Goal: Task Accomplishment & Management: Use online tool/utility

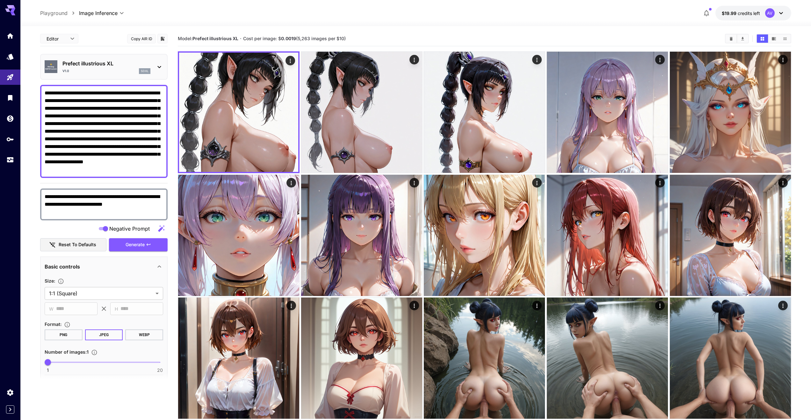
click at [126, 61] on p "Prefect illustrious XL" at bounding box center [106, 64] width 88 height 8
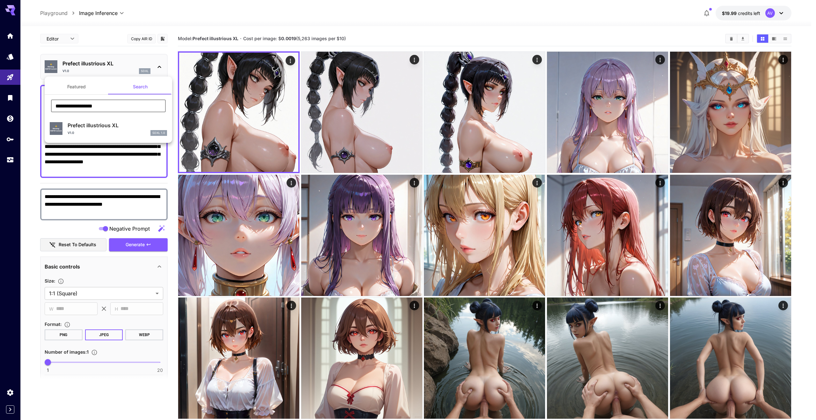
drag, startPoint x: 109, startPoint y: 103, endPoint x: 53, endPoint y: 102, distance: 56.4
click at [53, 102] on input "**********" at bounding box center [108, 105] width 115 height 13
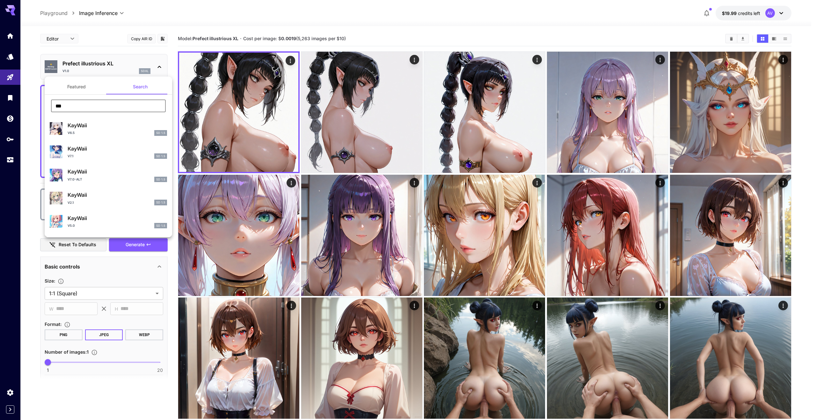
drag, startPoint x: 72, startPoint y: 107, endPoint x: 53, endPoint y: 105, distance: 19.8
click at [53, 105] on input "***" at bounding box center [108, 105] width 115 height 13
paste input "*****"
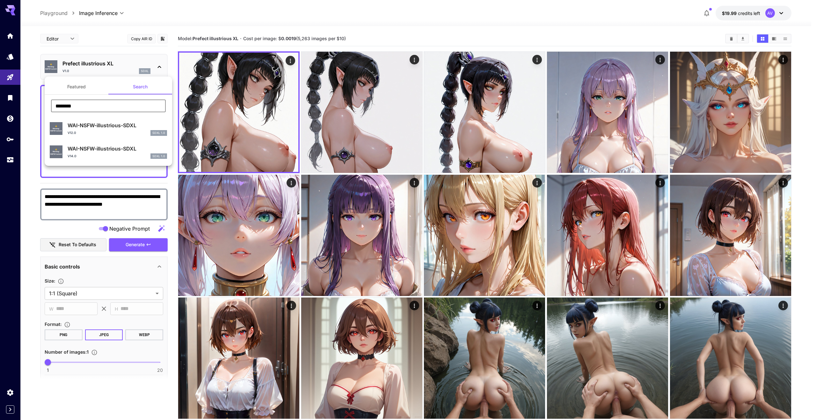
type input "********"
click at [98, 150] on p "WAI-NSFW-illustrious-SDXL" at bounding box center [117, 149] width 99 height 8
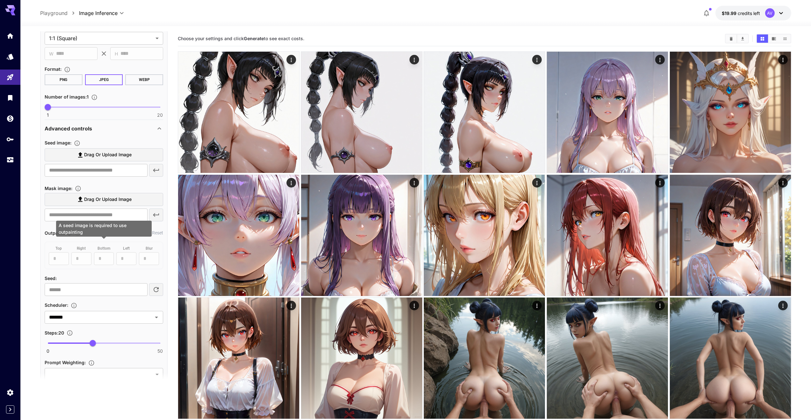
scroll to position [382, 0]
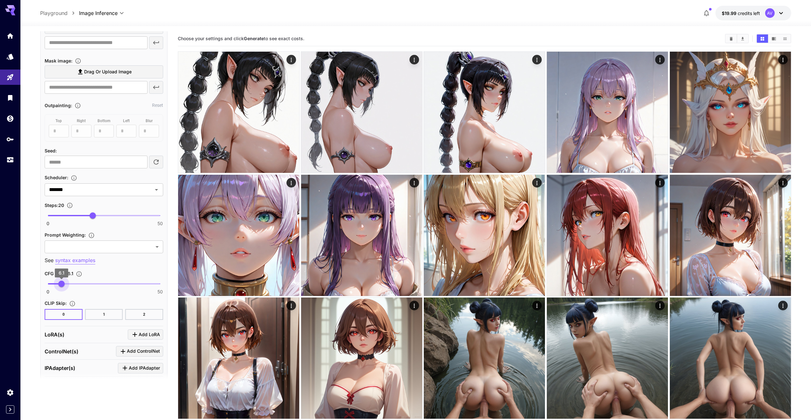
type input "*"
click at [61, 283] on span "6" at bounding box center [61, 283] width 6 height 6
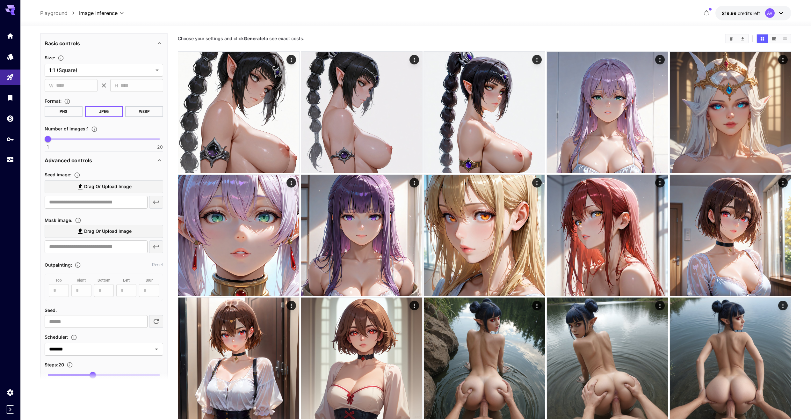
scroll to position [446, 0]
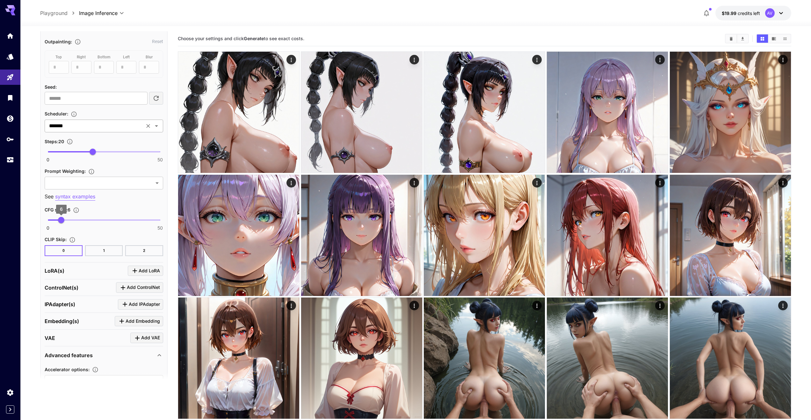
click at [107, 127] on input "*******" at bounding box center [95, 125] width 96 height 9
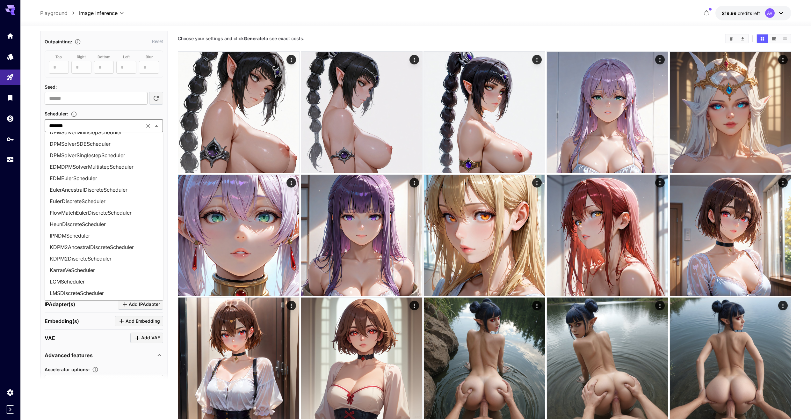
scroll to position [118, 0]
click at [92, 191] on li "EulerAncestralDiscreteScheduler" at bounding box center [104, 194] width 119 height 11
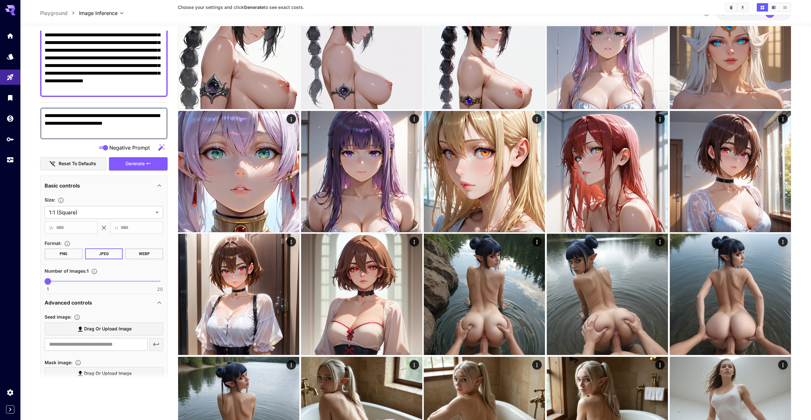
scroll to position [0, 0]
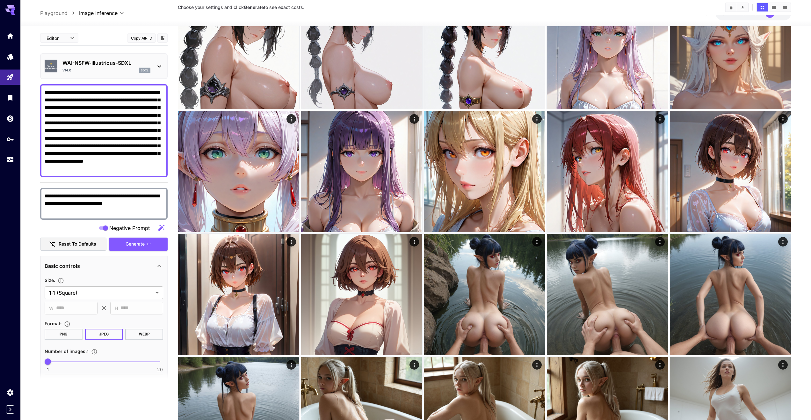
drag, startPoint x: 45, startPoint y: 92, endPoint x: 162, endPoint y: 94, distance: 116.3
click at [162, 94] on textarea "**********" at bounding box center [104, 131] width 119 height 84
paste textarea
type textarea "**********"
click at [97, 209] on textarea "**********" at bounding box center [104, 203] width 119 height 23
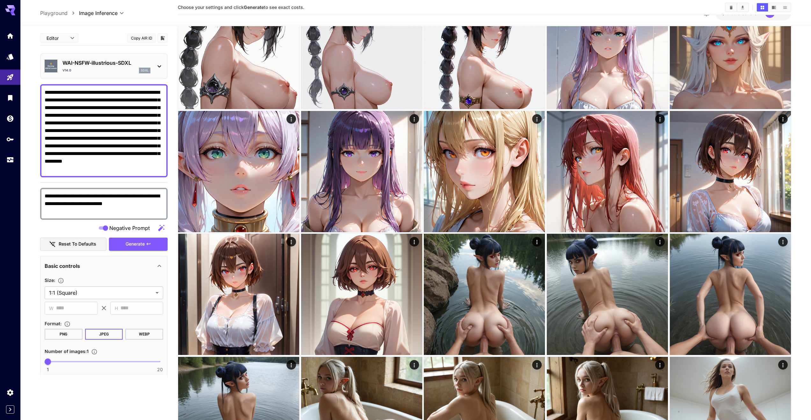
paste textarea
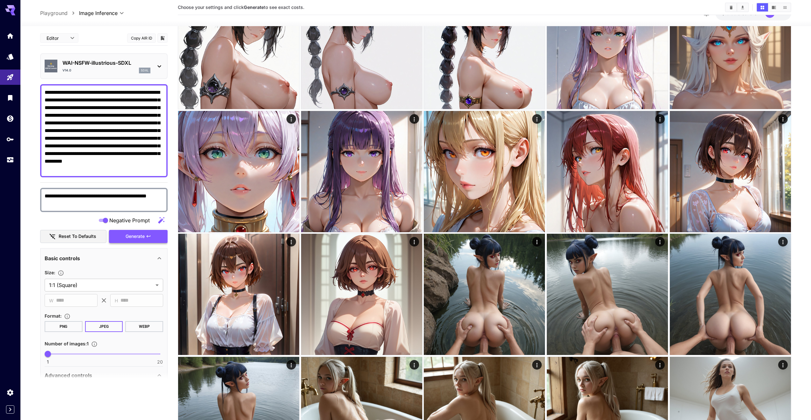
type textarea "**********"
click at [133, 237] on span "Generate" at bounding box center [135, 236] width 19 height 8
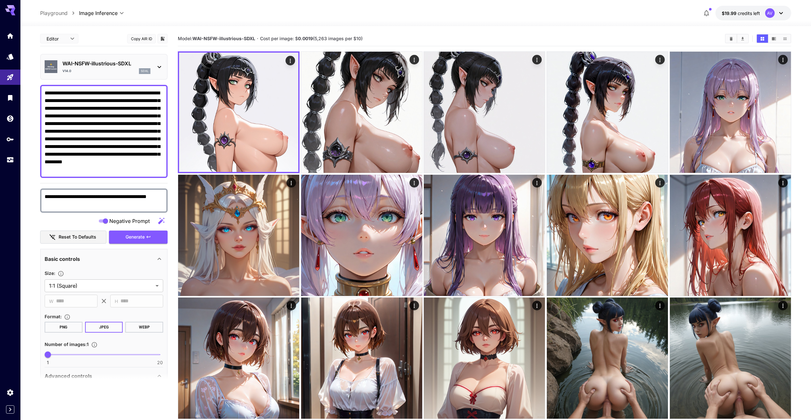
click at [145, 93] on textarea "**********" at bounding box center [104, 131] width 119 height 84
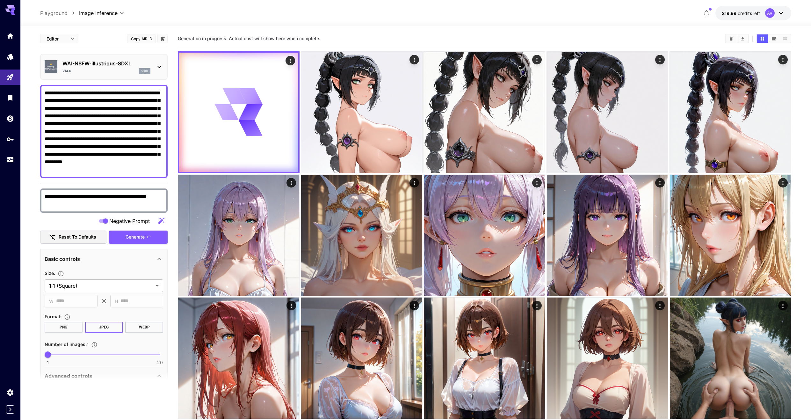
click at [141, 93] on textarea "**********" at bounding box center [104, 131] width 119 height 84
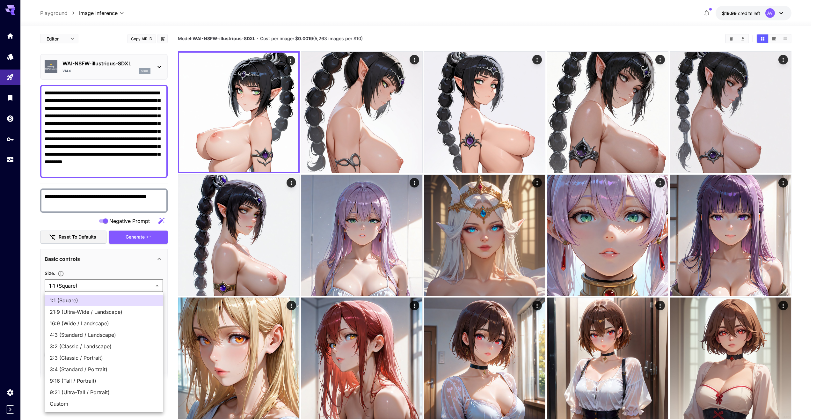
click at [79, 382] on span "9:16 (Tall / Portrait)" at bounding box center [104, 381] width 108 height 8
type input "**********"
type input "***"
type input "****"
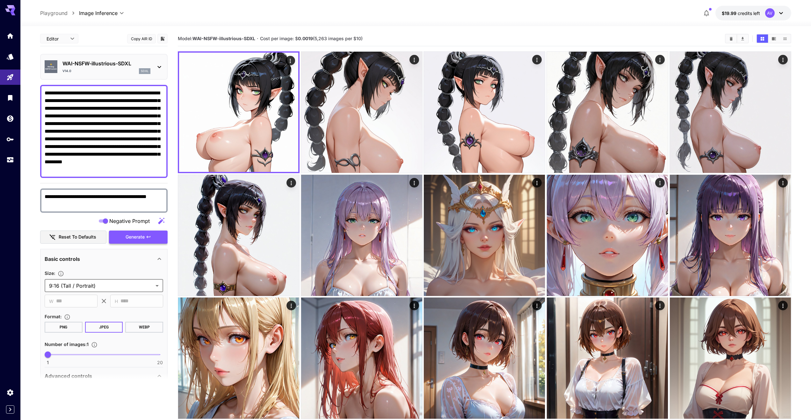
click at [132, 237] on span "Generate" at bounding box center [135, 237] width 19 height 8
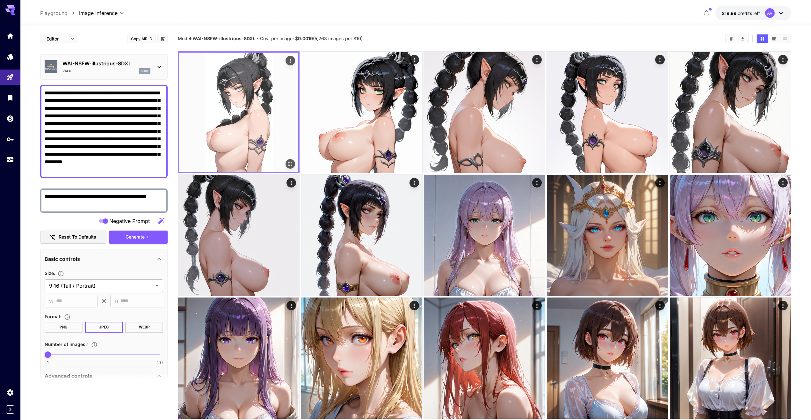
click at [242, 84] on img at bounding box center [238, 112] width 119 height 119
click at [289, 164] on icon "Open in fullscreen" at bounding box center [290, 164] width 6 height 6
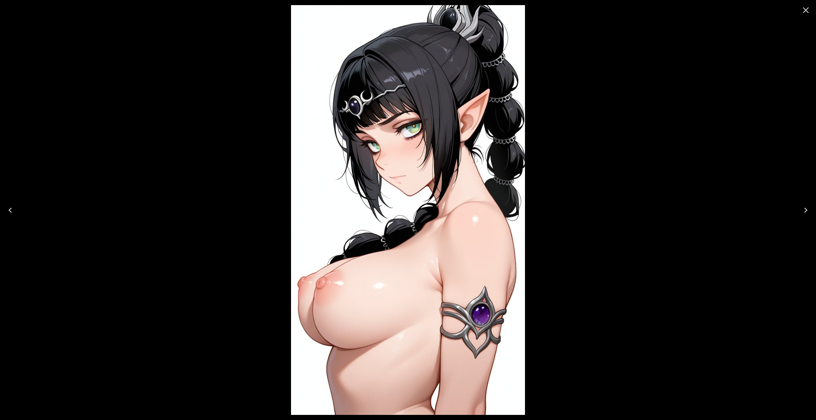
click at [806, 14] on icon "Close" at bounding box center [806, 10] width 10 height 10
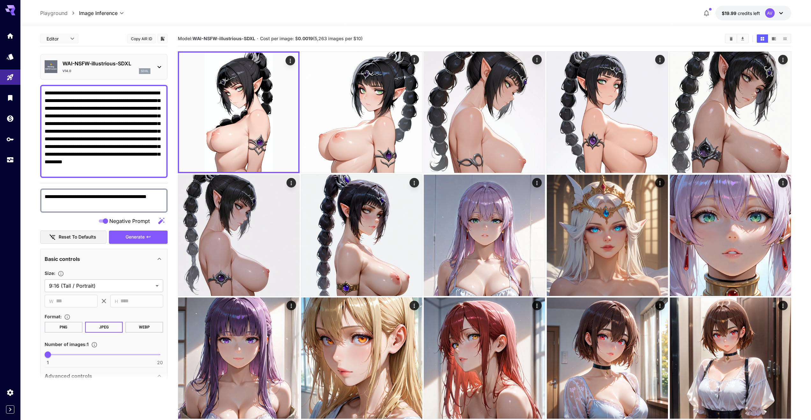
click at [43, 100] on div "**********" at bounding box center [103, 131] width 127 height 93
click at [46, 100] on textarea "**********" at bounding box center [104, 131] width 119 height 84
click at [120, 236] on button "Generate" at bounding box center [138, 236] width 59 height 13
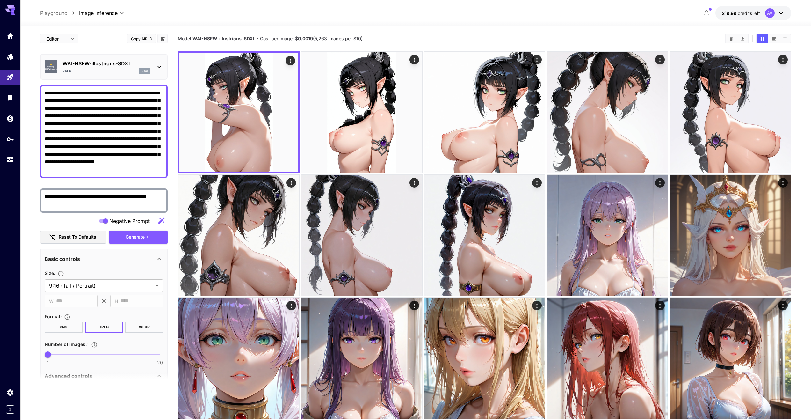
drag, startPoint x: 93, startPoint y: 114, endPoint x: 164, endPoint y: 177, distance: 95.1
click at [164, 177] on div "**********" at bounding box center [103, 131] width 127 height 93
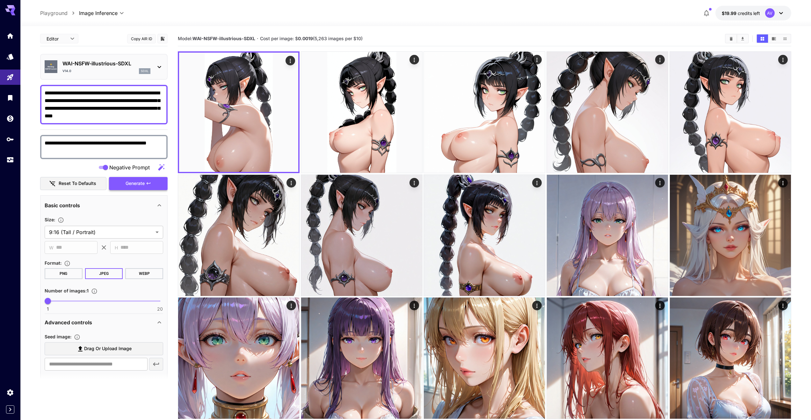
click at [149, 182] on icon "button" at bounding box center [148, 183] width 5 height 5
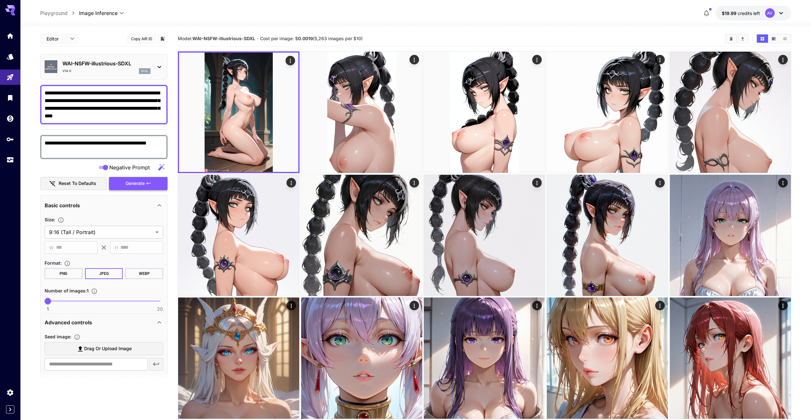
click at [148, 180] on button "Generate" at bounding box center [138, 183] width 59 height 13
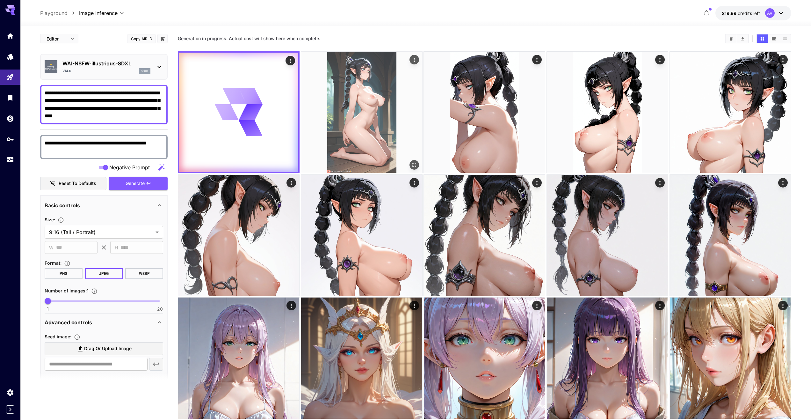
click at [356, 114] on img at bounding box center [361, 112] width 121 height 121
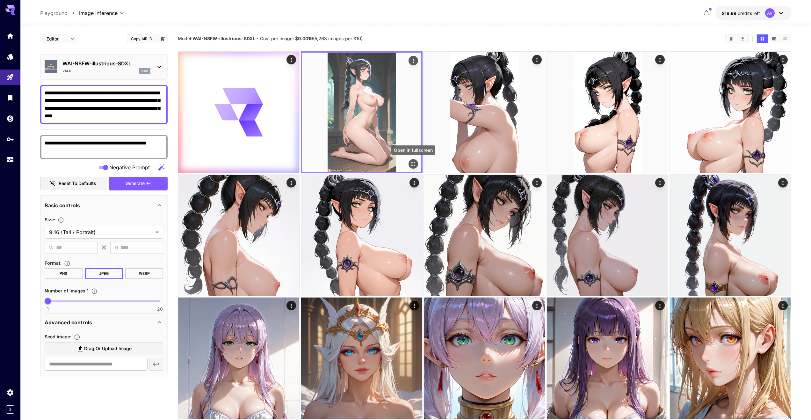
click at [415, 165] on icon "Open in fullscreen" at bounding box center [413, 164] width 4 height 4
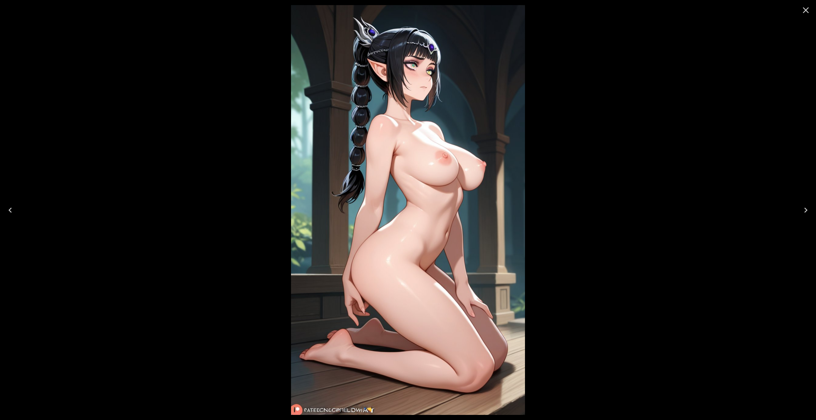
click at [804, 11] on icon "Close" at bounding box center [806, 10] width 10 height 10
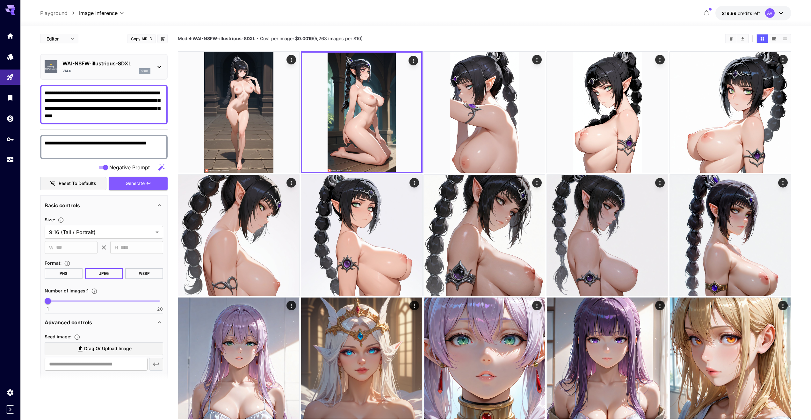
click at [131, 100] on textarea "**********" at bounding box center [104, 104] width 119 height 31
click at [121, 115] on textarea "**********" at bounding box center [104, 104] width 119 height 31
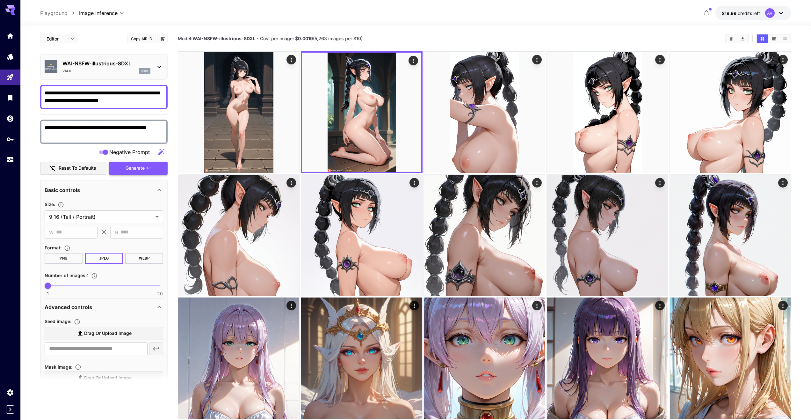
type textarea "**********"
click at [131, 168] on span "Generate" at bounding box center [135, 168] width 19 height 8
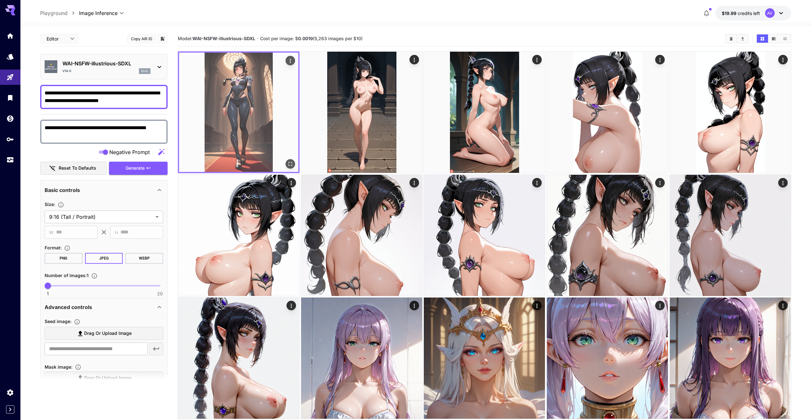
click at [236, 118] on img at bounding box center [238, 112] width 119 height 119
click at [288, 162] on icon "Open in fullscreen" at bounding box center [290, 164] width 6 height 6
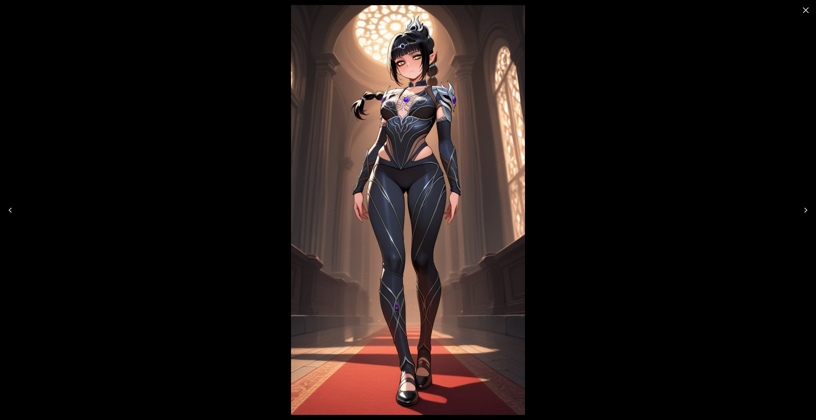
click at [806, 13] on icon "Close" at bounding box center [806, 10] width 10 height 10
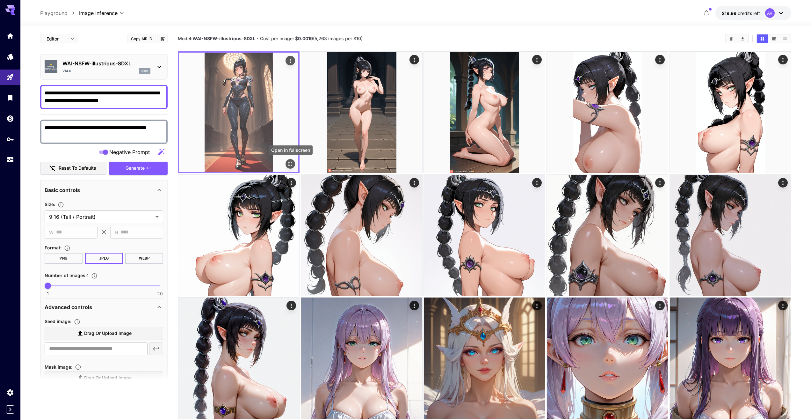
click at [290, 162] on icon "Open in fullscreen" at bounding box center [290, 164] width 6 height 6
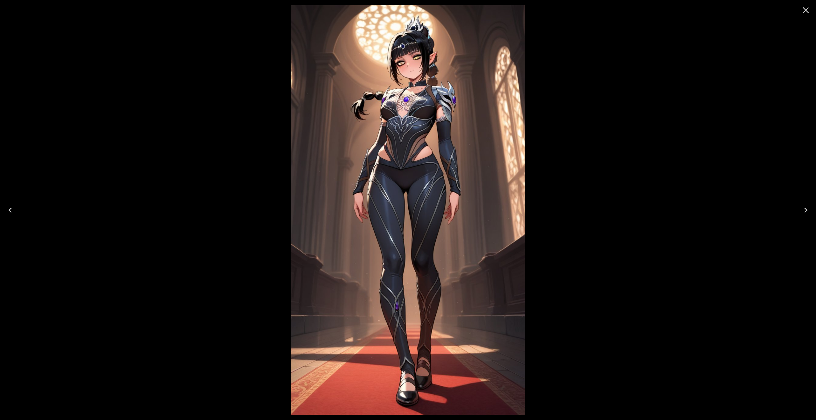
click at [803, 9] on icon "Close" at bounding box center [806, 10] width 10 height 10
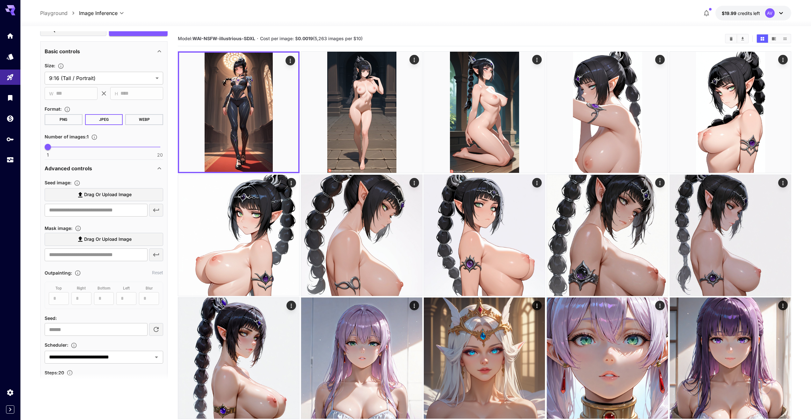
scroll to position [159, 0]
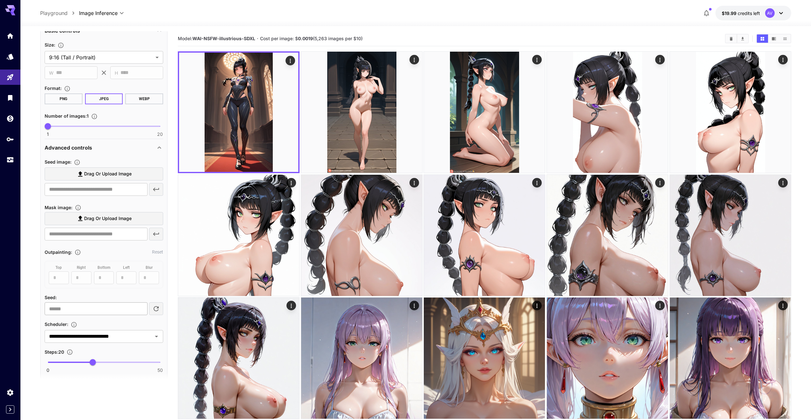
click at [58, 309] on input "number" at bounding box center [96, 308] width 103 height 13
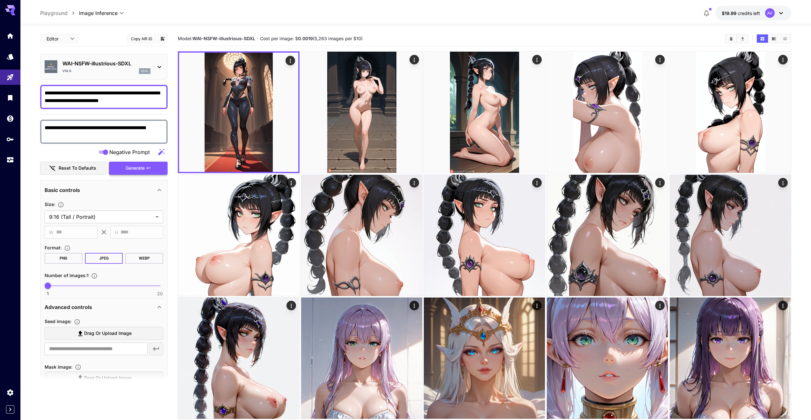
type input "*********"
click at [144, 167] on span "Generate" at bounding box center [135, 168] width 19 height 8
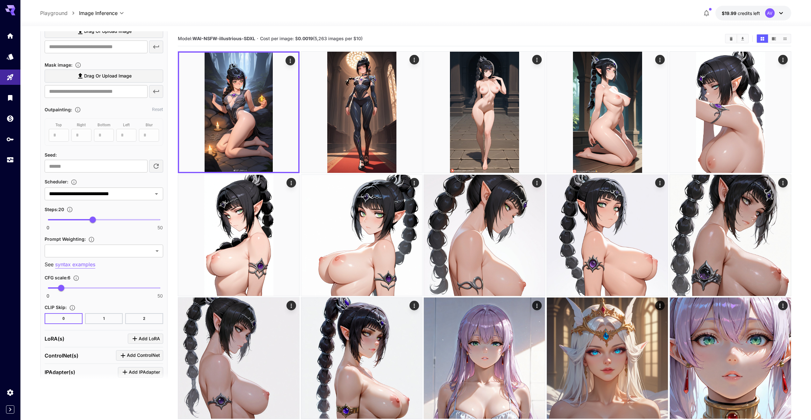
scroll to position [319, 0]
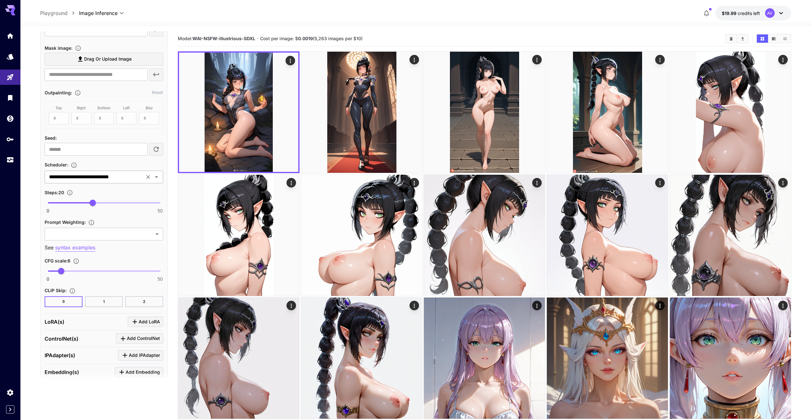
click at [147, 176] on icon "Clear" at bounding box center [148, 177] width 6 height 6
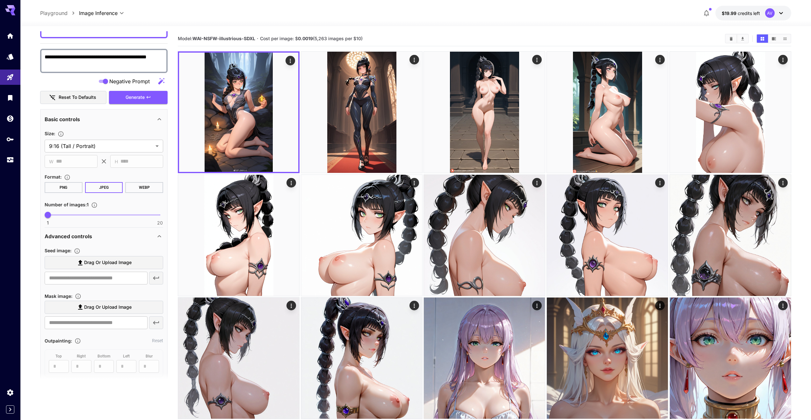
scroll to position [64, 0]
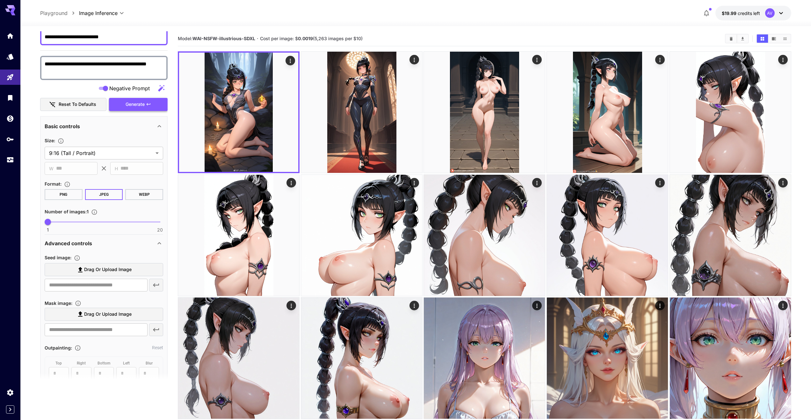
click at [139, 101] on span "Generate" at bounding box center [135, 104] width 19 height 8
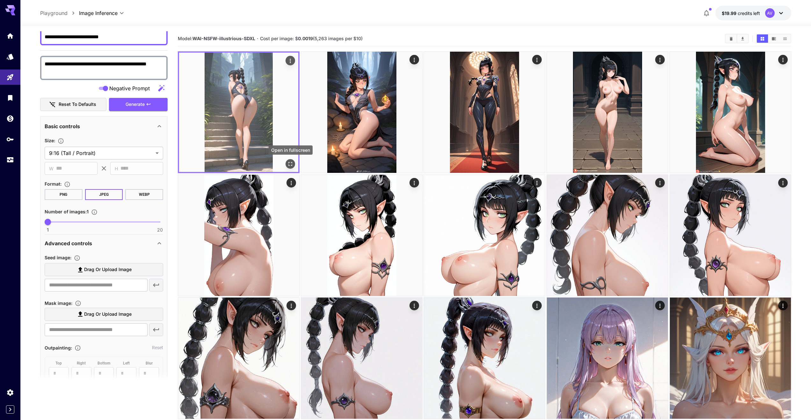
click at [291, 162] on icon "Open in fullscreen" at bounding box center [290, 164] width 6 height 6
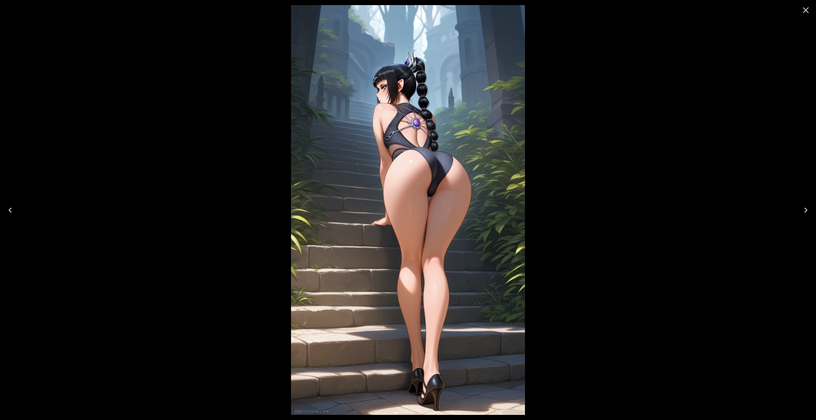
click at [802, 10] on icon "Close" at bounding box center [806, 10] width 10 height 10
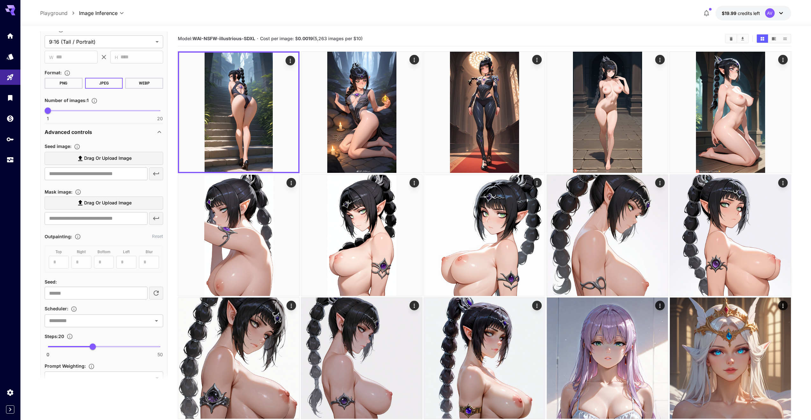
scroll to position [255, 0]
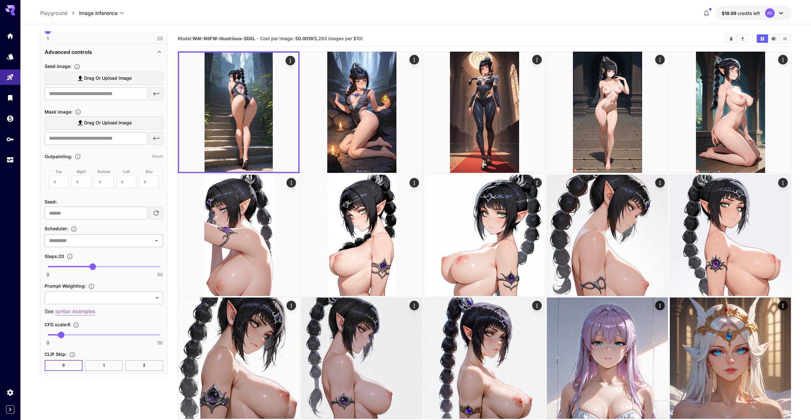
click at [111, 241] on input "text" at bounding box center [99, 240] width 104 height 9
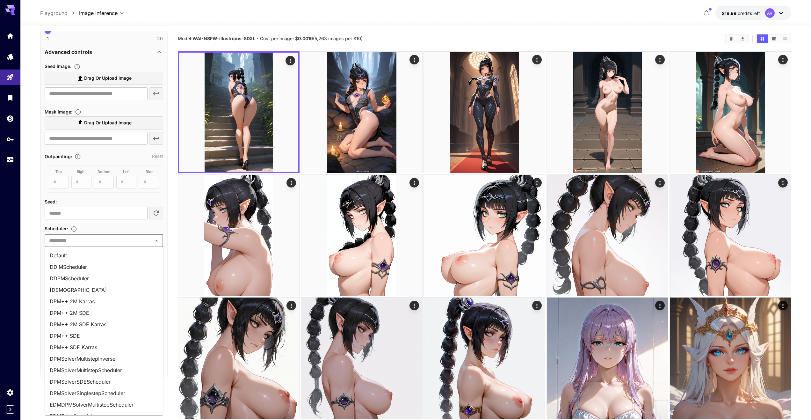
click at [106, 299] on li "DPM++ 2M Karras" at bounding box center [104, 300] width 119 height 11
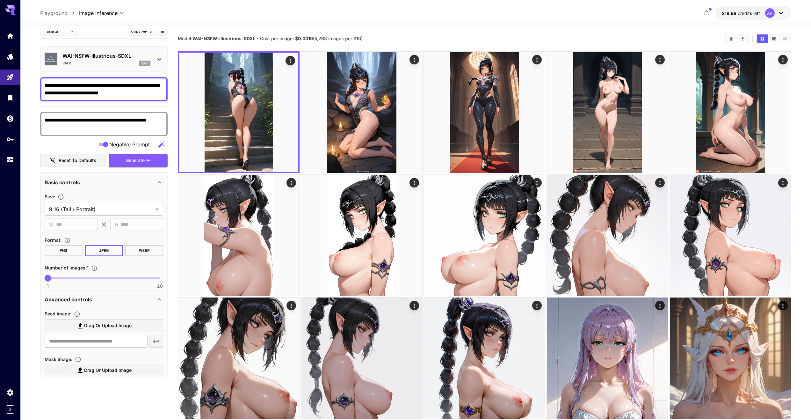
scroll to position [0, 0]
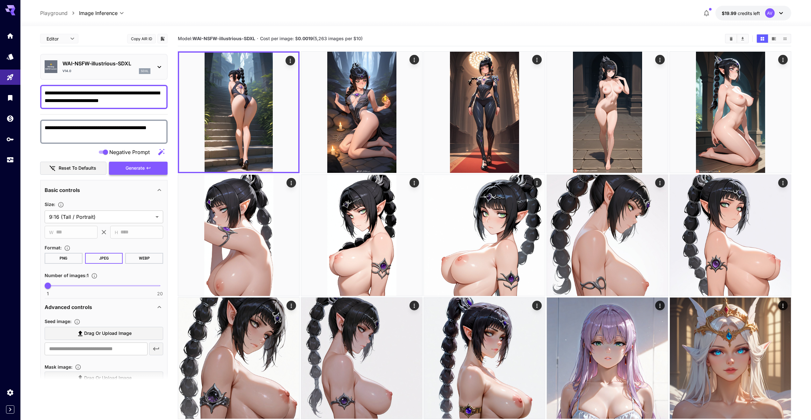
click at [139, 168] on span "Generate" at bounding box center [135, 168] width 19 height 8
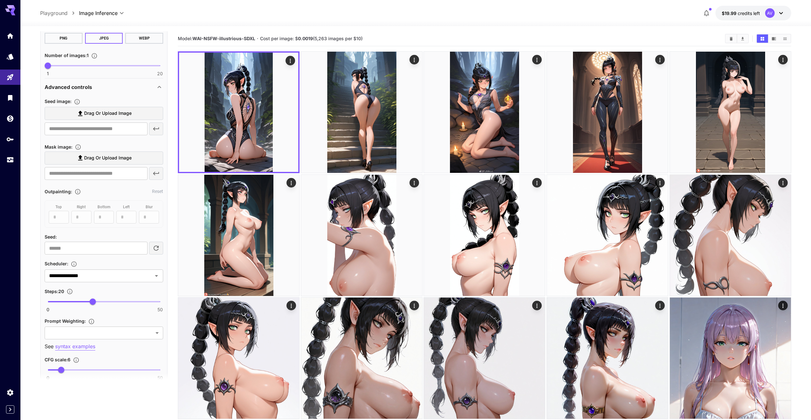
scroll to position [223, 0]
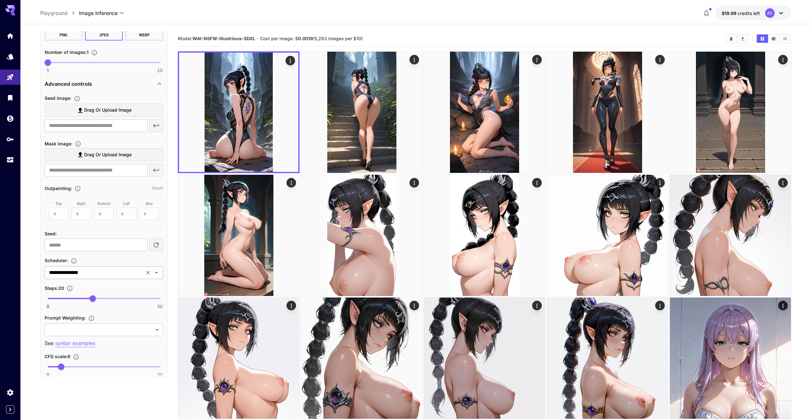
click at [106, 271] on input "**********" at bounding box center [95, 272] width 96 height 9
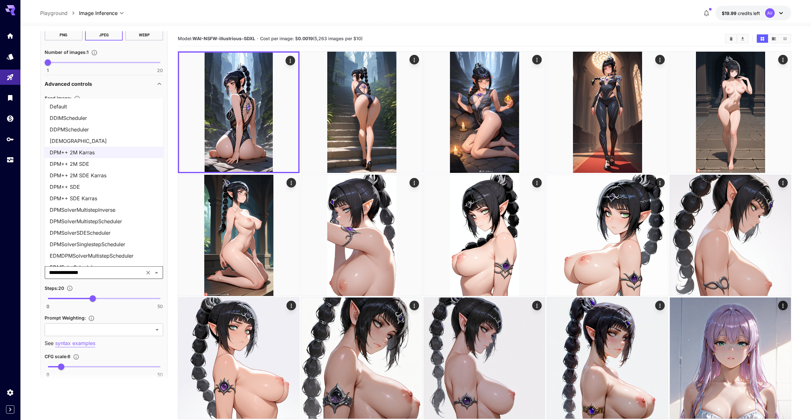
click at [102, 173] on li "DPM++ 2M SDE Karras" at bounding box center [104, 175] width 119 height 11
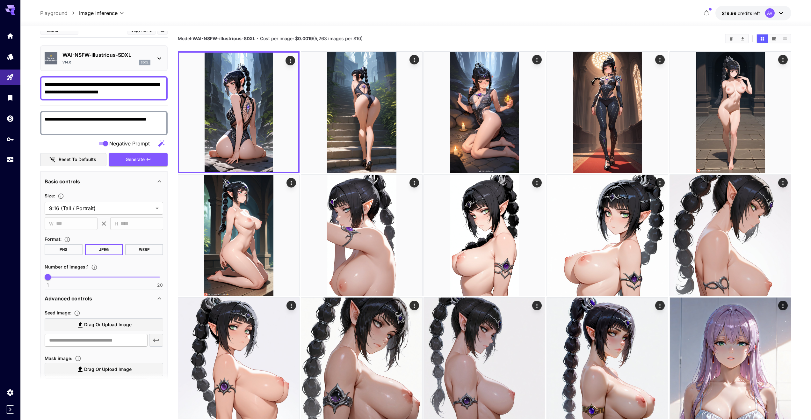
scroll to position [0, 0]
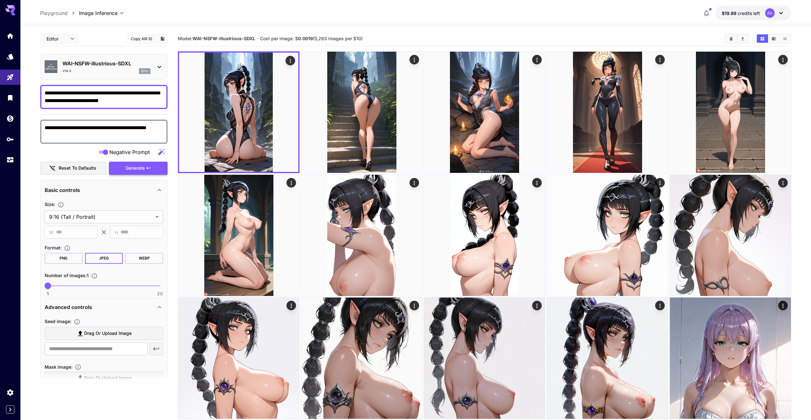
click at [133, 164] on span "Generate" at bounding box center [135, 168] width 19 height 8
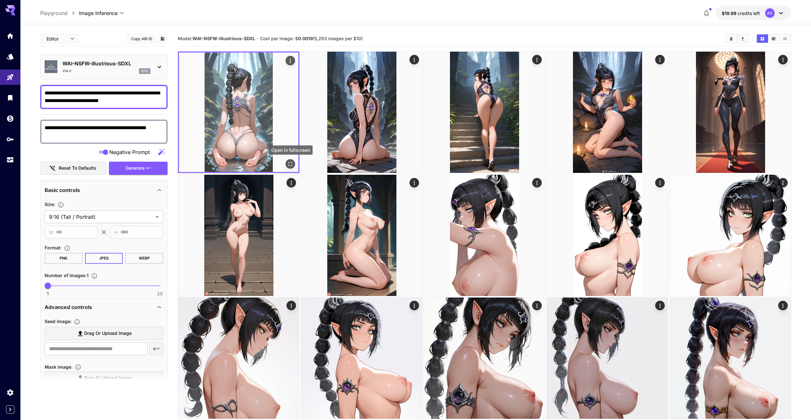
click at [288, 162] on icon "Open in fullscreen" at bounding box center [290, 164] width 6 height 6
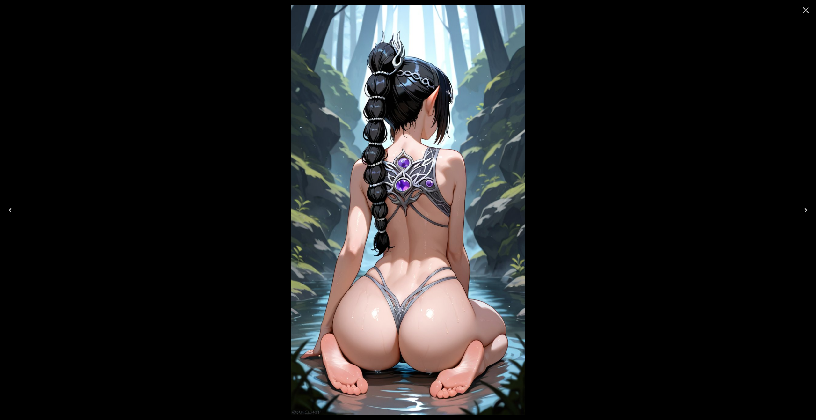
click at [805, 210] on icon "Next" at bounding box center [806, 210] width 10 height 10
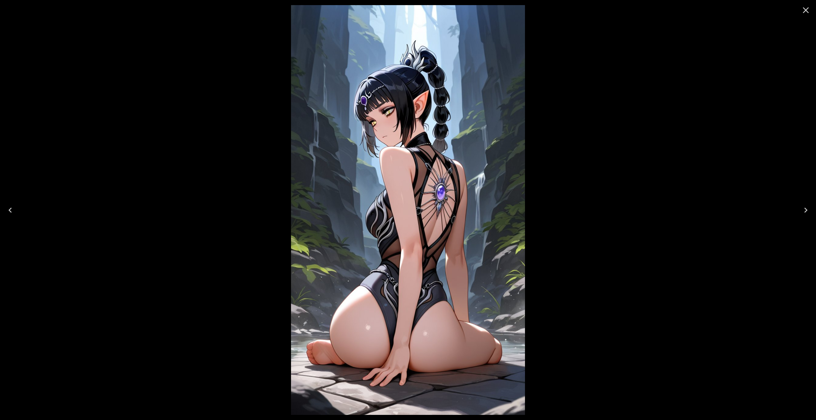
click at [805, 210] on icon "Next" at bounding box center [806, 210] width 10 height 10
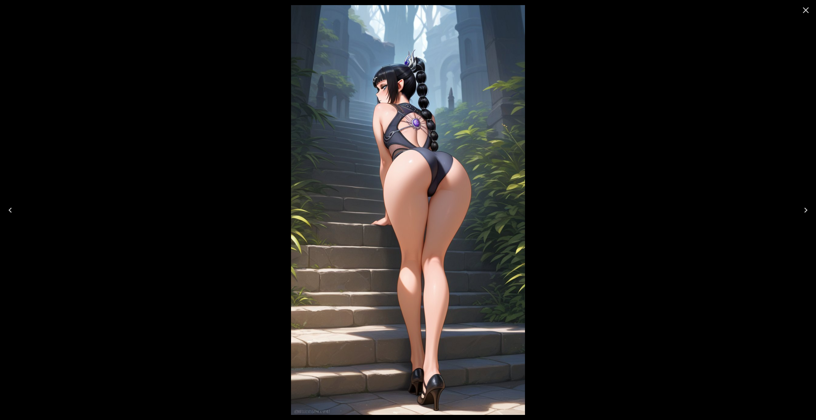
click at [805, 210] on icon "Next" at bounding box center [806, 210] width 10 height 10
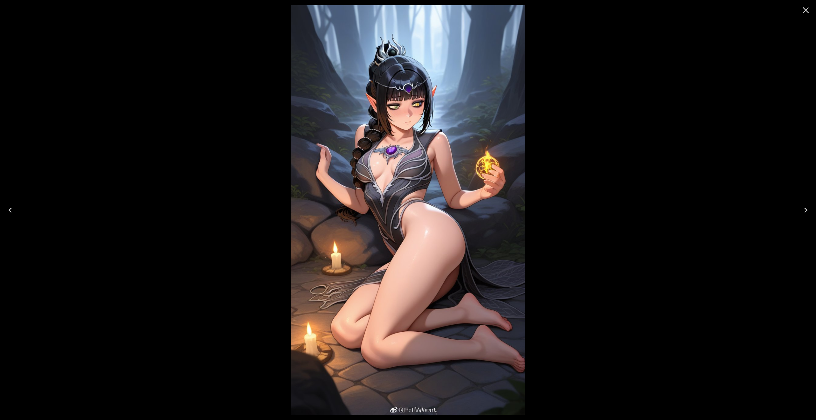
click at [12, 210] on icon "Previous" at bounding box center [10, 210] width 10 height 10
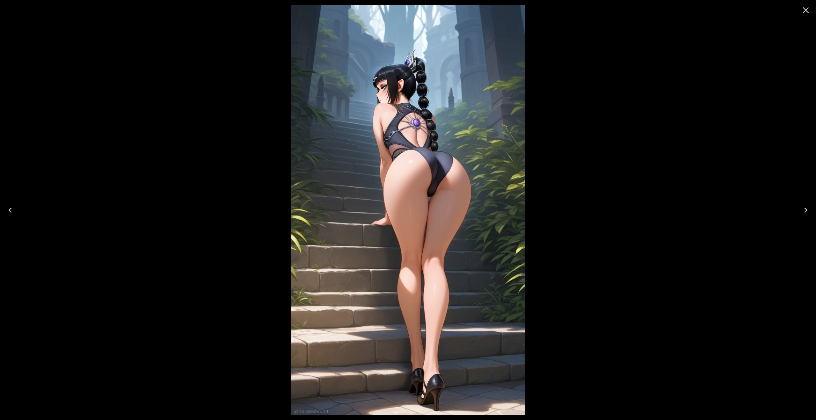
click at [12, 210] on icon "Previous" at bounding box center [10, 210] width 10 height 10
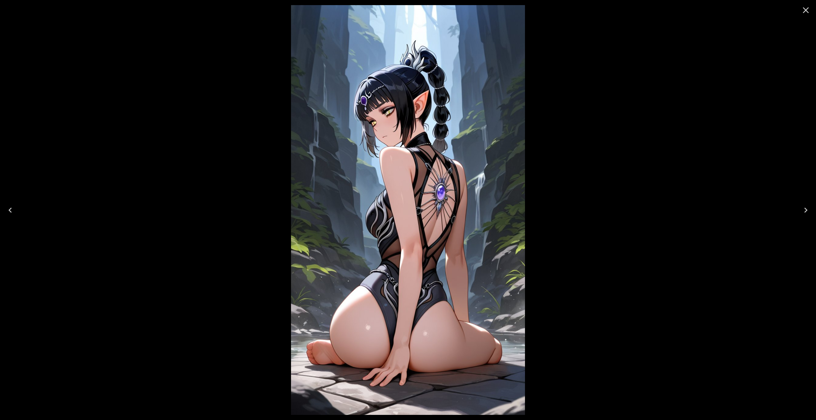
click at [12, 210] on icon "Previous" at bounding box center [10, 210] width 10 height 10
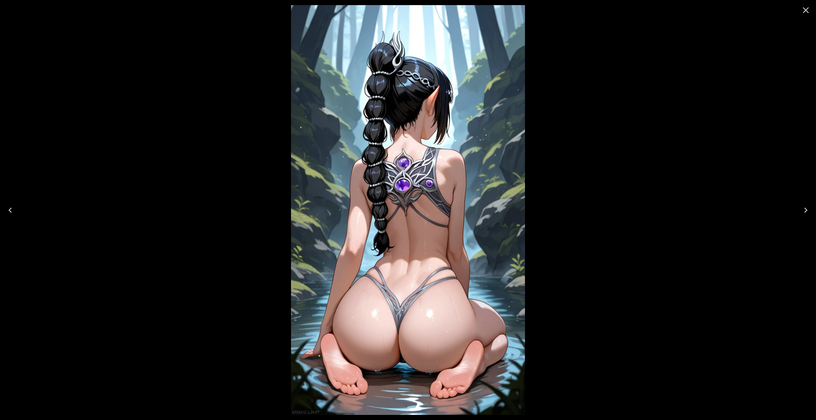
click at [12, 210] on icon "Previous" at bounding box center [10, 210] width 10 height 10
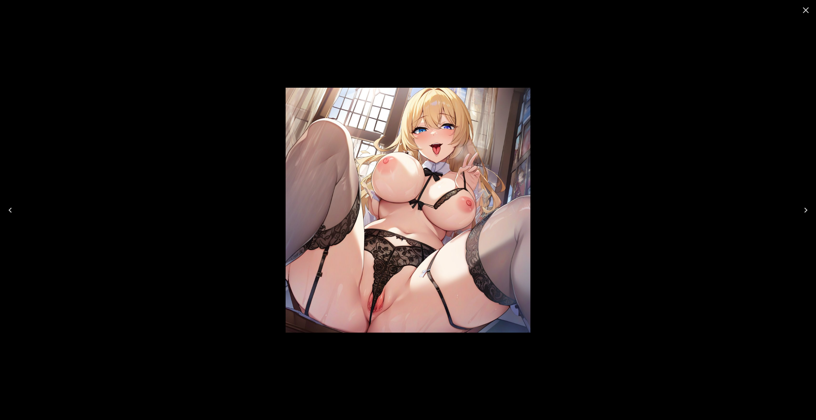
click at [802, 10] on icon "Close" at bounding box center [806, 10] width 10 height 10
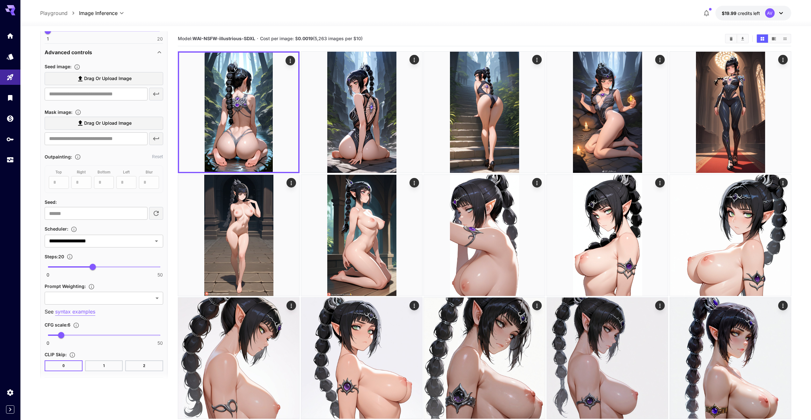
scroll to position [255, 0]
click at [156, 239] on icon "Open" at bounding box center [157, 241] width 8 height 8
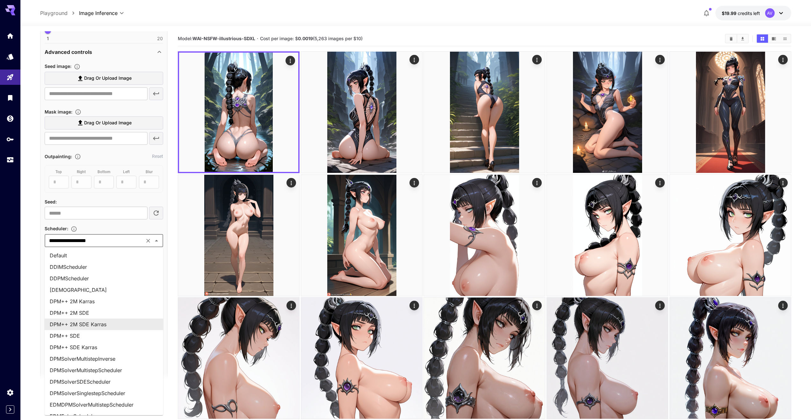
click at [156, 239] on icon "Close" at bounding box center [157, 241] width 8 height 8
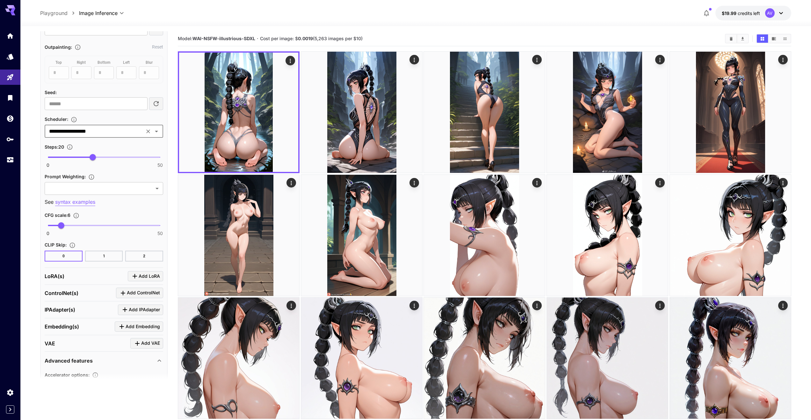
scroll to position [382, 0]
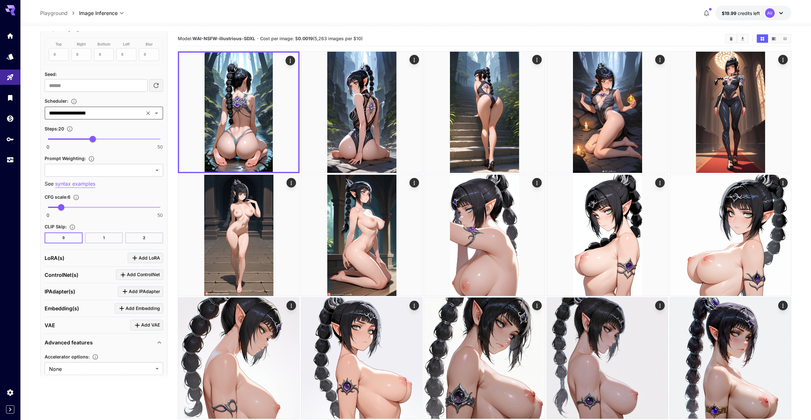
click at [104, 239] on button "1" at bounding box center [104, 237] width 38 height 11
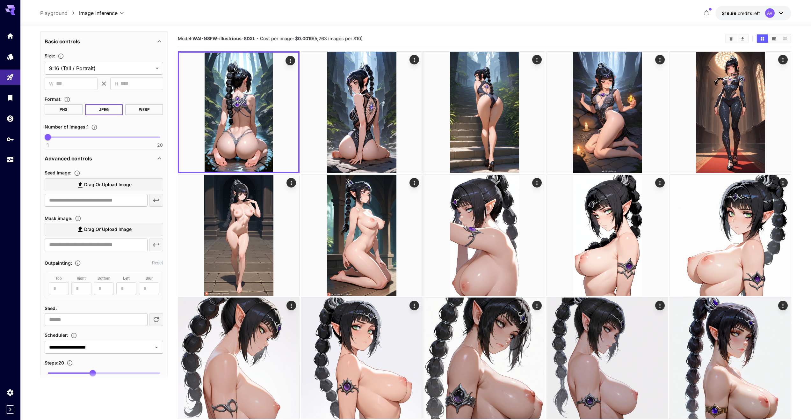
scroll to position [32, 0]
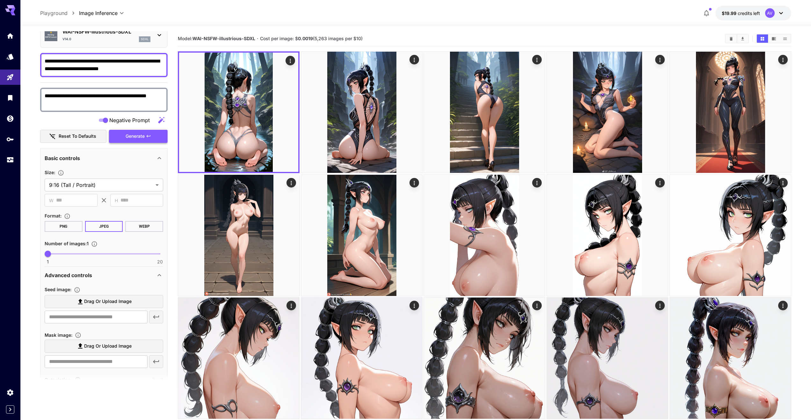
click at [144, 136] on span "Generate" at bounding box center [135, 136] width 19 height 8
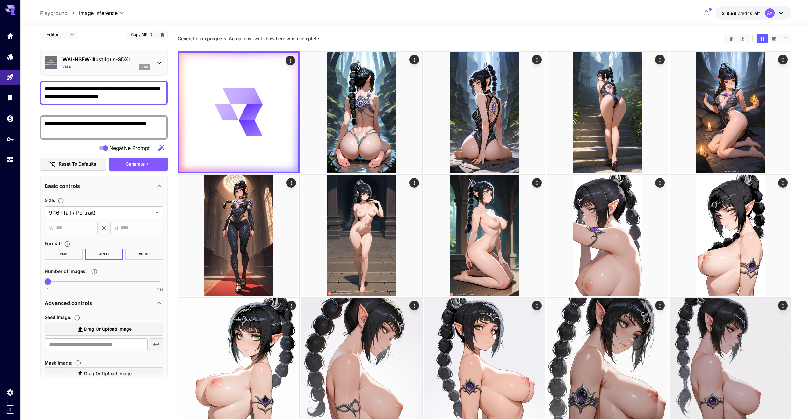
scroll to position [0, 0]
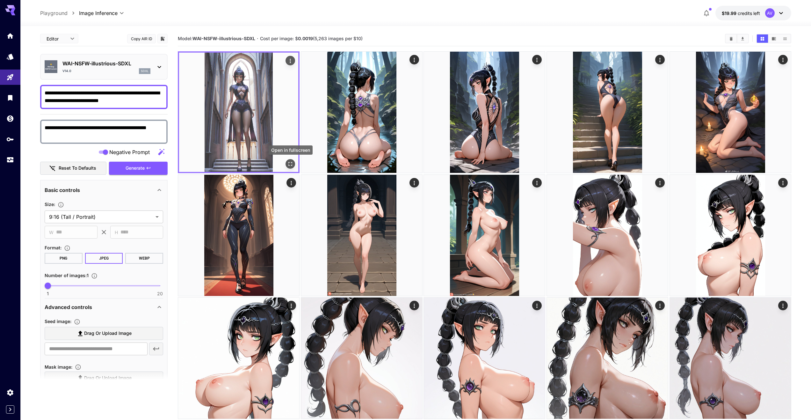
click at [294, 165] on button "Open in fullscreen" at bounding box center [291, 164] width 10 height 10
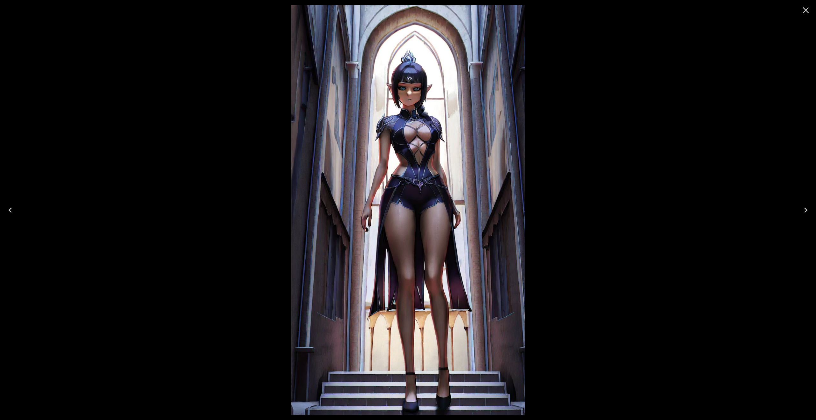
click at [803, 11] on icon "Close" at bounding box center [806, 10] width 10 height 10
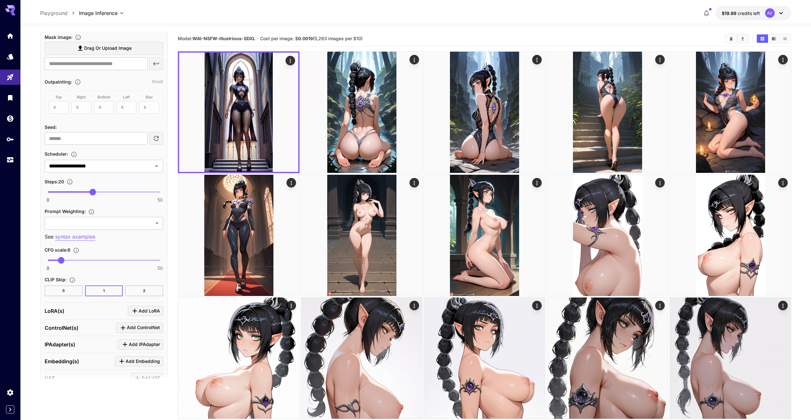
scroll to position [351, 0]
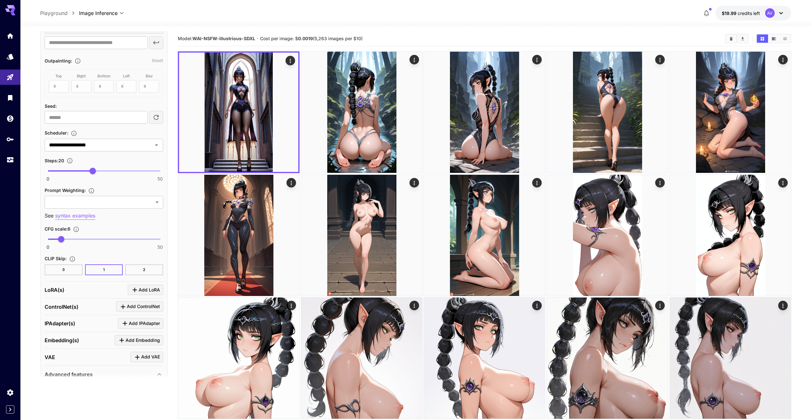
click at [133, 268] on button "2" at bounding box center [144, 269] width 38 height 11
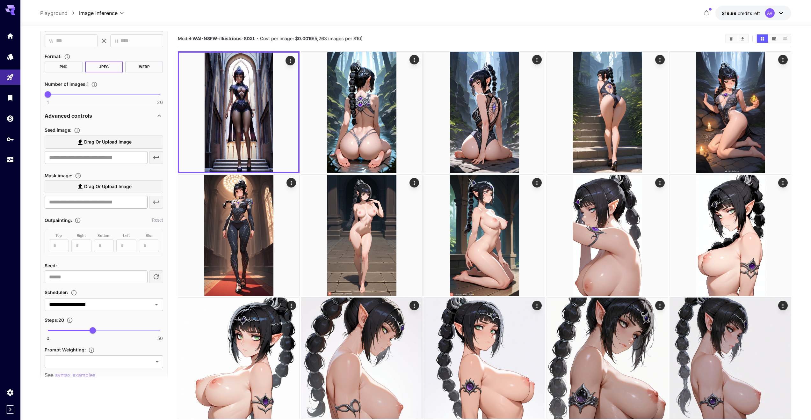
scroll to position [0, 0]
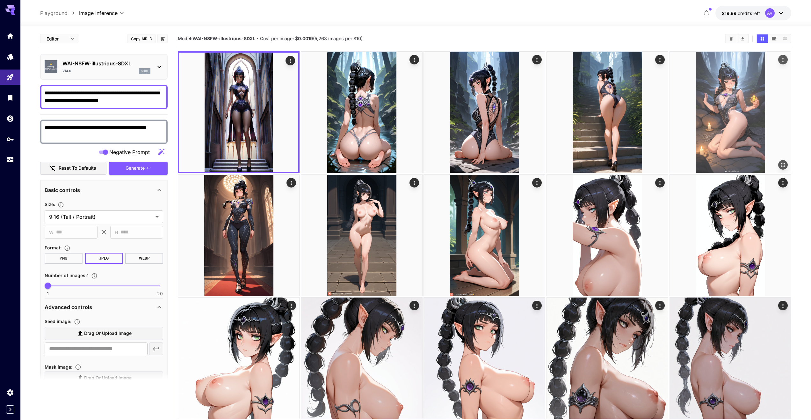
click at [146, 166] on icon "button" at bounding box center [148, 167] width 5 height 5
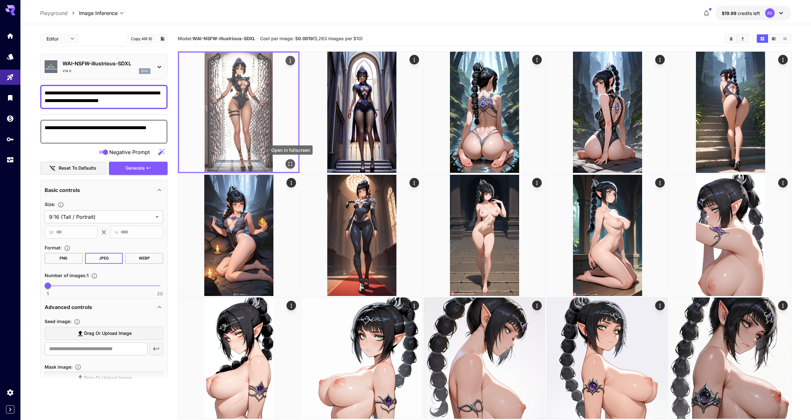
click at [293, 164] on icon "Open in fullscreen" at bounding box center [290, 164] width 6 height 6
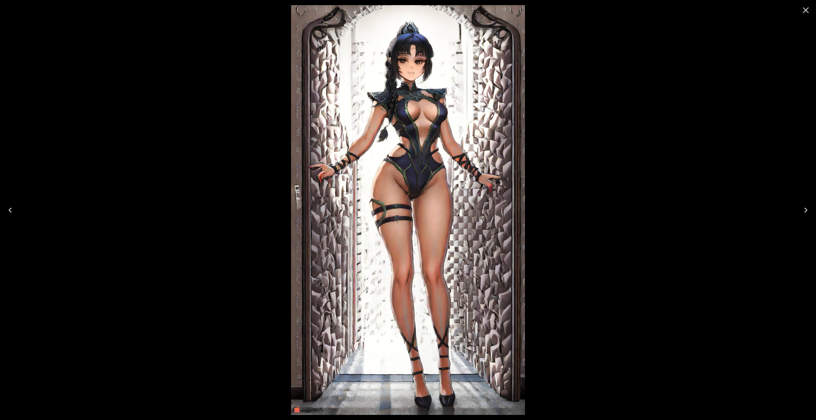
click at [807, 10] on icon "Close" at bounding box center [806, 10] width 10 height 10
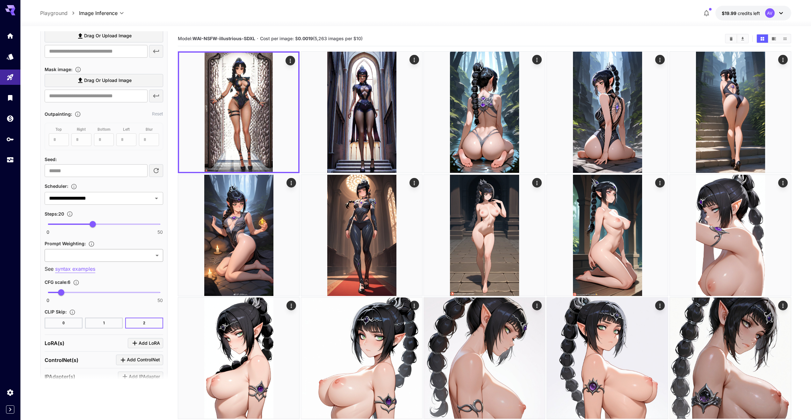
scroll to position [319, 0]
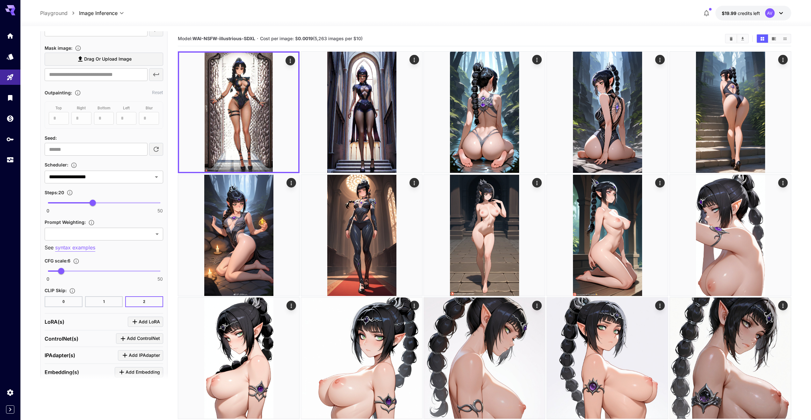
click at [55, 303] on button "0" at bounding box center [64, 301] width 38 height 11
click at [154, 182] on div "**********" at bounding box center [104, 177] width 119 height 13
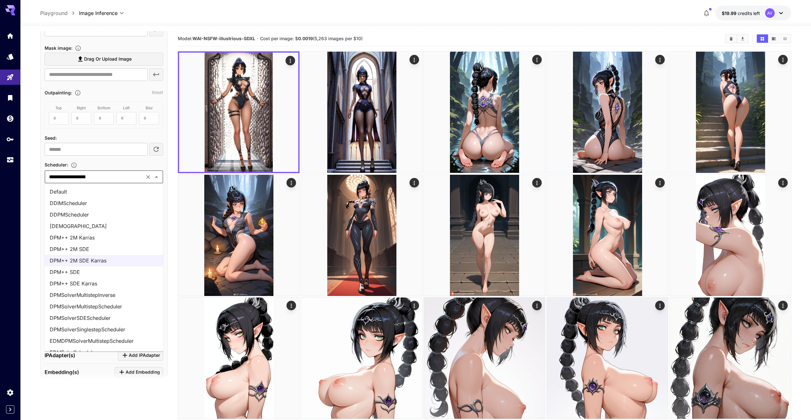
click at [106, 280] on li "DPM++ SDE Karras" at bounding box center [104, 283] width 119 height 11
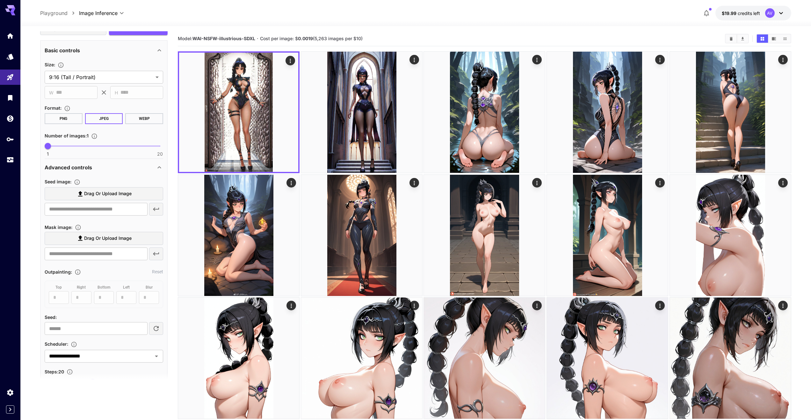
scroll to position [0, 0]
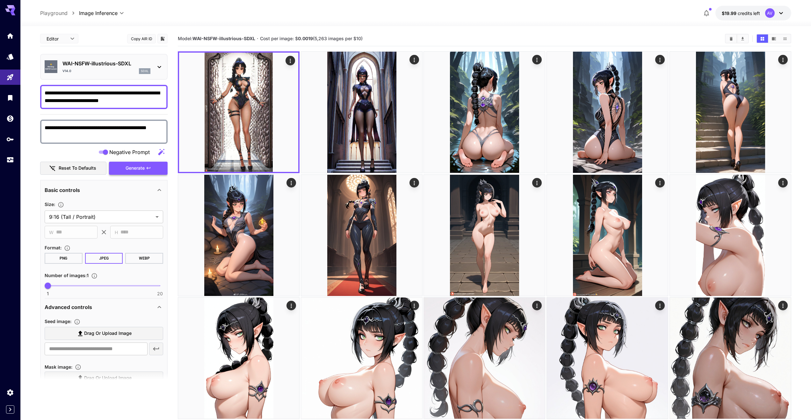
click at [142, 167] on span "Generate" at bounding box center [135, 168] width 19 height 8
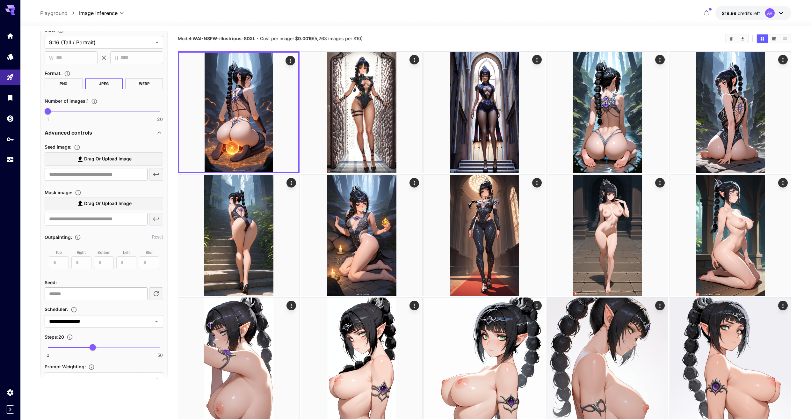
scroll to position [223, 0]
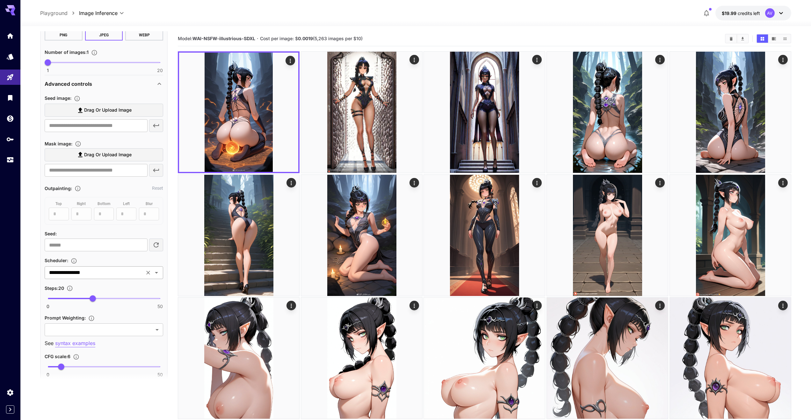
click at [136, 271] on input "**********" at bounding box center [95, 272] width 96 height 9
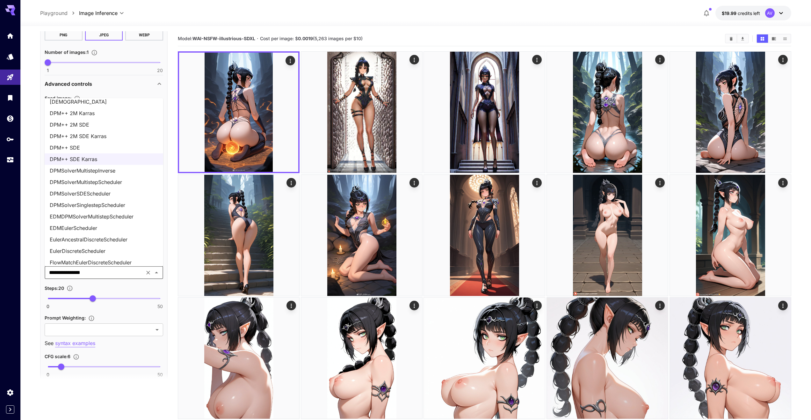
scroll to position [64, 0]
click at [108, 227] on li "EulerDiscreteScheduler" at bounding box center [104, 226] width 119 height 11
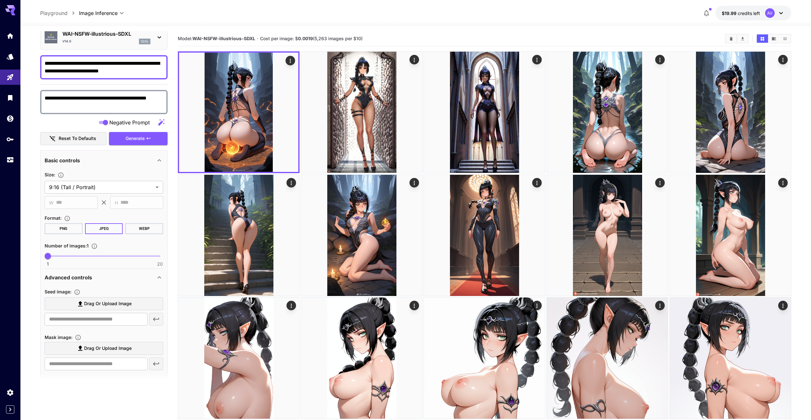
scroll to position [0, 0]
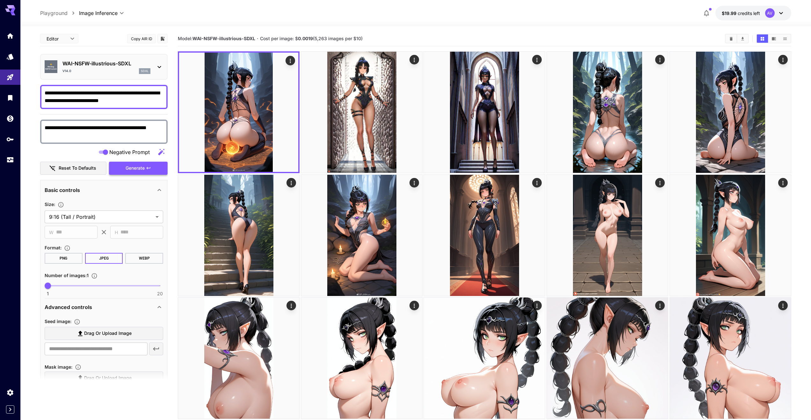
click at [132, 164] on span "Generate" at bounding box center [135, 168] width 19 height 8
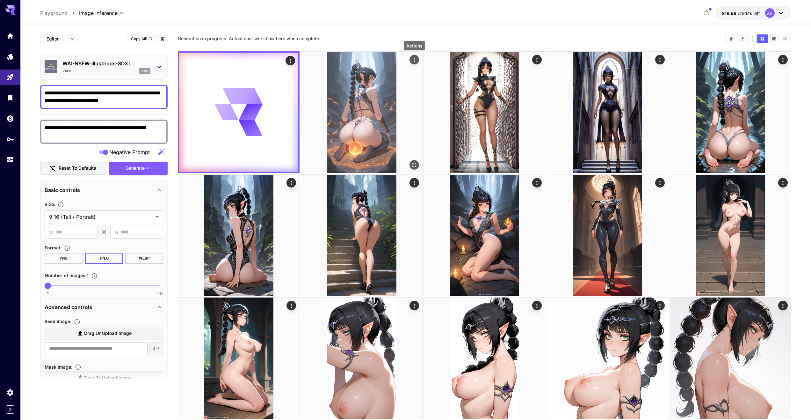
click at [413, 62] on icon "Actions" at bounding box center [414, 60] width 6 height 6
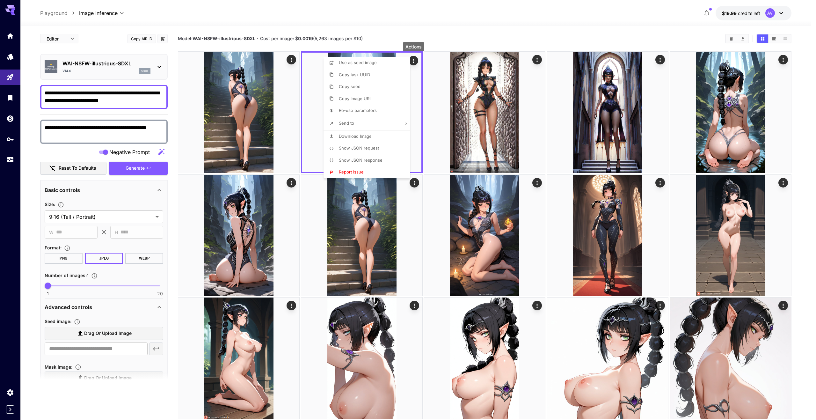
click at [430, 37] on div at bounding box center [408, 210] width 816 height 420
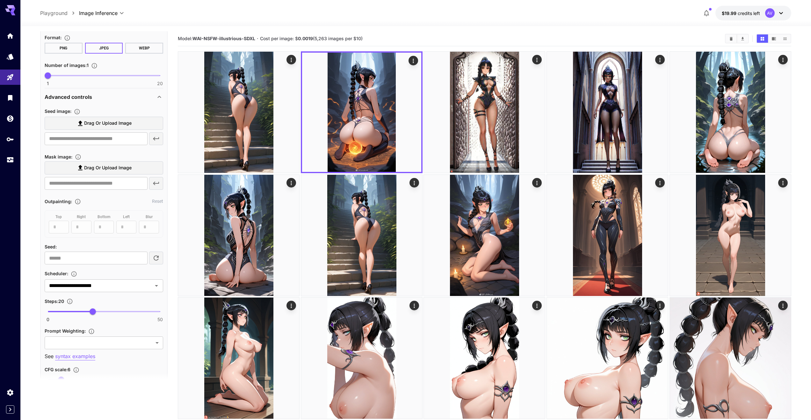
scroll to position [223, 0]
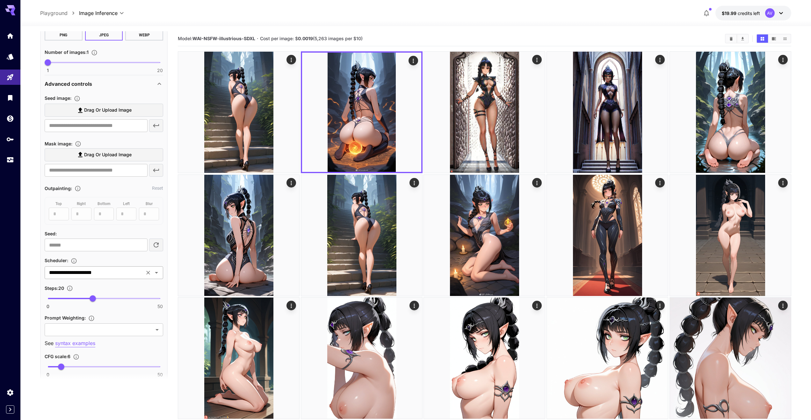
click at [128, 279] on div "**********" at bounding box center [104, 272] width 119 height 13
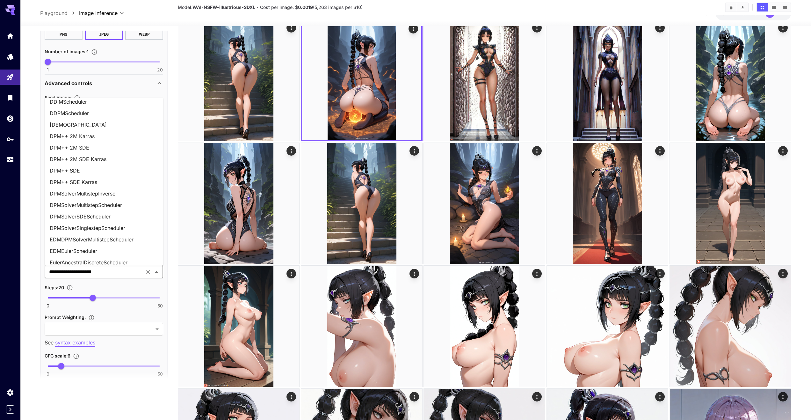
scroll to position [0, 0]
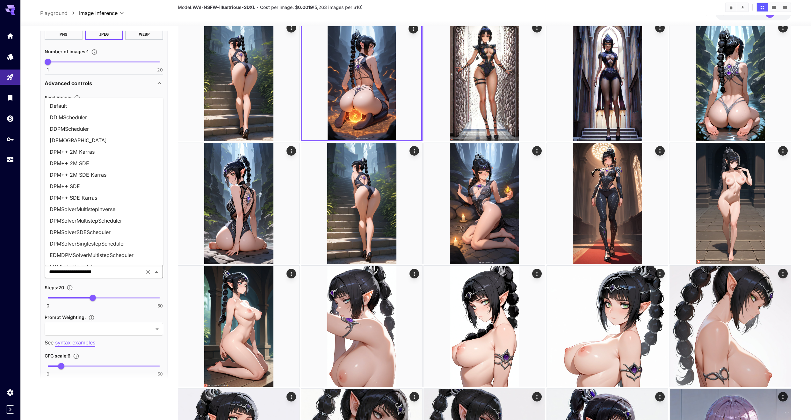
click at [103, 171] on li "DPM++ 2M SDE Karras" at bounding box center [104, 174] width 119 height 11
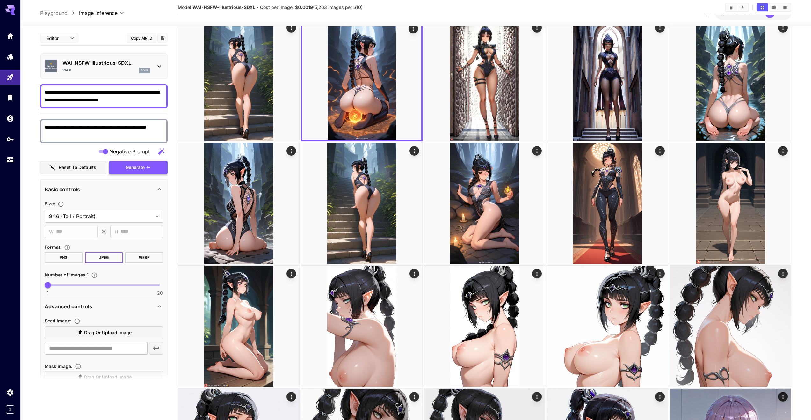
click at [140, 171] on span "Generate" at bounding box center [135, 168] width 19 height 8
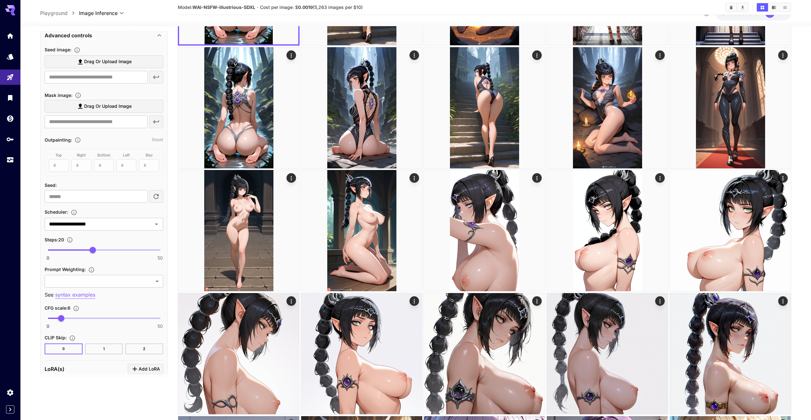
scroll to position [287, 0]
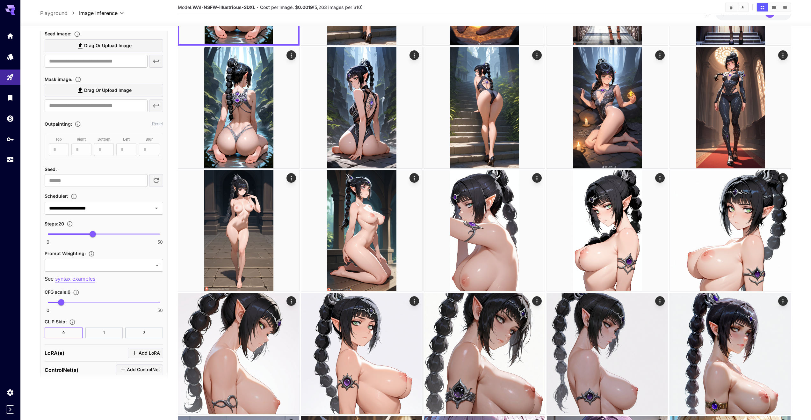
click at [102, 329] on button "1" at bounding box center [104, 332] width 38 height 11
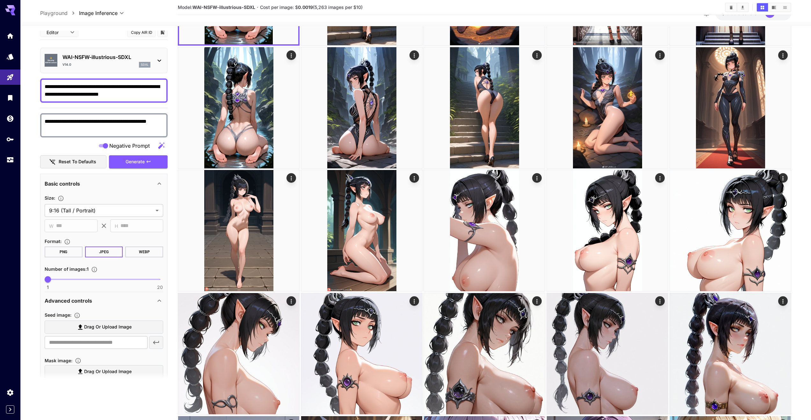
scroll to position [0, 0]
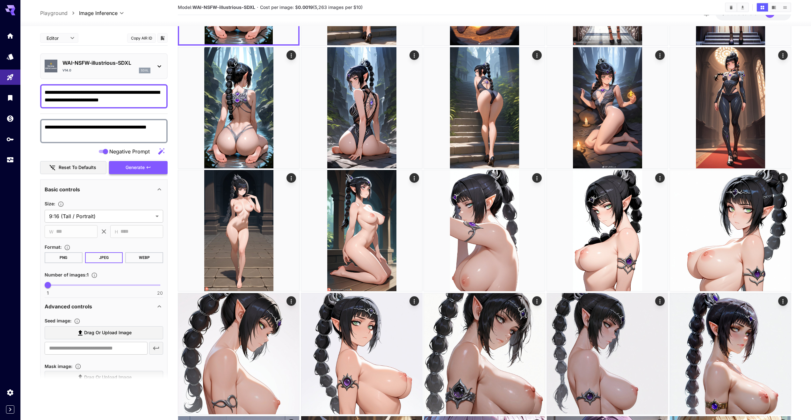
click at [137, 164] on span "Generate" at bounding box center [135, 168] width 19 height 8
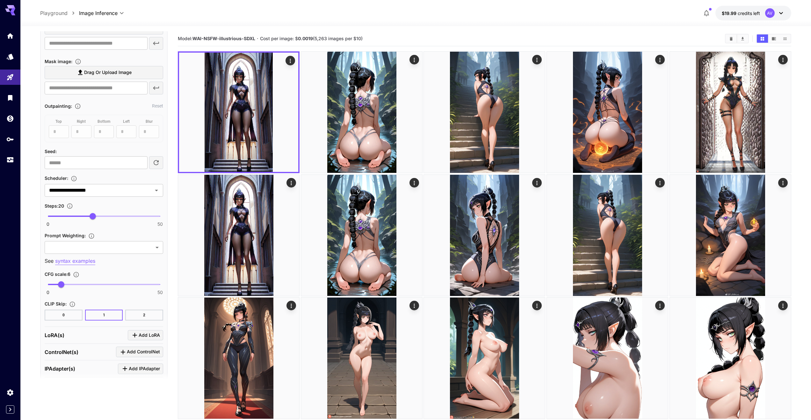
scroll to position [319, 0]
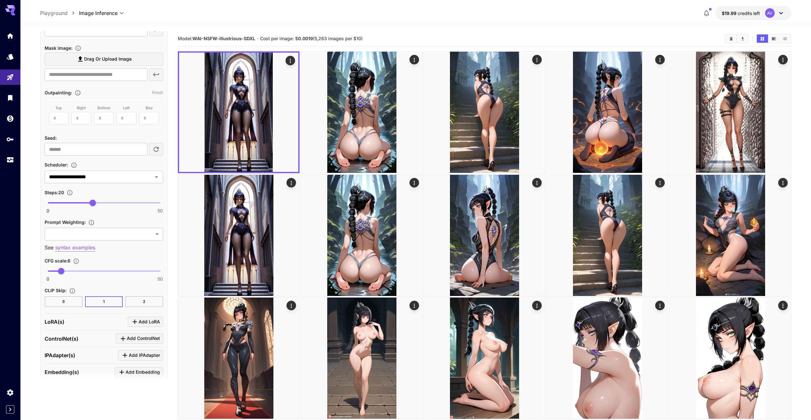
click at [67, 298] on button "0" at bounding box center [64, 301] width 38 height 11
click at [104, 298] on button "1" at bounding box center [104, 301] width 38 height 11
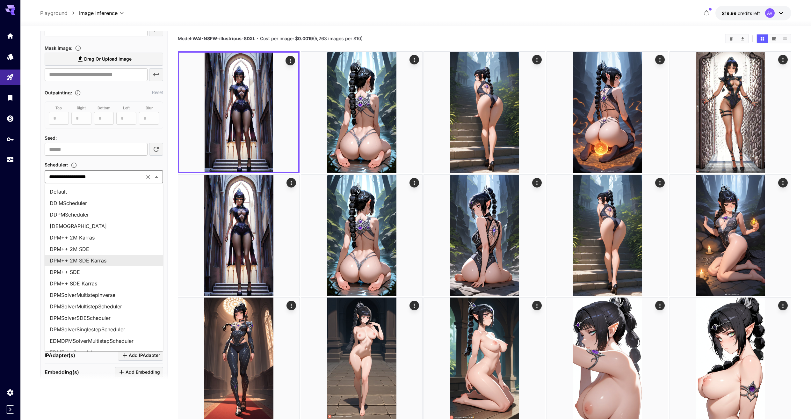
click at [93, 176] on input "**********" at bounding box center [95, 176] width 96 height 9
click at [103, 239] on li "DPM++ 2M Karras" at bounding box center [104, 237] width 119 height 11
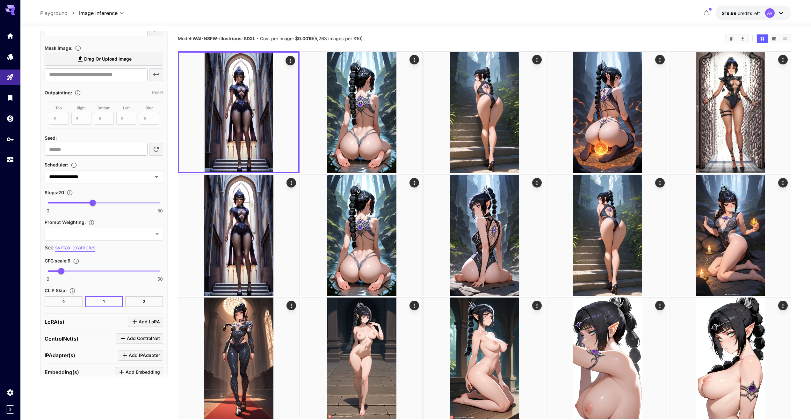
click at [101, 302] on button "1" at bounding box center [104, 301] width 38 height 11
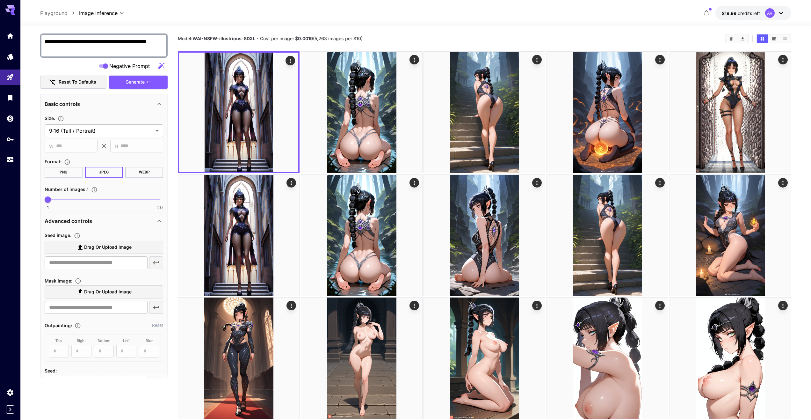
scroll to position [64, 0]
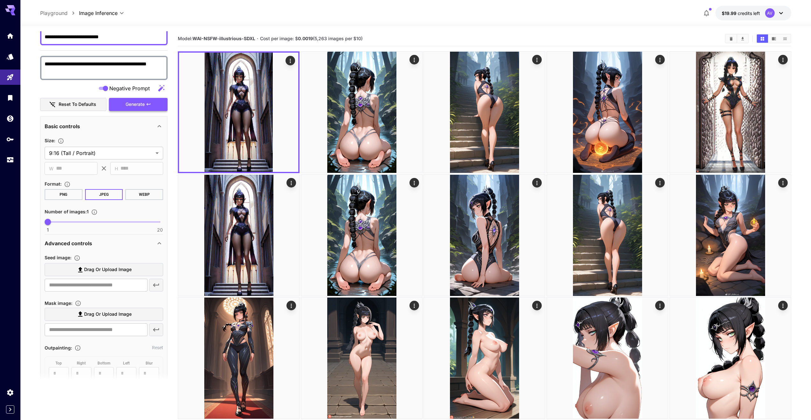
click at [138, 108] on span "Generate" at bounding box center [135, 104] width 19 height 8
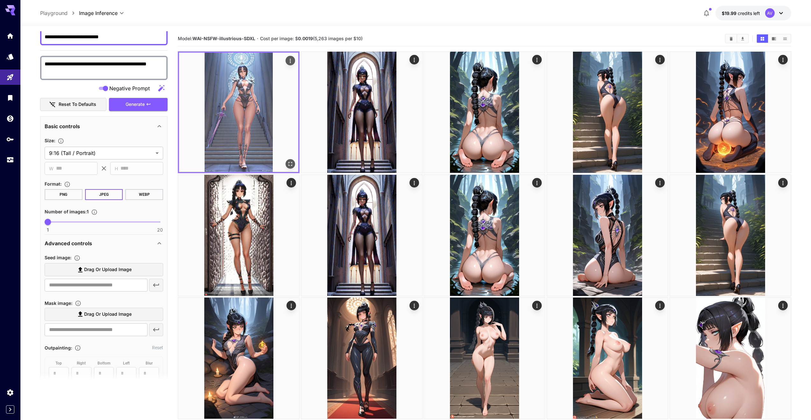
click at [292, 163] on icon "Open in fullscreen" at bounding box center [291, 164] width 4 height 4
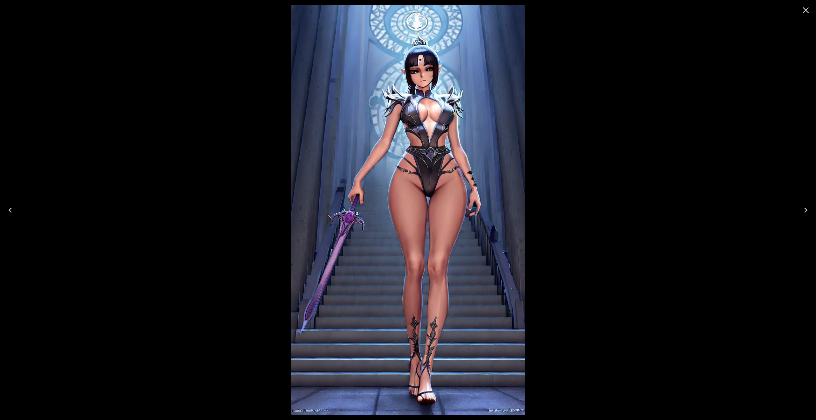
click at [809, 12] on icon "Close" at bounding box center [806, 10] width 10 height 10
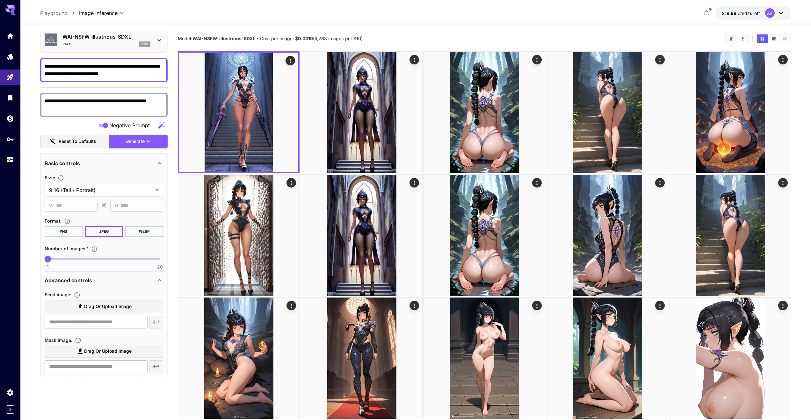
scroll to position [127, 0]
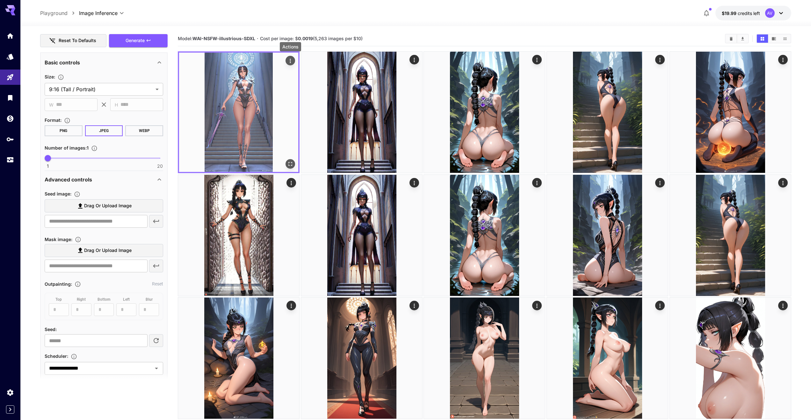
click at [294, 61] on button "Actions" at bounding box center [291, 61] width 10 height 10
click at [290, 61] on icon "Actions" at bounding box center [290, 61] width 6 height 6
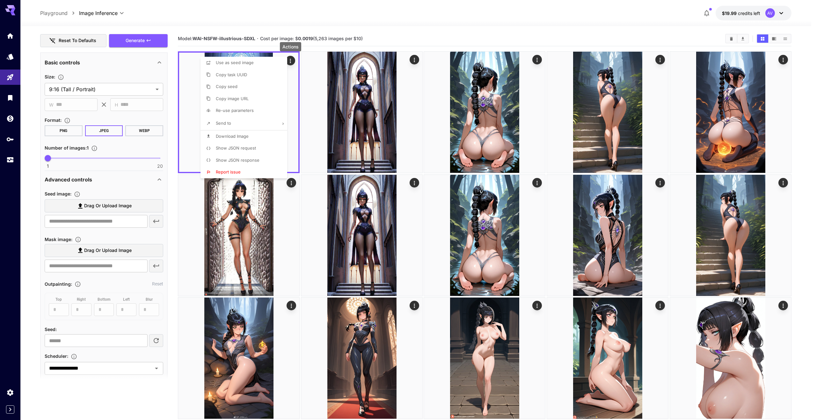
click at [251, 155] on li "Show JSON response" at bounding box center [245, 160] width 91 height 12
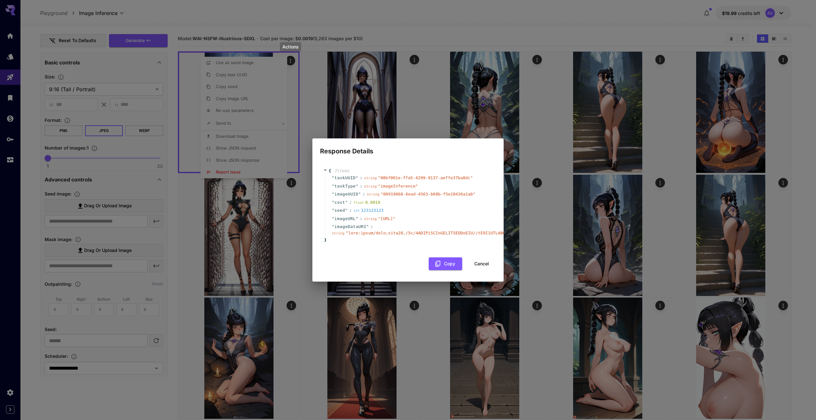
click at [470, 161] on div "{ 7 item s " taskUUID " : string " 08bf001e-ffa5-4299-9137-aeffe37ba8dc " " tas…" at bounding box center [408, 205] width 176 height 88
click at [484, 269] on button "Cancel" at bounding box center [481, 263] width 29 height 13
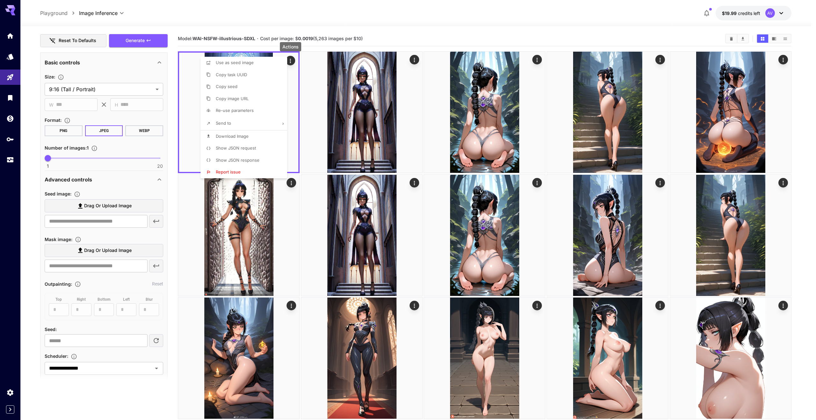
click at [538, 58] on div at bounding box center [408, 210] width 816 height 420
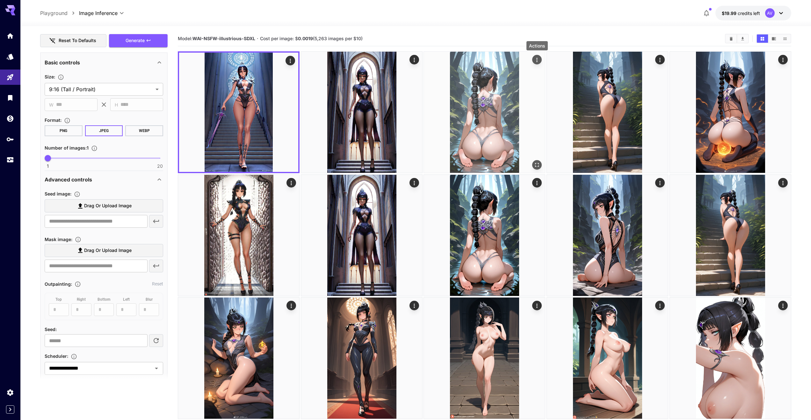
click at [537, 59] on icon "Actions" at bounding box center [537, 60] width 6 height 6
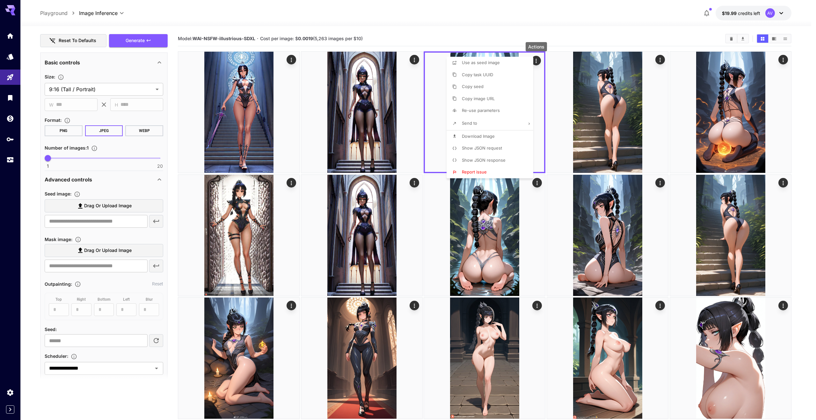
click at [502, 158] on span "Show JSON response" at bounding box center [484, 159] width 44 height 5
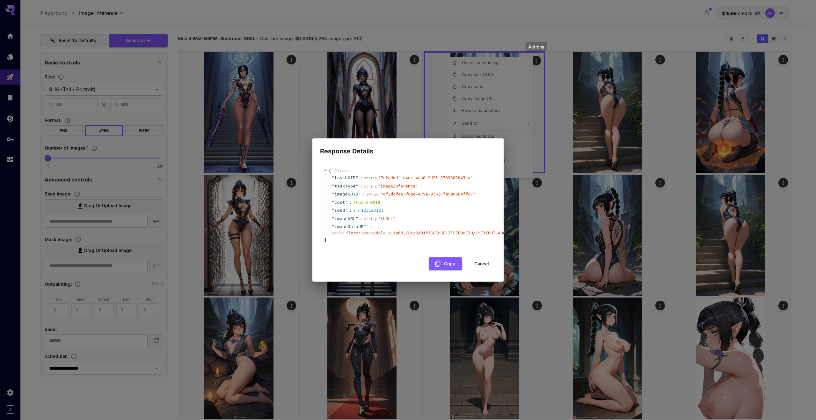
click at [482, 267] on button "Cancel" at bounding box center [481, 263] width 29 height 13
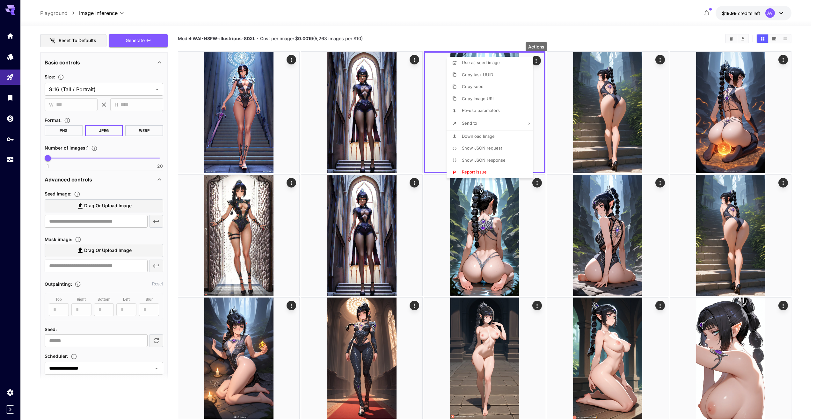
click at [570, 26] on div at bounding box center [408, 210] width 816 height 420
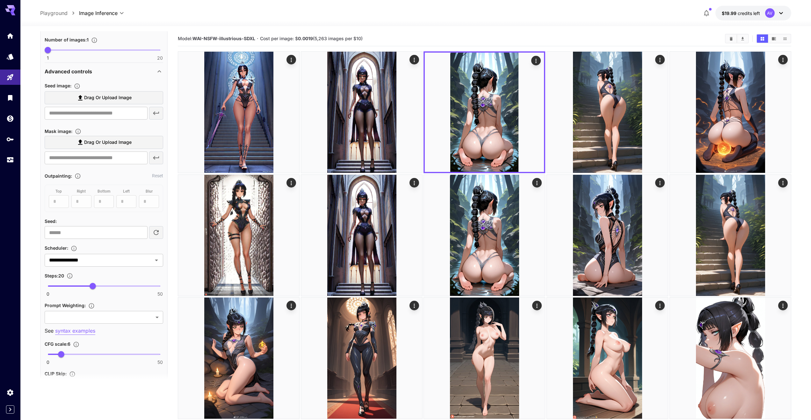
scroll to position [255, 0]
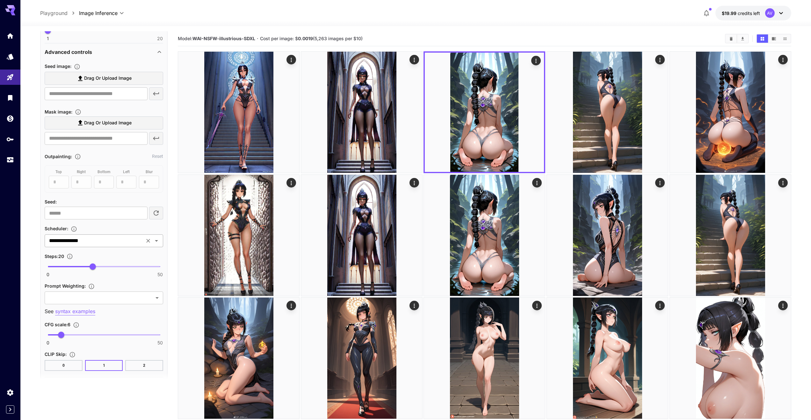
click at [104, 242] on input "**********" at bounding box center [95, 240] width 96 height 9
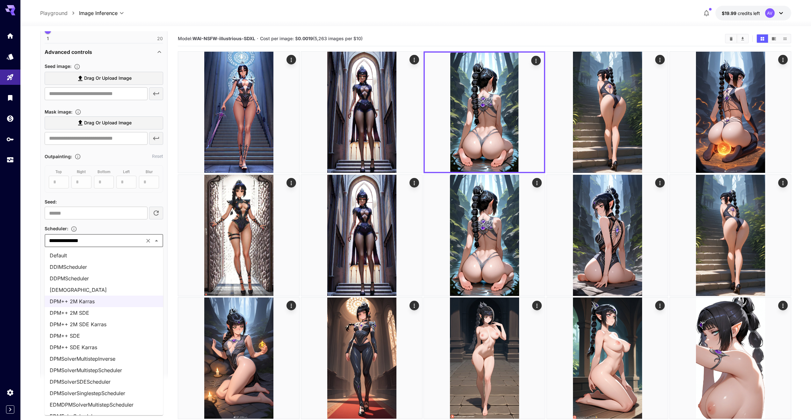
click at [96, 321] on li "DPM++ 2M SDE Karras" at bounding box center [104, 323] width 119 height 11
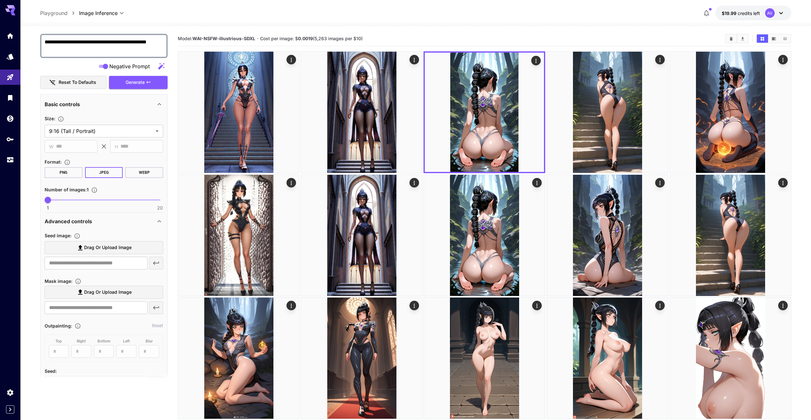
scroll to position [0, 0]
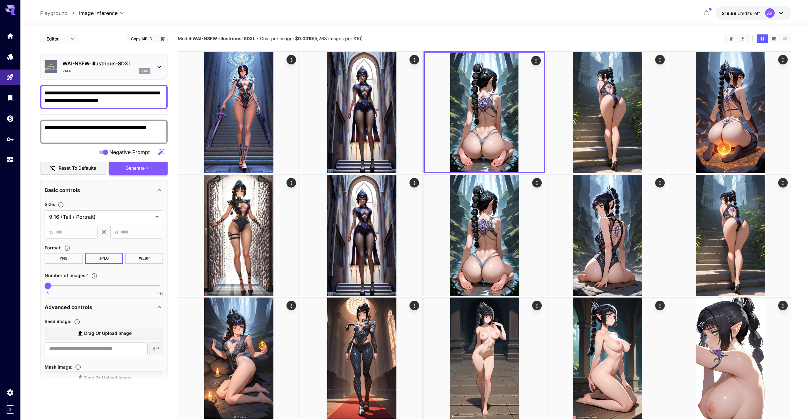
click at [131, 171] on span "Generate" at bounding box center [135, 168] width 19 height 8
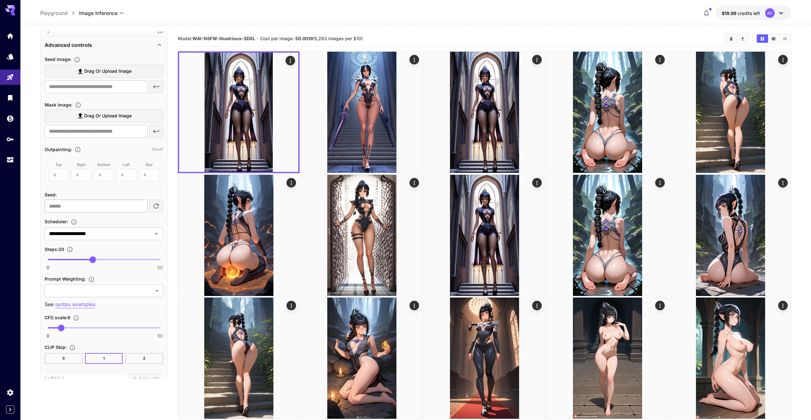
scroll to position [287, 0]
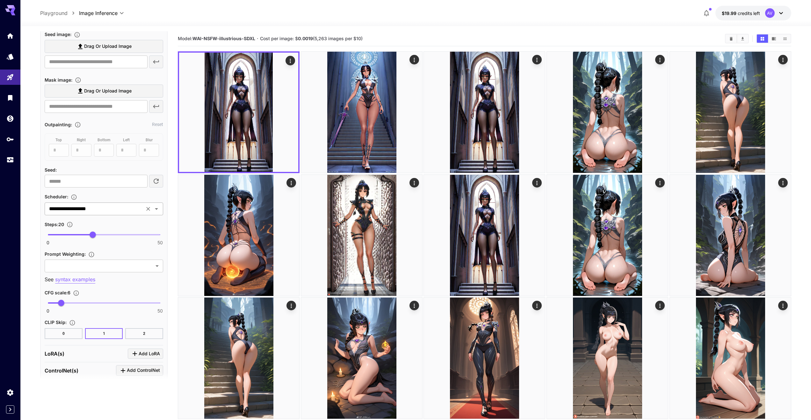
click at [107, 205] on input "**********" at bounding box center [95, 208] width 96 height 9
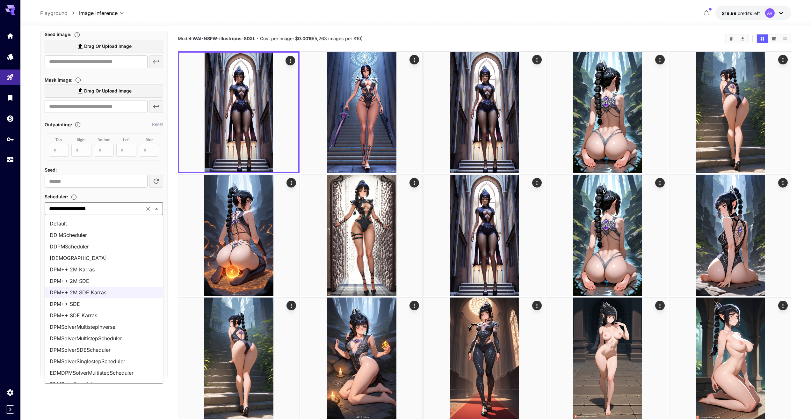
click at [98, 279] on li "DPM++ 2M SDE" at bounding box center [104, 280] width 119 height 11
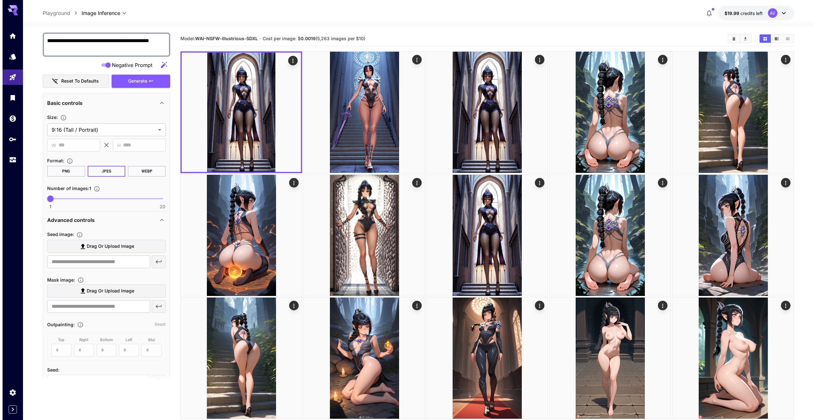
scroll to position [0, 0]
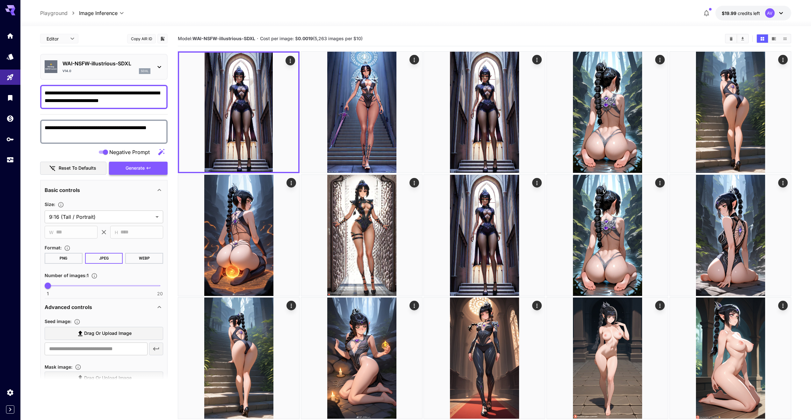
click at [129, 170] on span "Generate" at bounding box center [135, 168] width 19 height 8
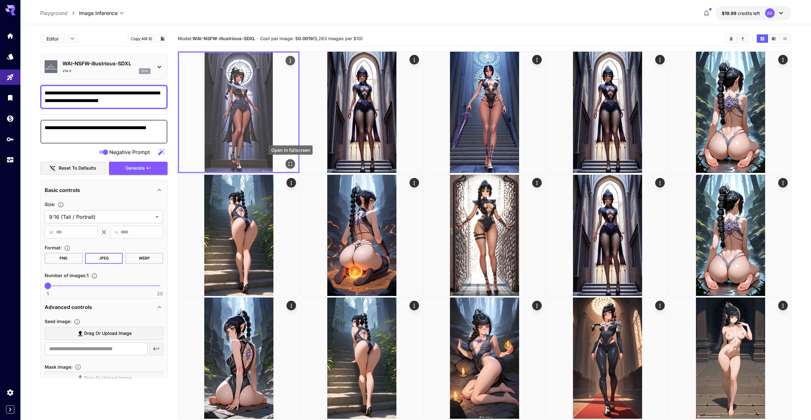
click at [289, 162] on icon "Open in fullscreen" at bounding box center [291, 164] width 4 height 4
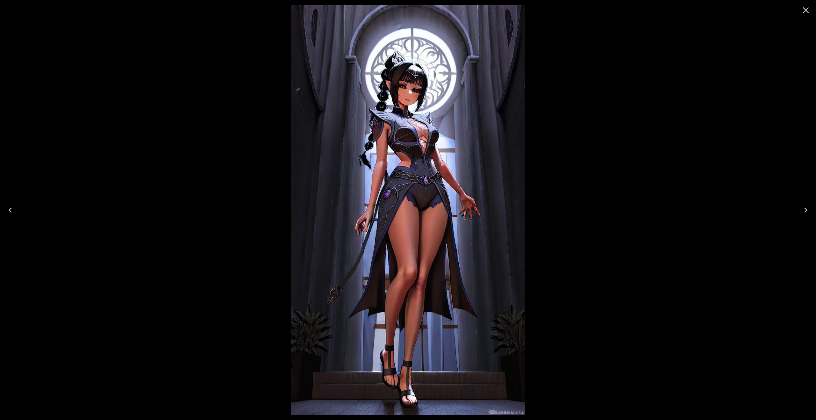
click at [806, 8] on icon "Close" at bounding box center [806, 10] width 10 height 10
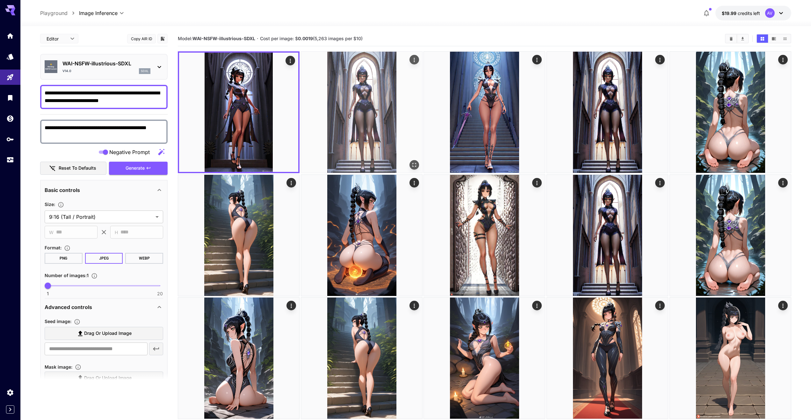
click at [412, 166] on icon "Open in fullscreen" at bounding box center [414, 165] width 6 height 6
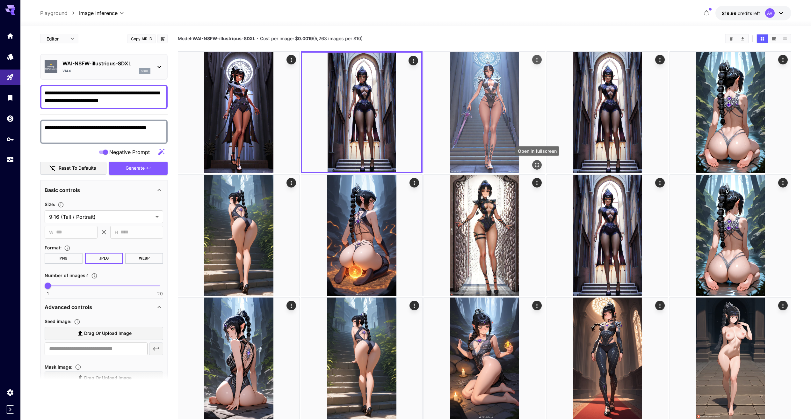
click at [537, 161] on button "Open in fullscreen" at bounding box center [538, 165] width 10 height 10
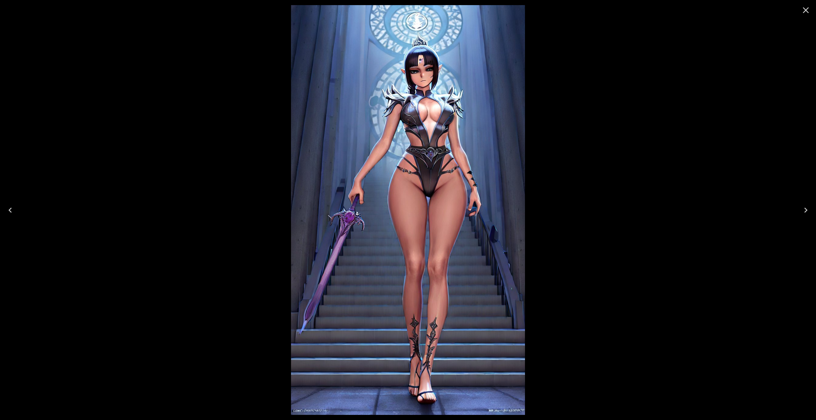
click at [801, 16] on button "Close" at bounding box center [805, 10] width 15 height 15
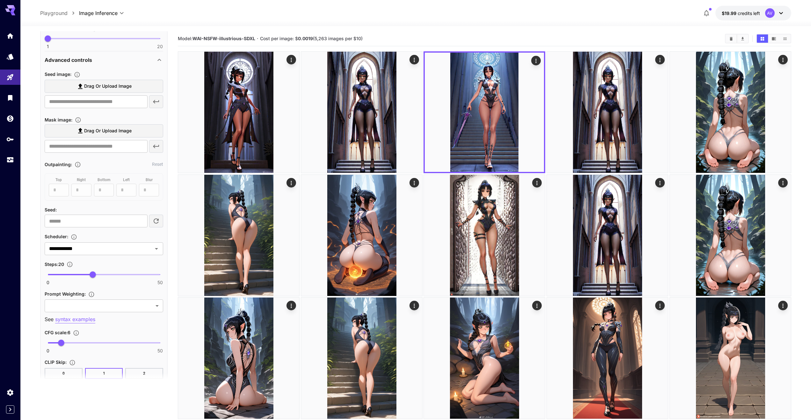
scroll to position [287, 0]
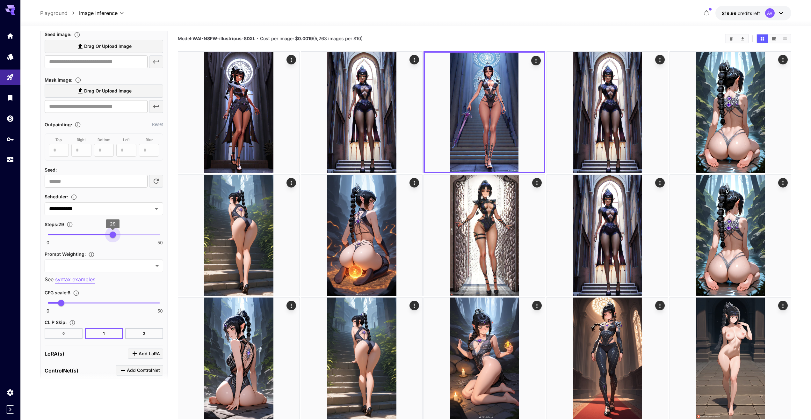
drag, startPoint x: 93, startPoint y: 235, endPoint x: 114, endPoint y: 235, distance: 21.0
click at [114, 235] on span "29" at bounding box center [113, 234] width 6 height 6
type input "**"
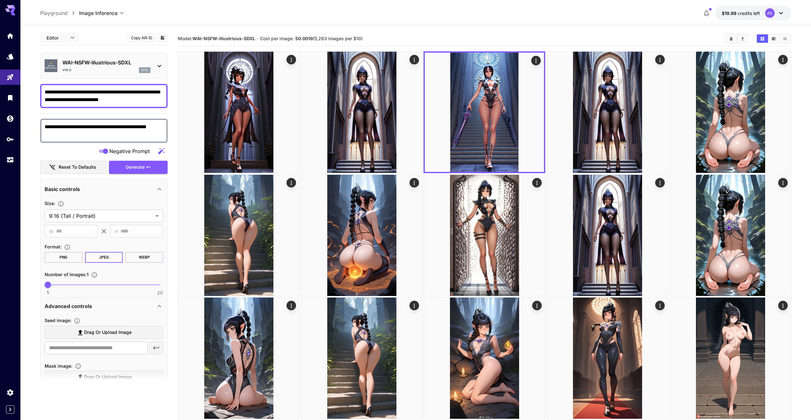
scroll to position [0, 0]
click at [138, 169] on span "Generate" at bounding box center [135, 168] width 19 height 8
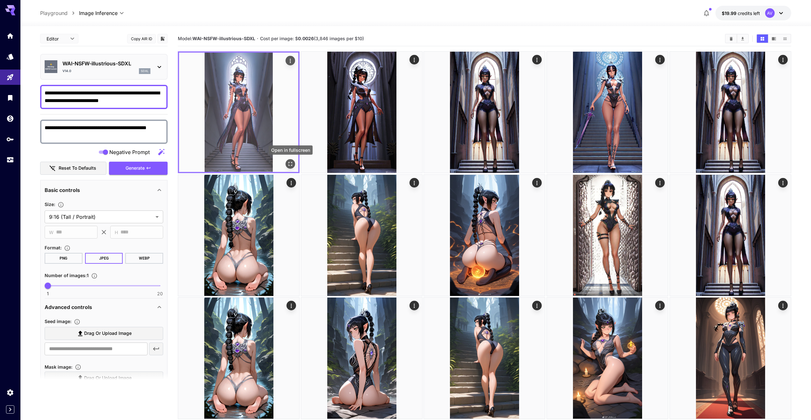
click at [289, 162] on icon "Open in fullscreen" at bounding box center [290, 164] width 6 height 6
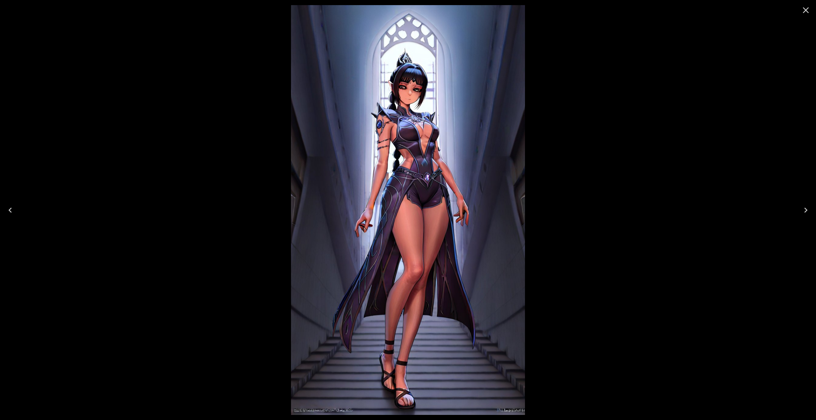
click at [805, 12] on icon "Close" at bounding box center [806, 10] width 10 height 10
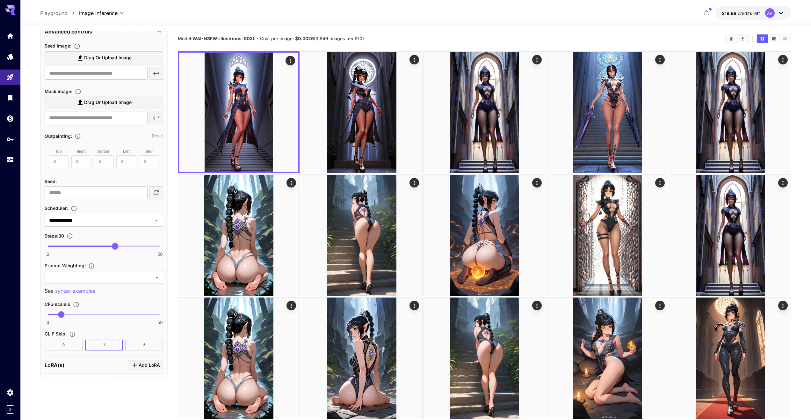
scroll to position [351, 0]
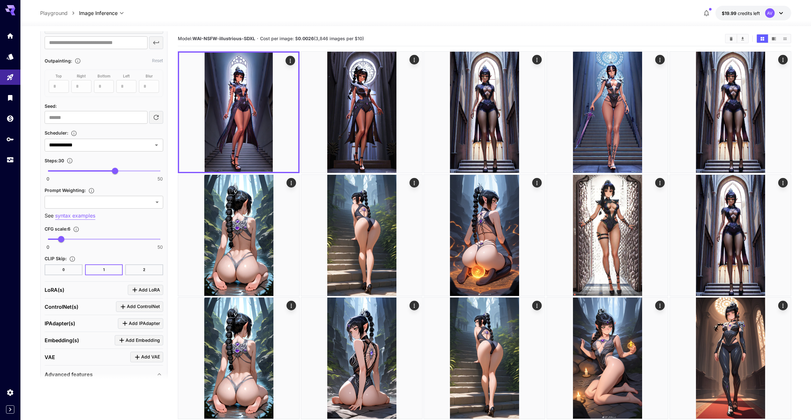
click at [136, 265] on button "2" at bounding box center [144, 269] width 38 height 11
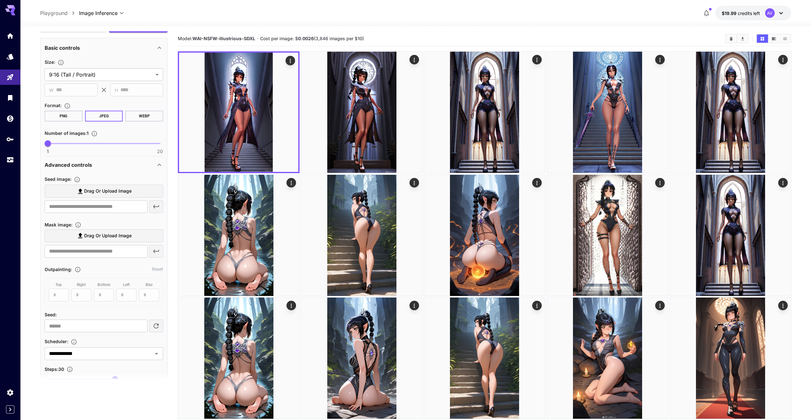
scroll to position [0, 0]
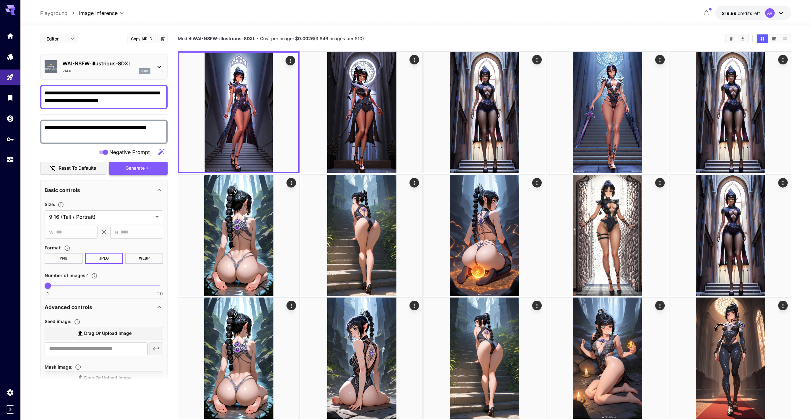
click at [135, 167] on span "Generate" at bounding box center [135, 168] width 19 height 8
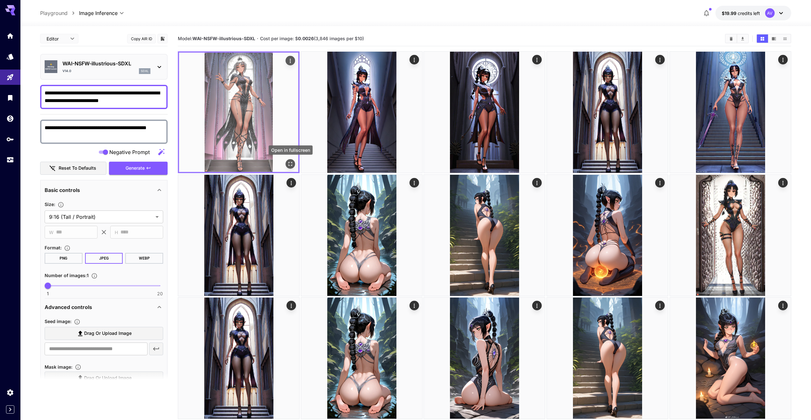
click at [290, 166] on icon "Open in fullscreen" at bounding box center [290, 164] width 6 height 6
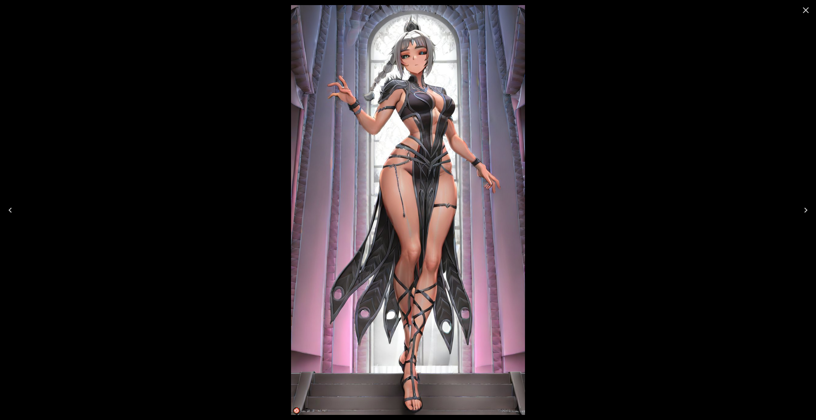
click at [800, 11] on button "Close" at bounding box center [805, 10] width 15 height 15
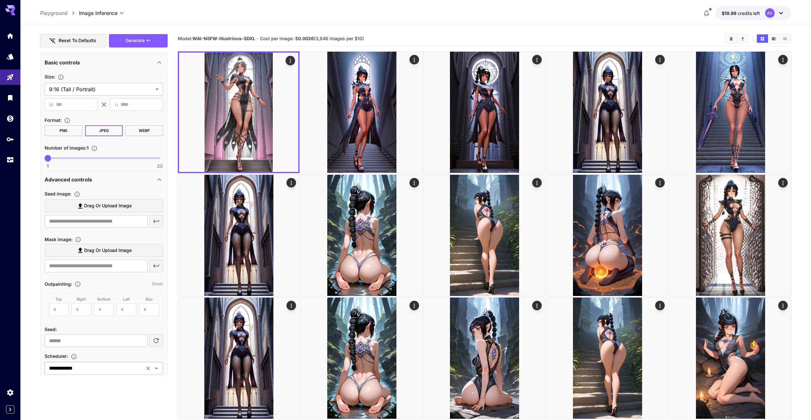
scroll to position [223, 0]
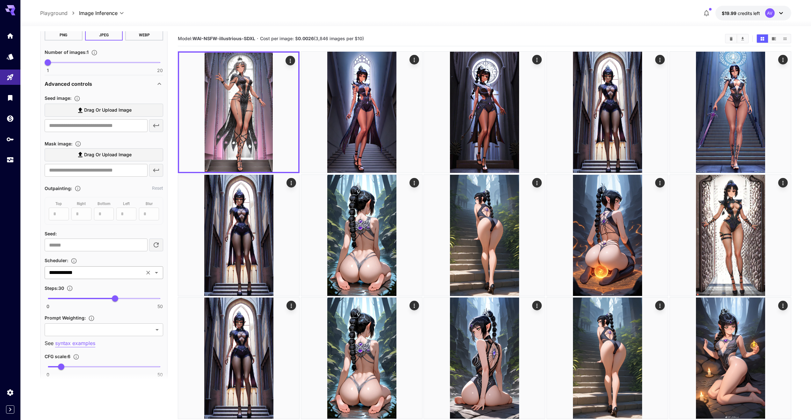
click at [111, 272] on input "**********" at bounding box center [95, 272] width 96 height 9
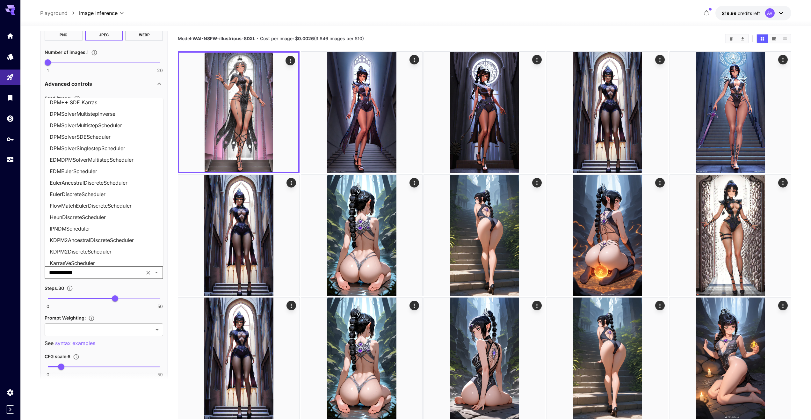
scroll to position [127, 0]
click at [116, 149] on li "EulerAncestralDiscreteScheduler" at bounding box center [104, 150] width 119 height 11
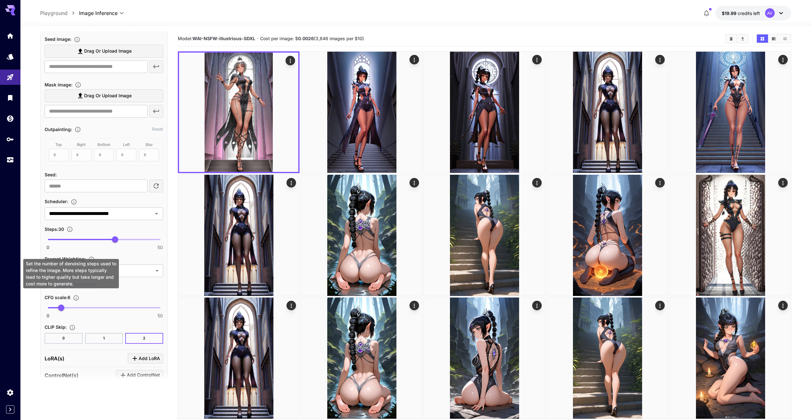
scroll to position [287, 0]
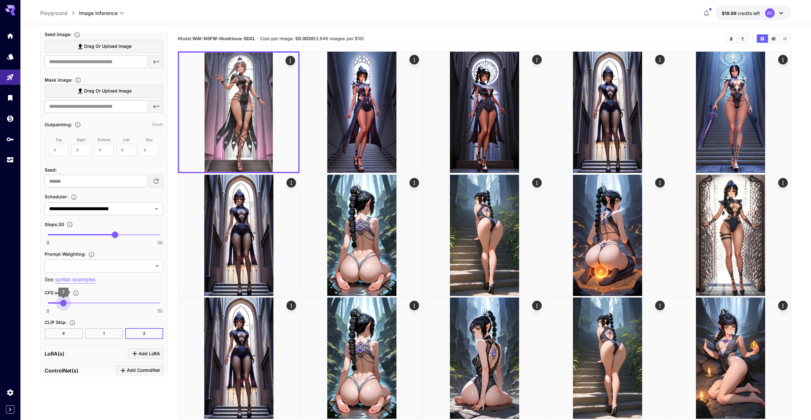
click at [63, 302] on span "7" at bounding box center [63, 303] width 6 height 6
click at [112, 332] on button "1" at bounding box center [104, 333] width 38 height 11
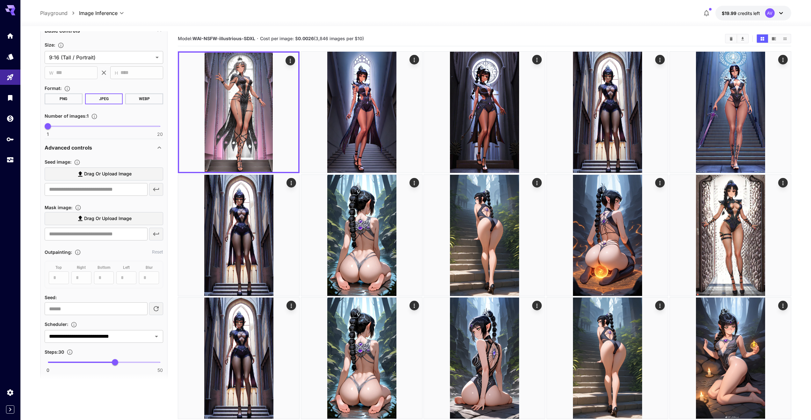
scroll to position [0, 0]
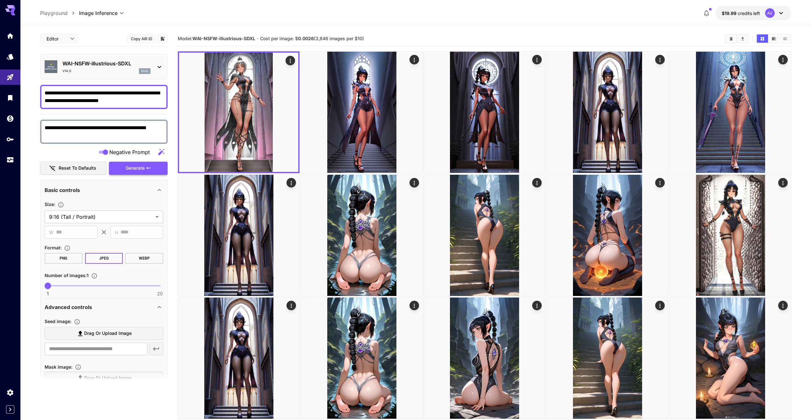
click at [143, 165] on span "Generate" at bounding box center [135, 168] width 19 height 8
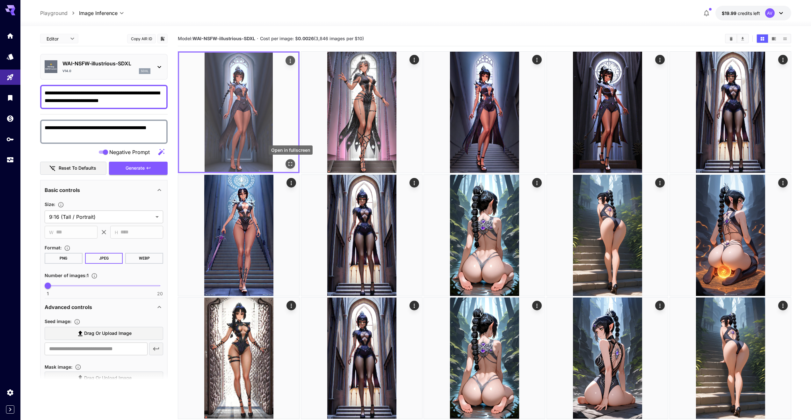
click at [292, 165] on icon "Open in fullscreen" at bounding box center [291, 164] width 4 height 4
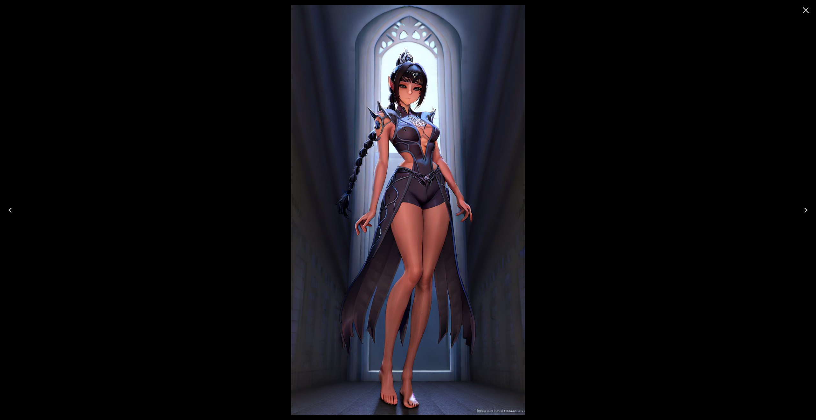
click at [802, 6] on icon "Close" at bounding box center [806, 10] width 10 height 10
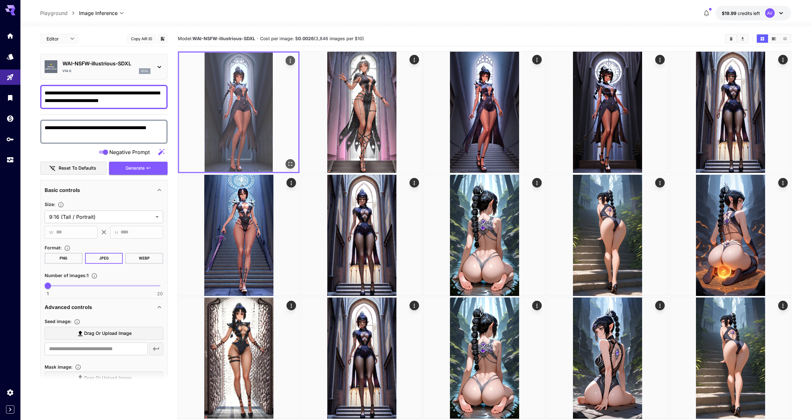
click at [287, 60] on icon "Actions" at bounding box center [290, 61] width 6 height 6
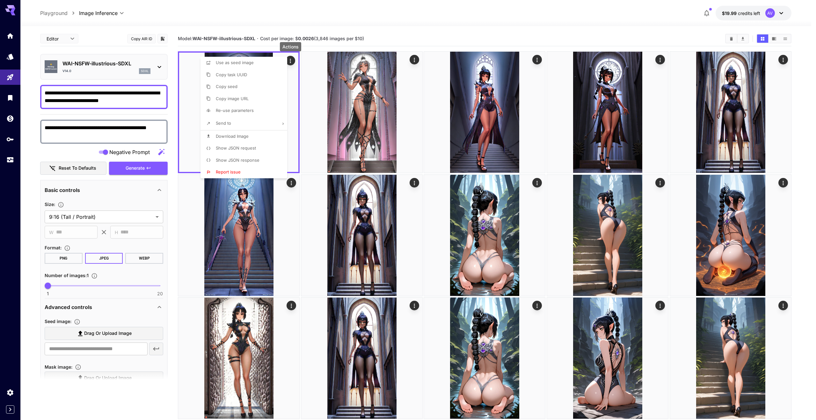
click at [236, 156] on li "Show JSON response" at bounding box center [245, 160] width 91 height 12
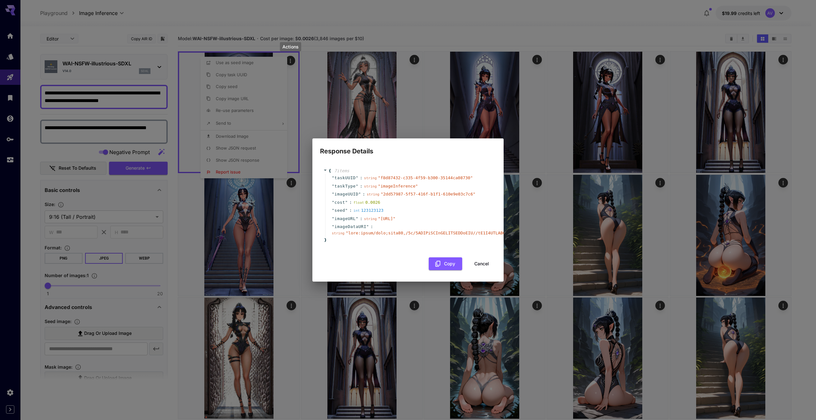
click at [483, 270] on button "Cancel" at bounding box center [481, 263] width 29 height 13
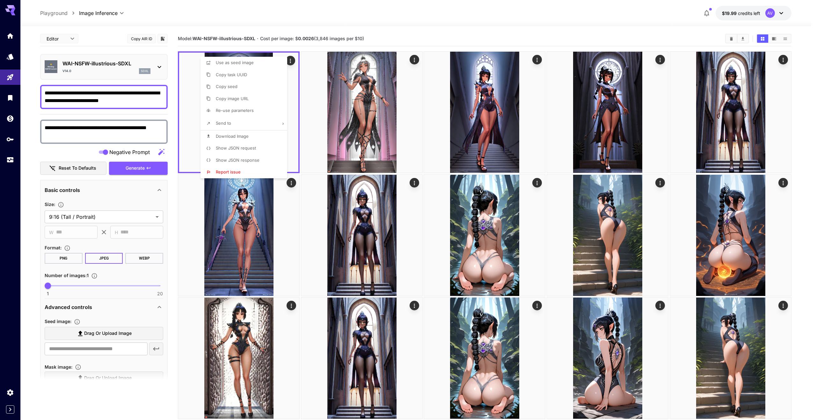
click at [373, 23] on div at bounding box center [408, 210] width 816 height 420
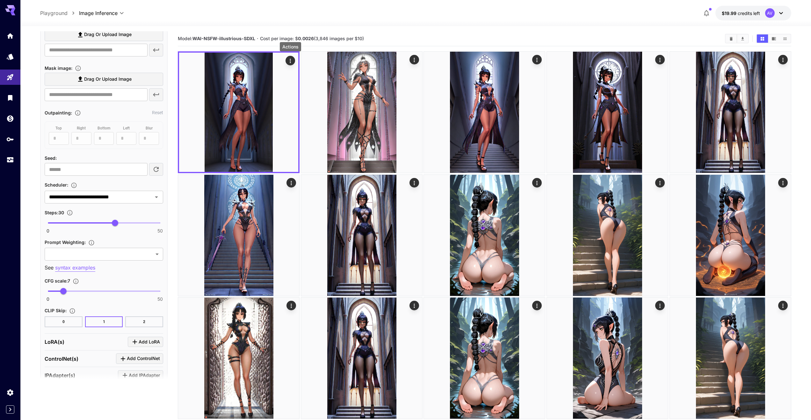
scroll to position [351, 0]
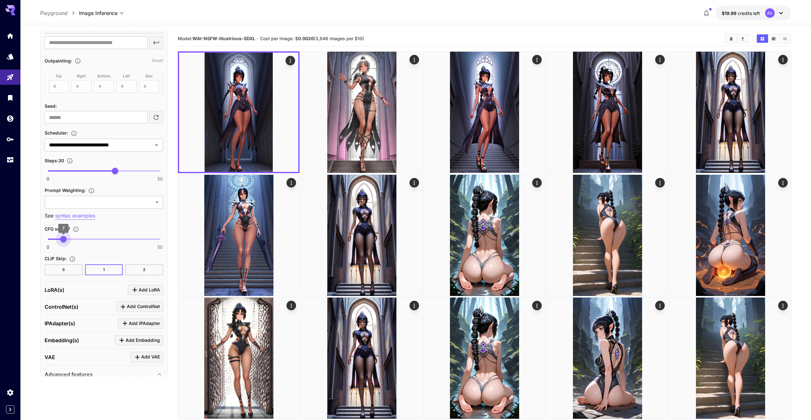
click at [63, 240] on span "7" at bounding box center [63, 239] width 6 height 6
click at [71, 264] on button "0" at bounding box center [64, 269] width 38 height 11
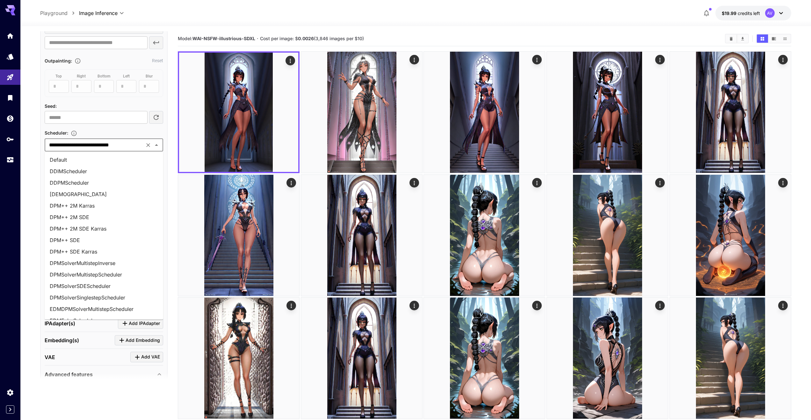
click at [102, 143] on input "**********" at bounding box center [95, 145] width 96 height 9
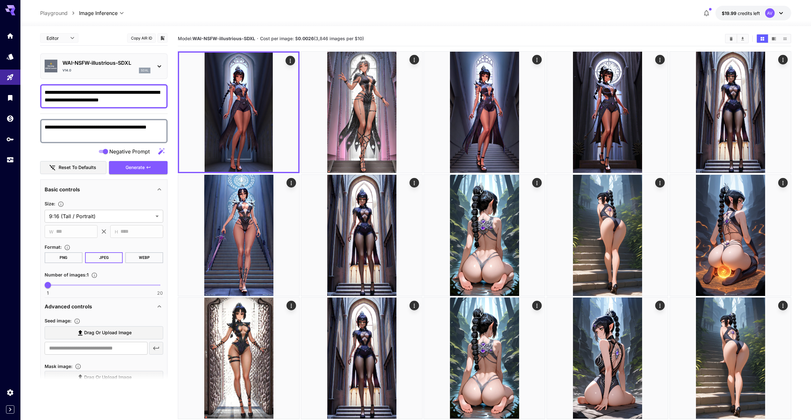
scroll to position [0, 0]
click at [121, 167] on button "Generate" at bounding box center [138, 168] width 59 height 13
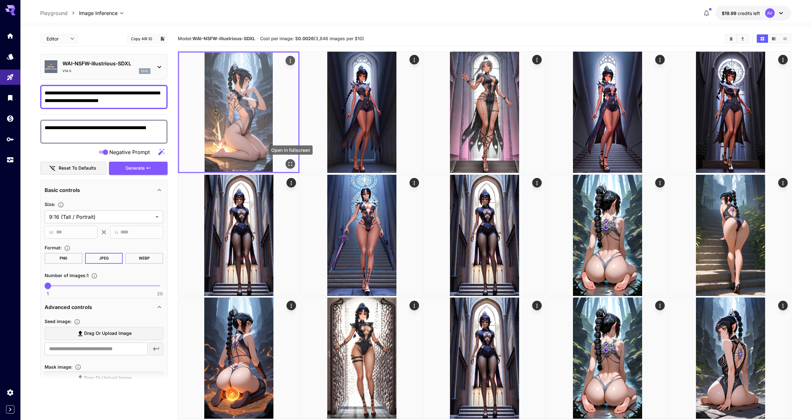
click at [291, 161] on icon "Open in fullscreen" at bounding box center [290, 164] width 6 height 6
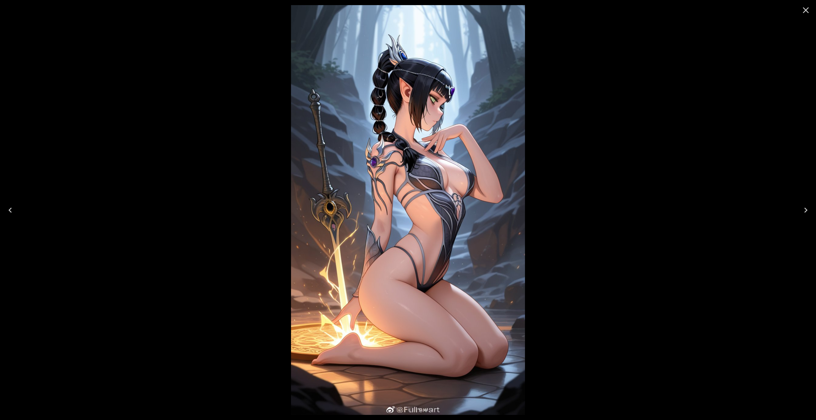
click at [804, 11] on icon "Close" at bounding box center [806, 10] width 10 height 10
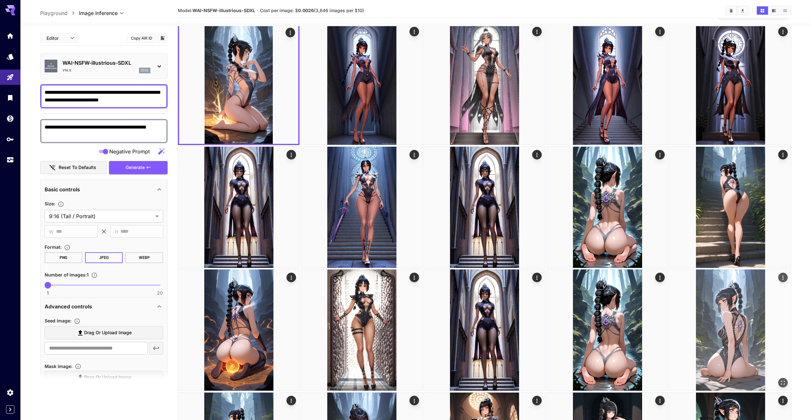
scroll to position [32, 0]
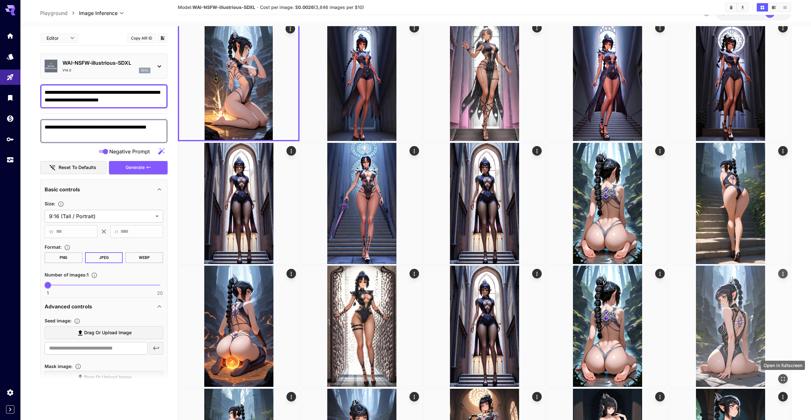
click at [780, 377] on button "Open in fullscreen" at bounding box center [783, 379] width 10 height 10
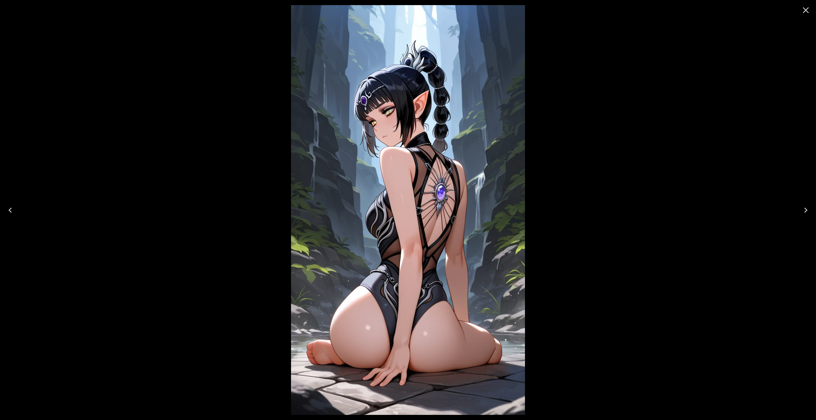
click at [806, 8] on icon "Close" at bounding box center [806, 10] width 10 height 10
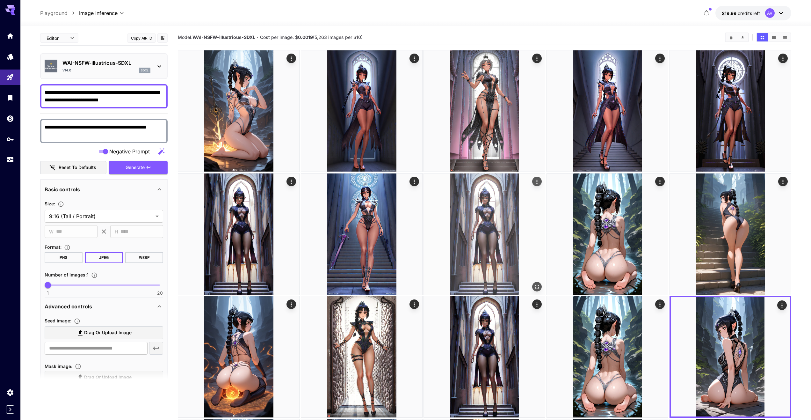
scroll to position [0, 0]
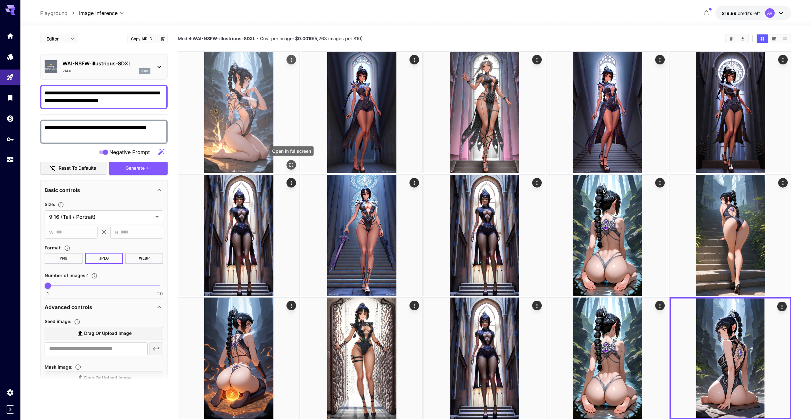
click at [292, 165] on icon "Open in fullscreen" at bounding box center [291, 165] width 6 height 6
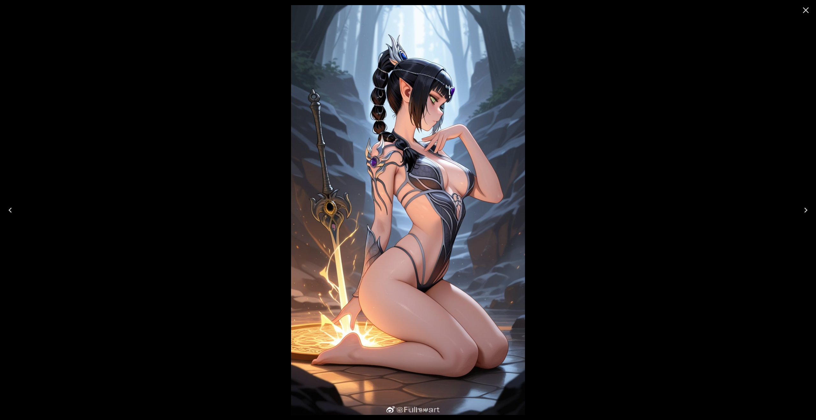
click at [807, 10] on icon "Close" at bounding box center [806, 10] width 10 height 10
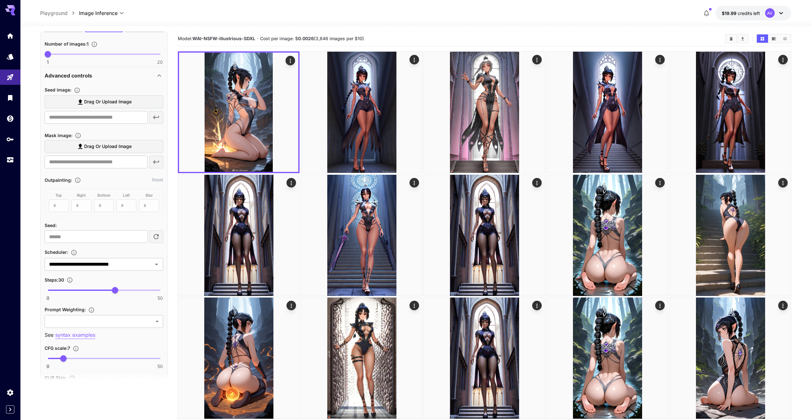
scroll to position [255, 0]
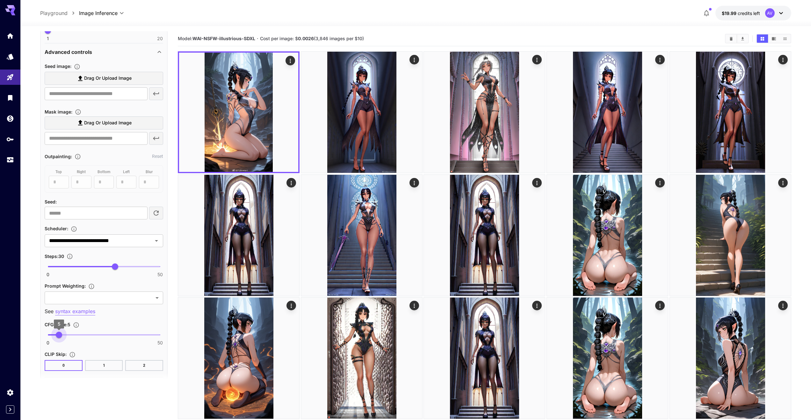
drag, startPoint x: 63, startPoint y: 336, endPoint x: 59, endPoint y: 336, distance: 3.8
click at [59, 336] on span "5" at bounding box center [59, 334] width 6 height 6
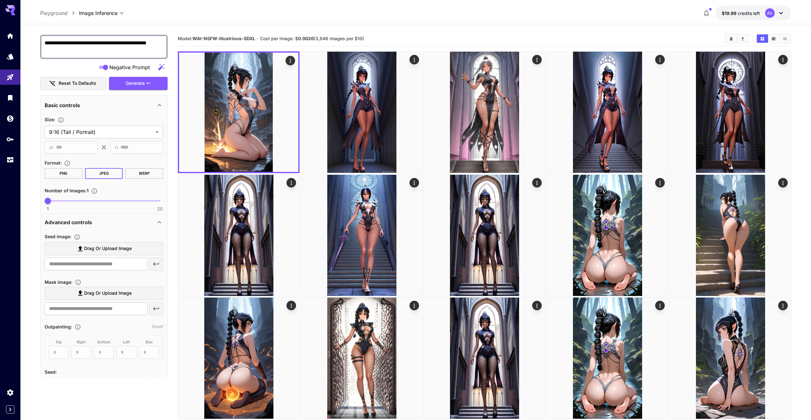
scroll to position [0, 0]
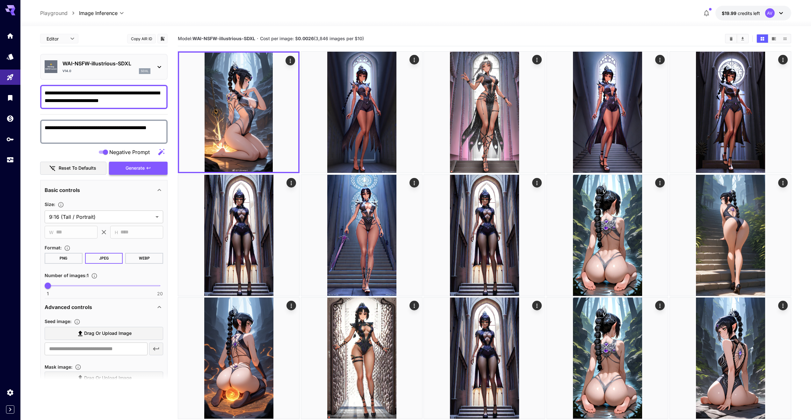
click at [143, 173] on button "Generate" at bounding box center [138, 168] width 59 height 13
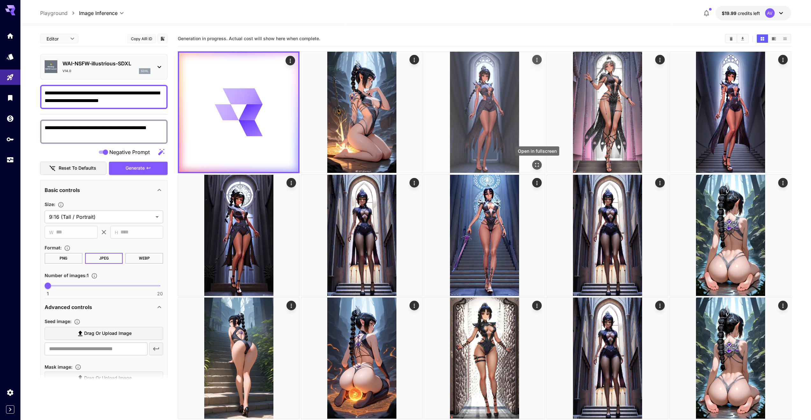
click at [538, 165] on icon "Open in fullscreen" at bounding box center [537, 165] width 6 height 6
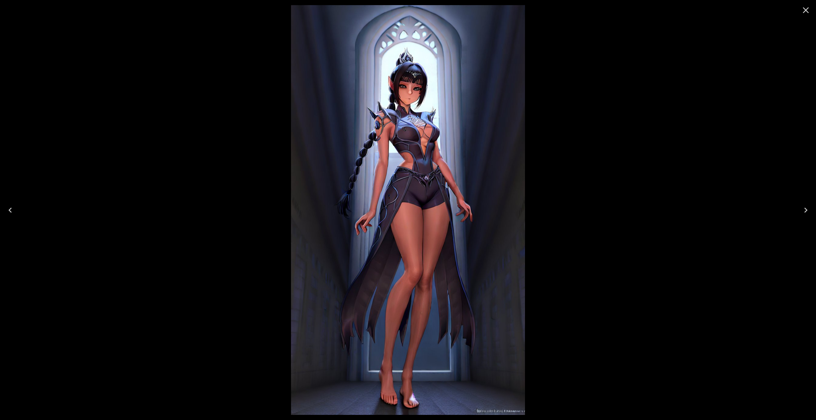
click at [804, 15] on icon "Close" at bounding box center [806, 10] width 10 height 10
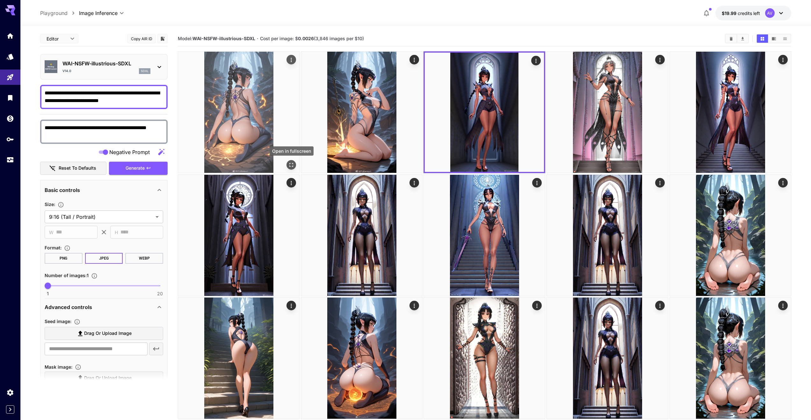
click at [291, 163] on icon "Open in fullscreen" at bounding box center [291, 165] width 6 height 6
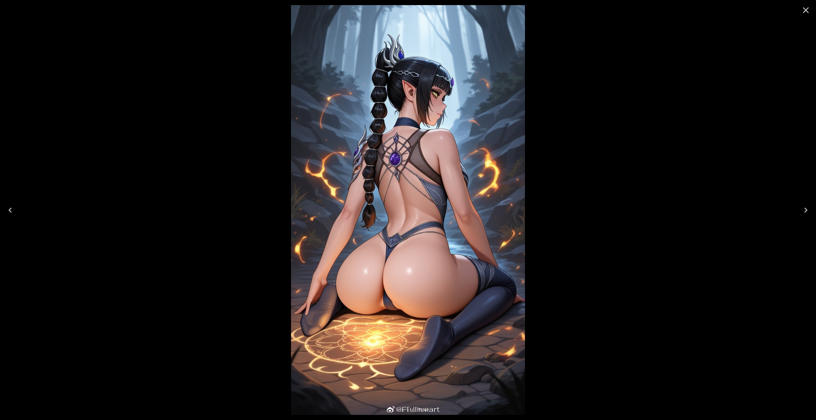
click at [805, 13] on icon "Close" at bounding box center [806, 10] width 10 height 10
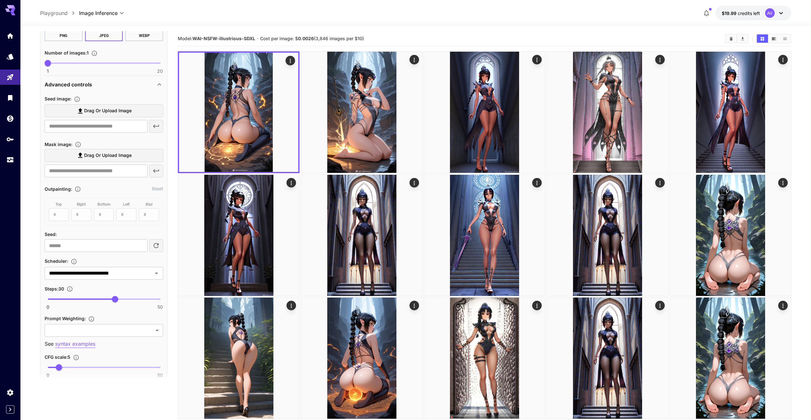
scroll to position [223, 0]
click at [117, 274] on input "**********" at bounding box center [95, 272] width 96 height 9
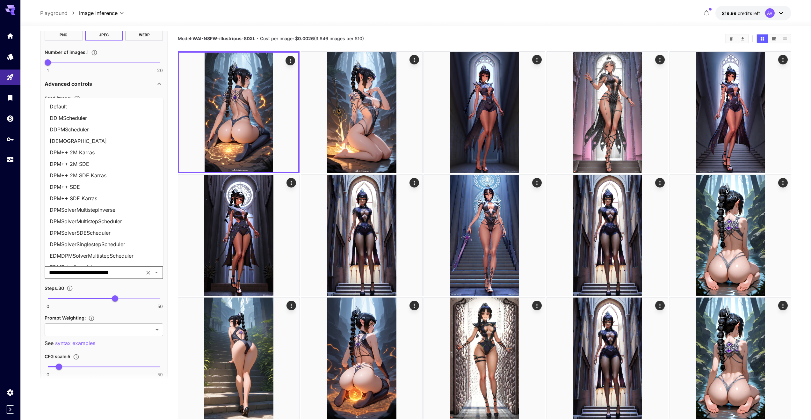
scroll to position [18, 0]
click at [105, 136] on li "DPM++ 2M Karras" at bounding box center [104, 133] width 119 height 11
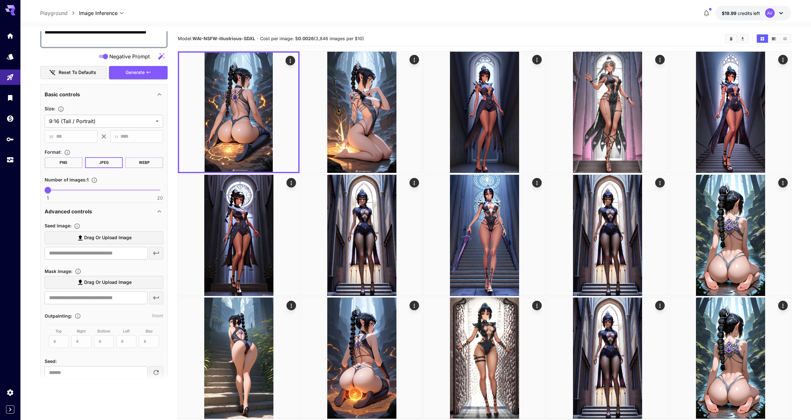
scroll to position [0, 0]
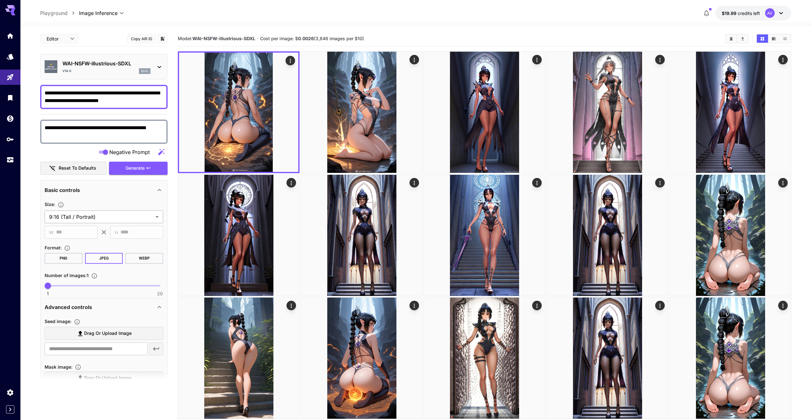
click at [122, 170] on button "Generate" at bounding box center [138, 168] width 59 height 13
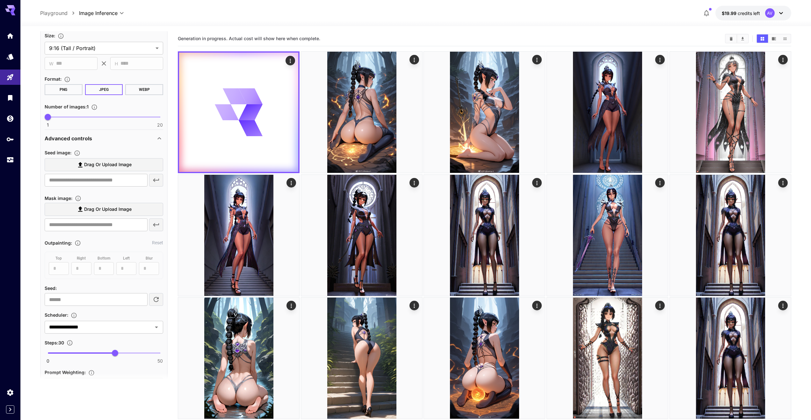
scroll to position [159, 0]
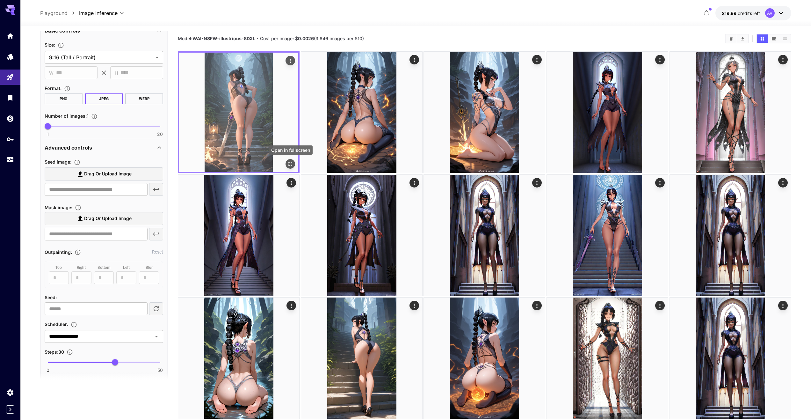
click at [293, 162] on icon "Open in fullscreen" at bounding box center [290, 164] width 6 height 6
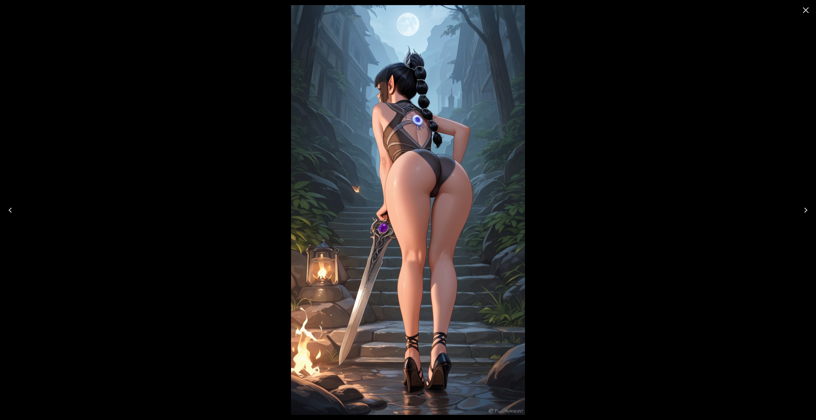
click at [806, 11] on icon "Close" at bounding box center [806, 10] width 6 height 6
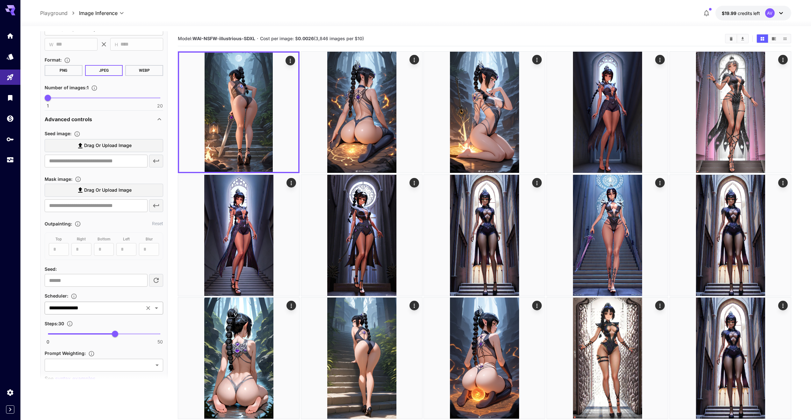
scroll to position [191, 0]
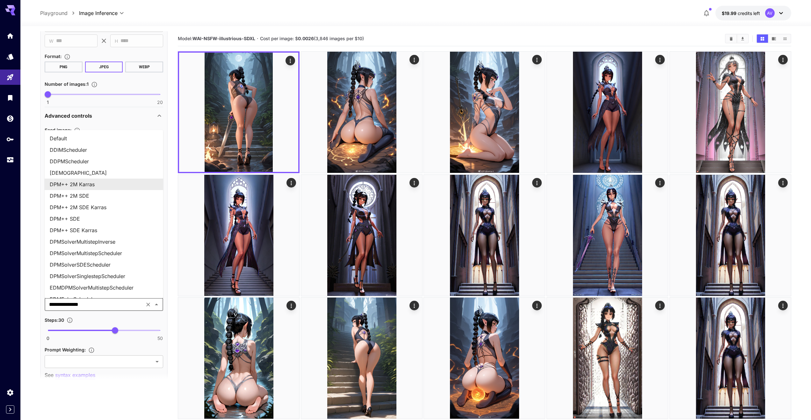
click at [111, 307] on input "**********" at bounding box center [95, 304] width 96 height 9
click at [109, 205] on li "DPM++ 2M SDE Karras" at bounding box center [104, 206] width 119 height 11
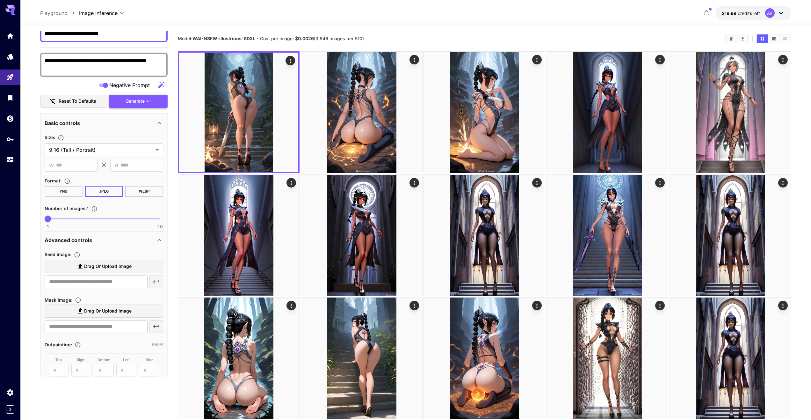
scroll to position [64, 0]
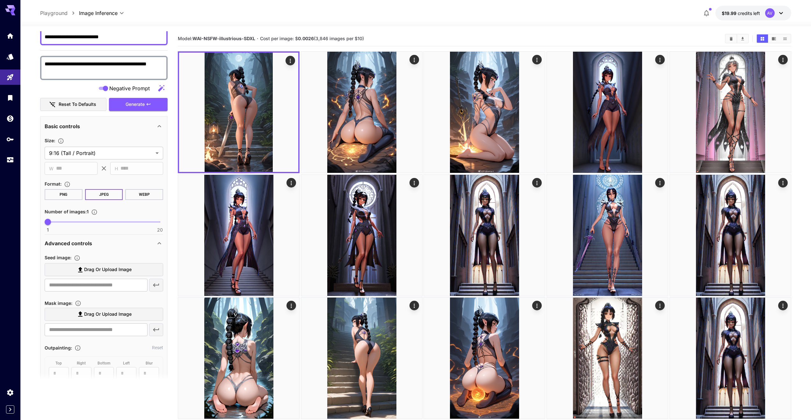
click at [136, 105] on span "Generate" at bounding box center [135, 104] width 19 height 8
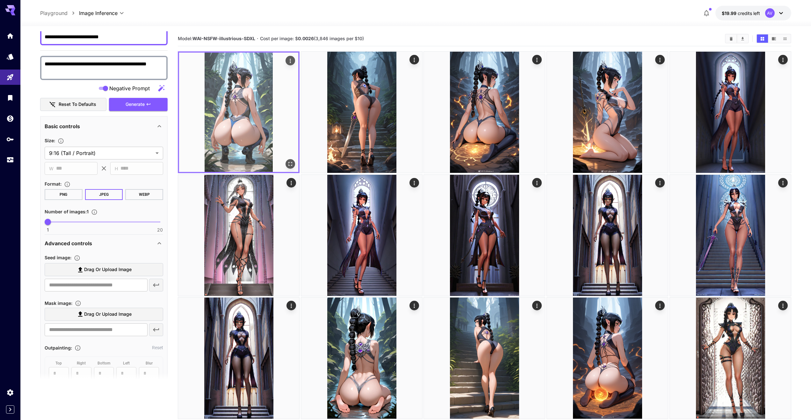
click at [292, 161] on icon "Open in fullscreen" at bounding box center [290, 164] width 6 height 6
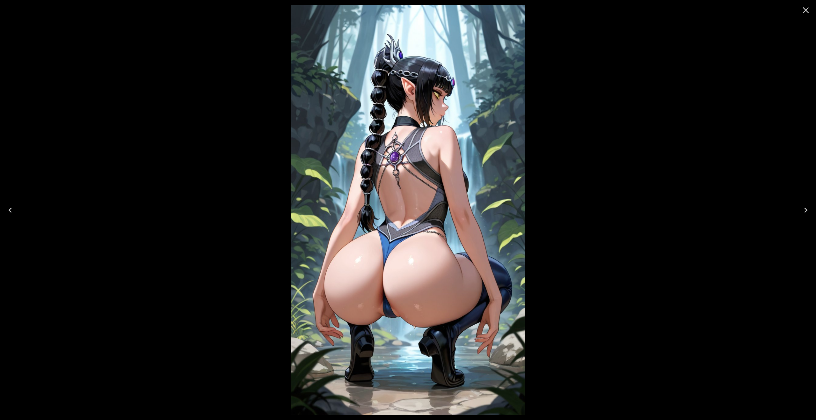
click at [804, 13] on icon "Close" at bounding box center [806, 10] width 10 height 10
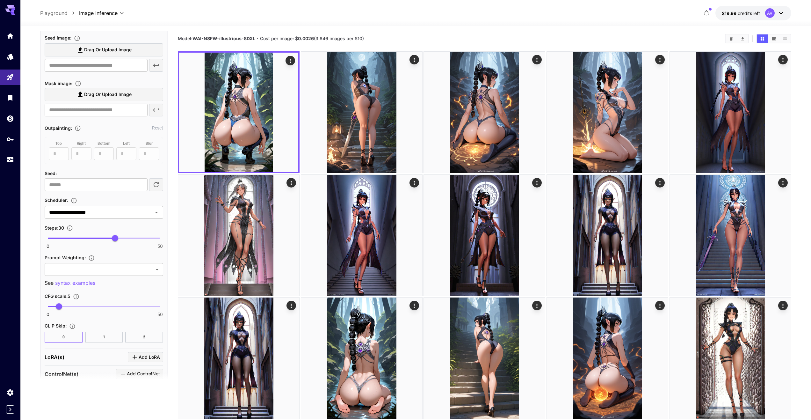
scroll to position [287, 0]
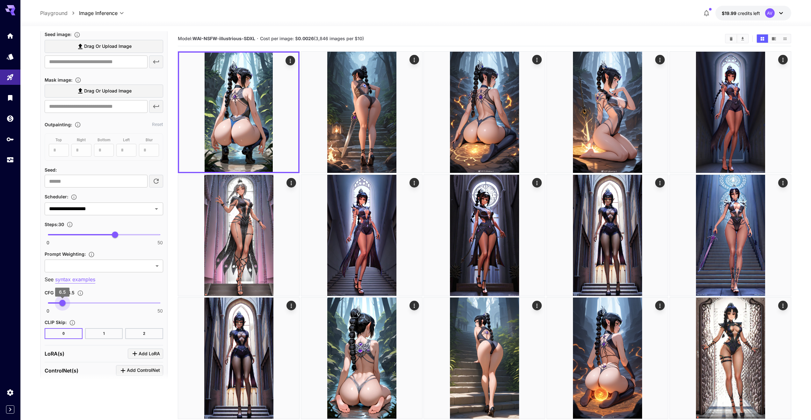
type input "***"
drag, startPoint x: 57, startPoint y: 302, endPoint x: 62, endPoint y: 302, distance: 5.4
click at [62, 302] on span "6.5" at bounding box center [62, 303] width 6 height 6
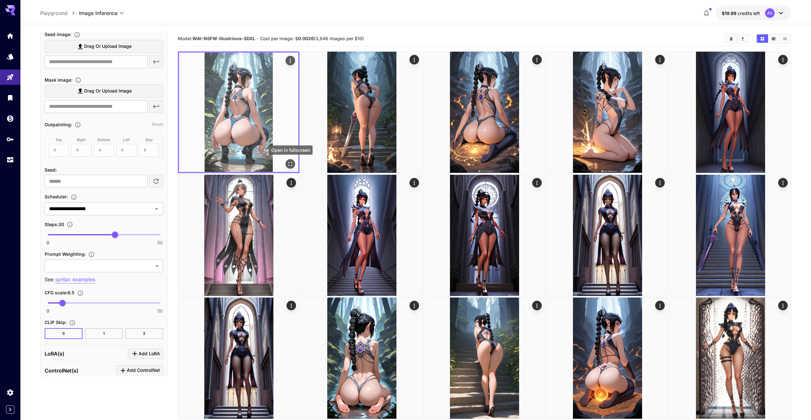
click at [290, 161] on icon "Open in fullscreen" at bounding box center [290, 164] width 6 height 6
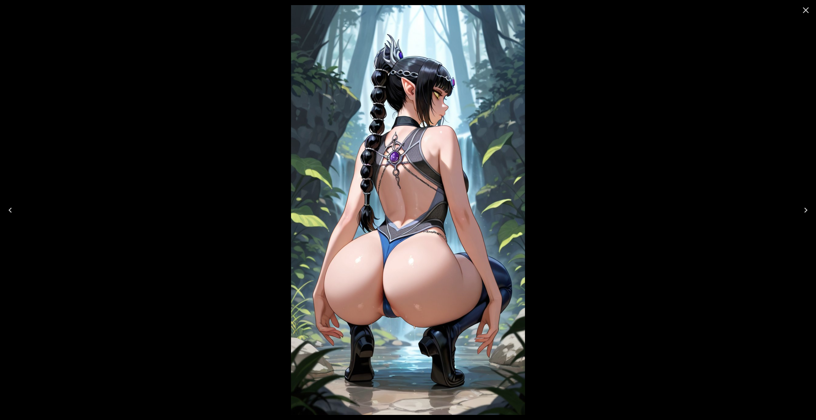
click at [804, 11] on icon "Close" at bounding box center [806, 10] width 10 height 10
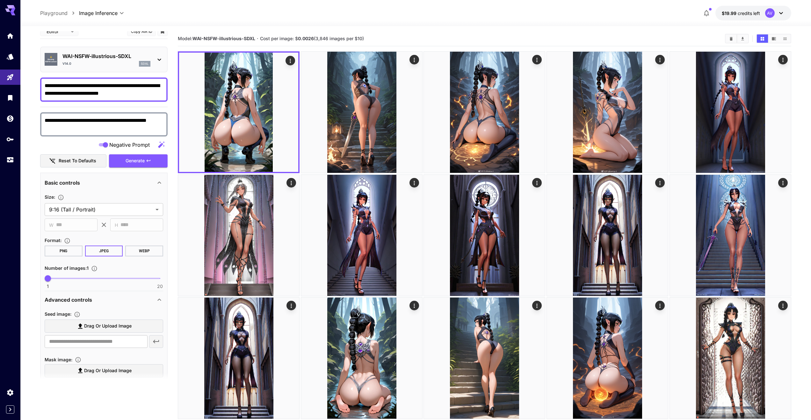
scroll to position [0, 0]
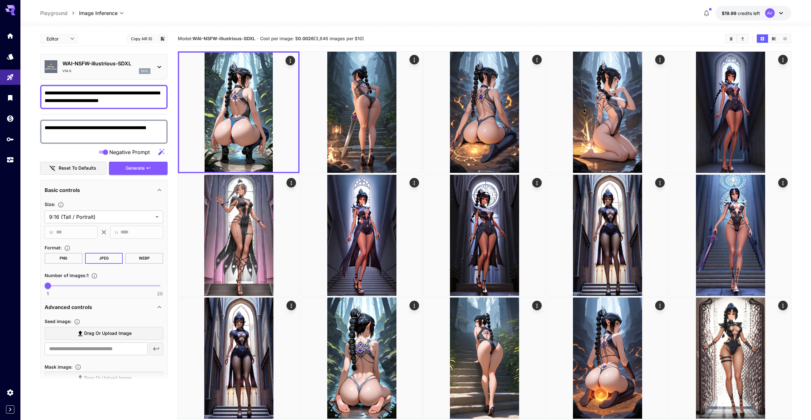
click at [92, 100] on textarea "**********" at bounding box center [104, 96] width 119 height 15
paste textarea "********"
type textarea "**********"
click at [128, 170] on span "Generate" at bounding box center [135, 168] width 19 height 8
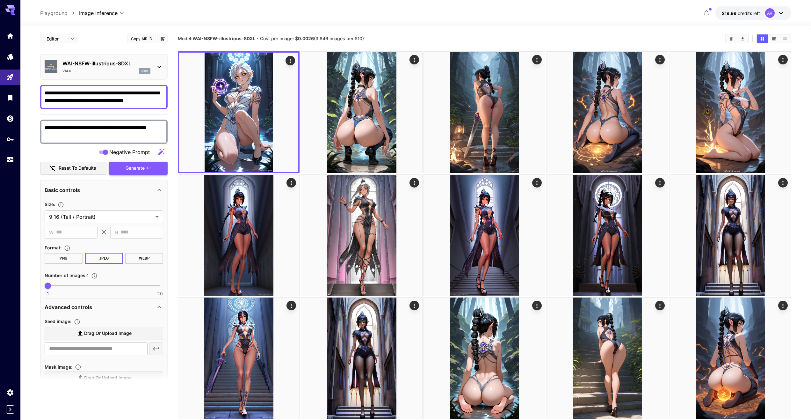
click at [133, 168] on span "Generate" at bounding box center [135, 168] width 19 height 8
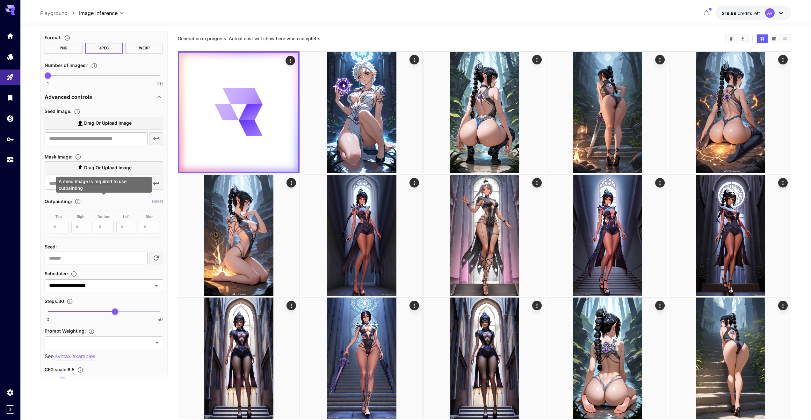
scroll to position [223, 0]
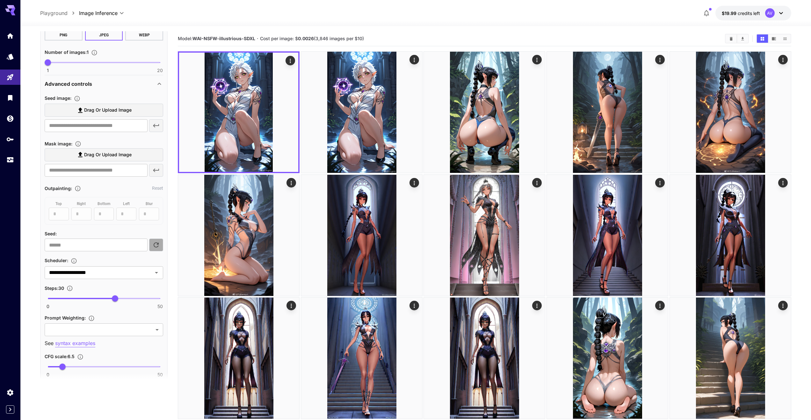
click at [156, 247] on icon "button" at bounding box center [156, 245] width 8 height 8
type input "**********"
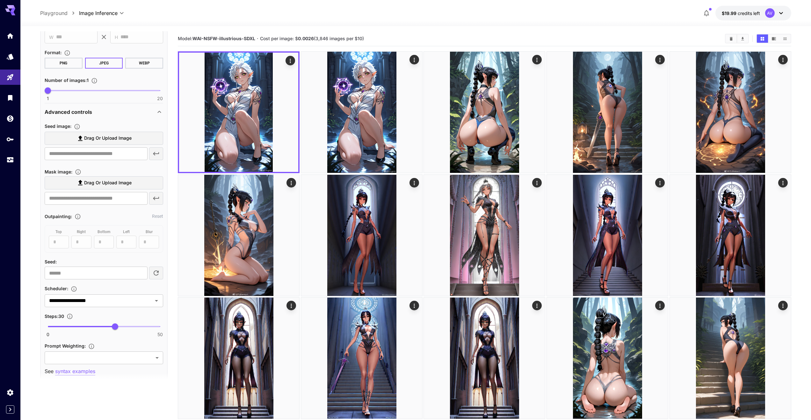
scroll to position [96, 0]
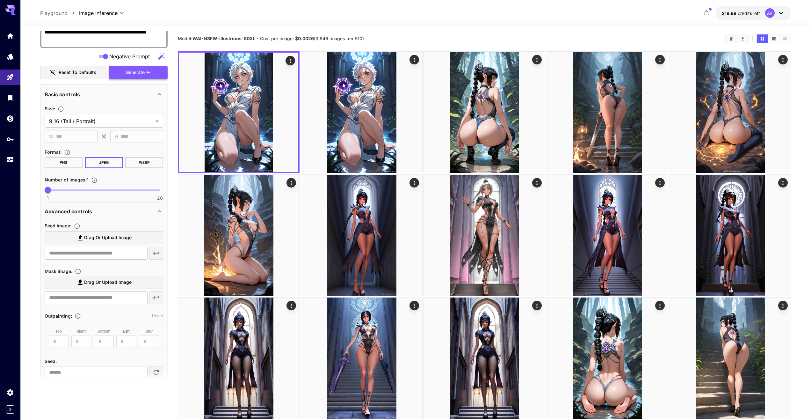
click at [135, 72] on span "Generate" at bounding box center [135, 73] width 19 height 8
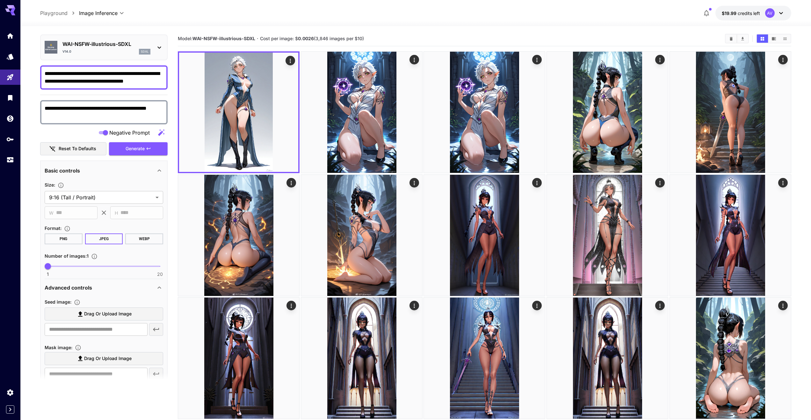
scroll to position [0, 0]
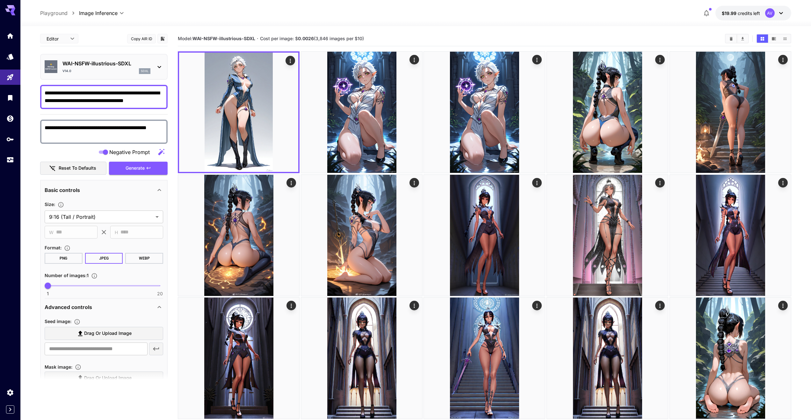
drag, startPoint x: 122, startPoint y: 100, endPoint x: 166, endPoint y: 98, distance: 43.4
click at [166, 98] on div "**********" at bounding box center [103, 97] width 127 height 24
click at [92, 101] on textarea "**********" at bounding box center [104, 96] width 119 height 15
paste textarea "**********"
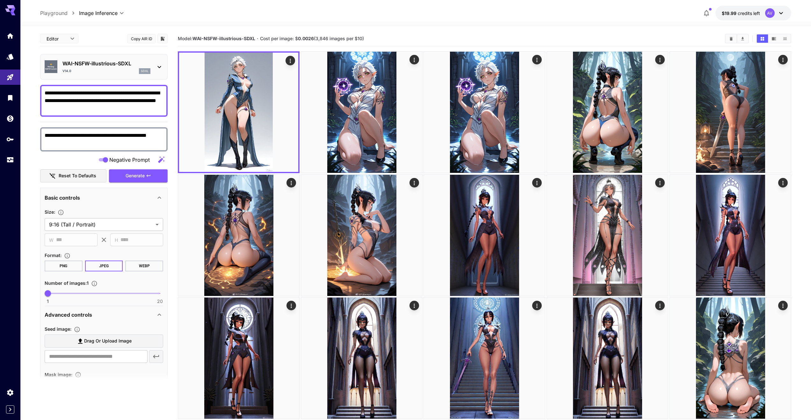
click at [91, 101] on textarea "**********" at bounding box center [104, 100] width 119 height 23
click at [127, 171] on button "Generate" at bounding box center [138, 175] width 59 height 13
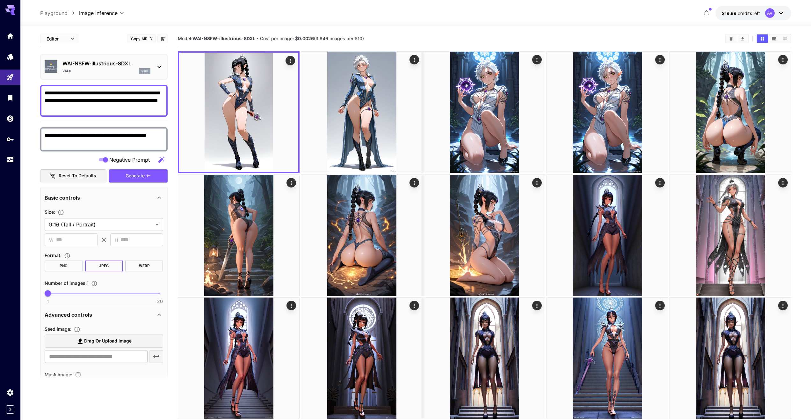
click at [61, 100] on textarea "**********" at bounding box center [104, 100] width 119 height 23
type textarea "**********"
click at [133, 175] on span "Generate" at bounding box center [135, 176] width 19 height 8
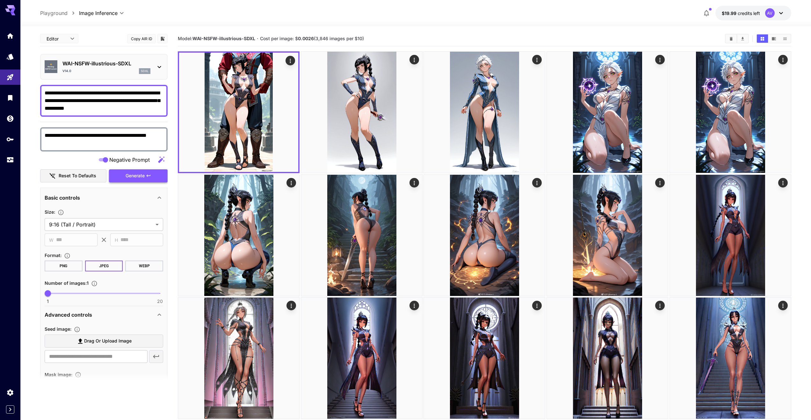
drag, startPoint x: 139, startPoint y: 174, endPoint x: 142, endPoint y: 174, distance: 3.2
click at [139, 174] on span "Generate" at bounding box center [135, 176] width 19 height 8
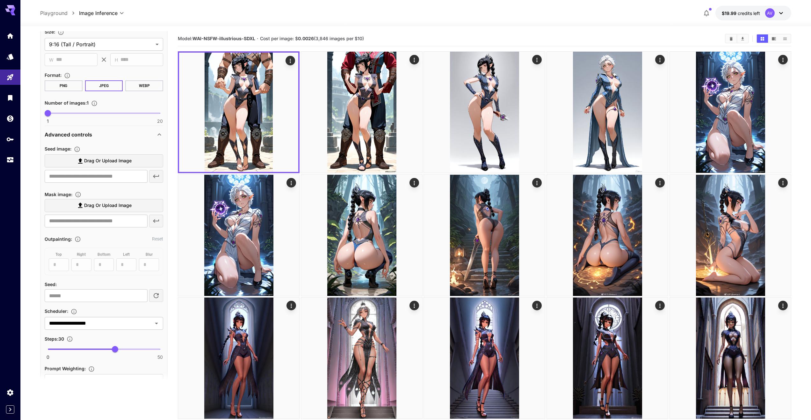
scroll to position [191, 0]
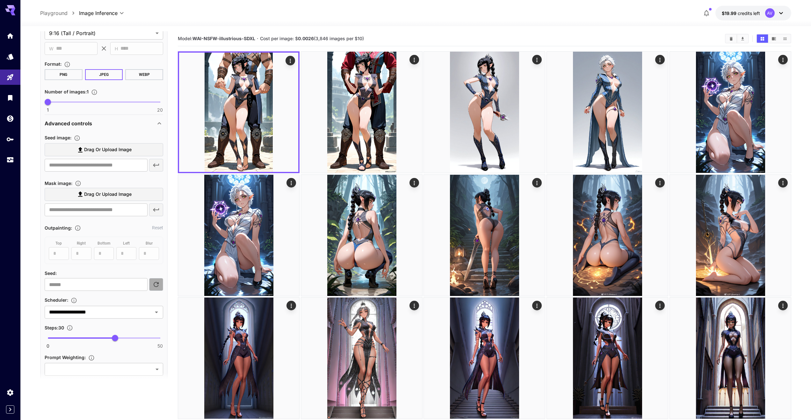
click at [158, 286] on icon "button" at bounding box center [156, 284] width 8 height 8
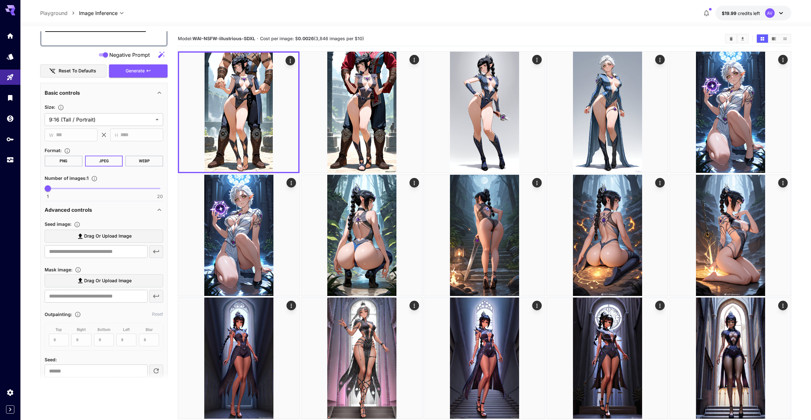
scroll to position [64, 0]
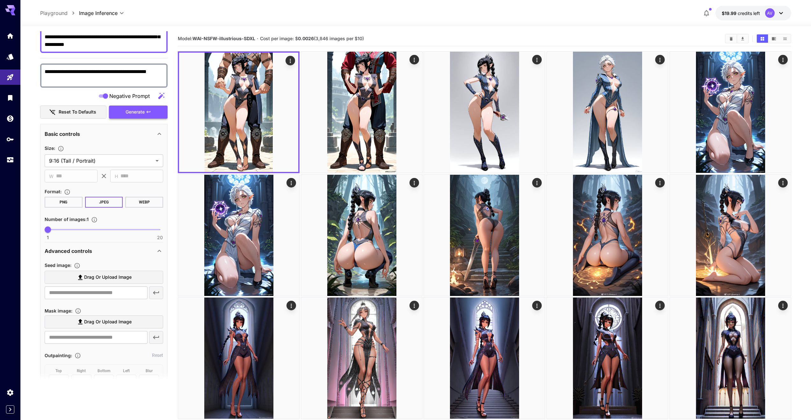
click at [142, 114] on span "Generate" at bounding box center [135, 112] width 19 height 8
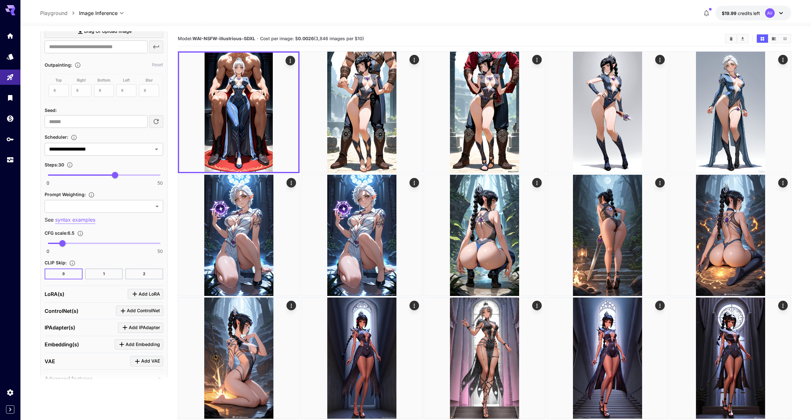
scroll to position [382, 0]
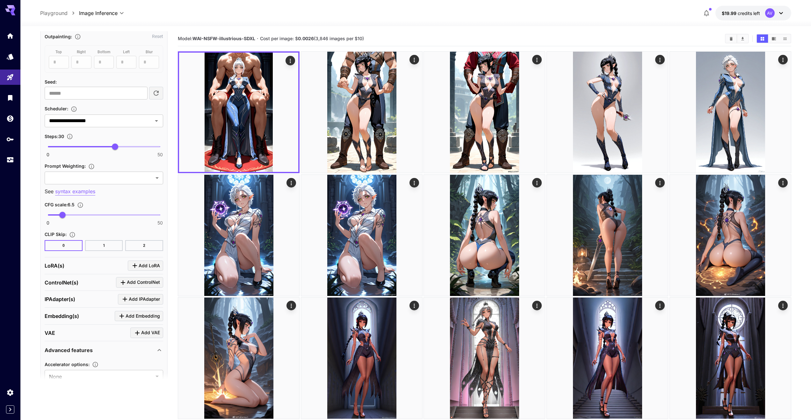
click at [158, 93] on icon "button" at bounding box center [156, 93] width 5 height 5
type input "**********"
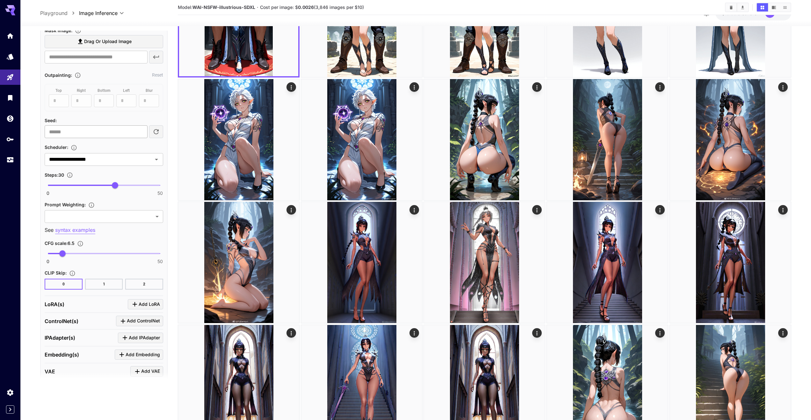
scroll to position [351, 0]
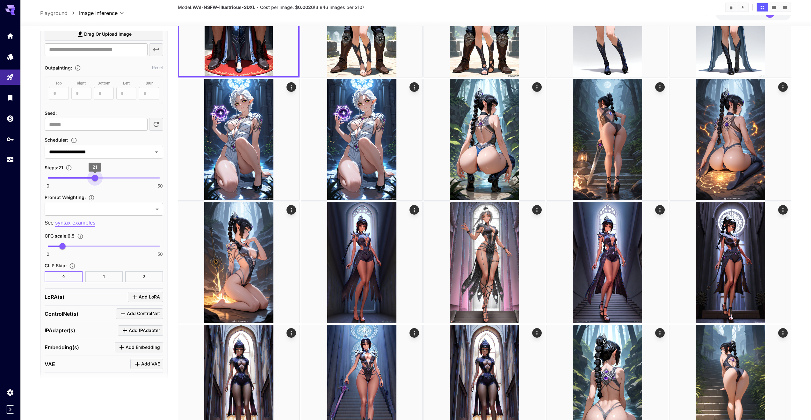
type input "**"
drag, startPoint x: 114, startPoint y: 179, endPoint x: 94, endPoint y: 179, distance: 19.8
click at [94, 179] on span "20" at bounding box center [93, 178] width 6 height 6
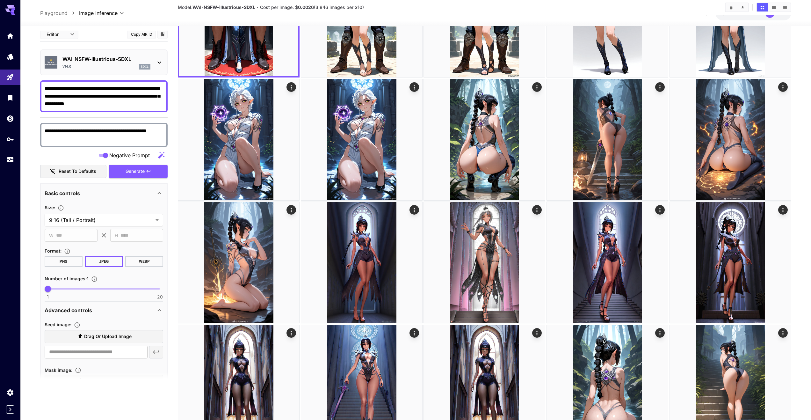
scroll to position [0, 0]
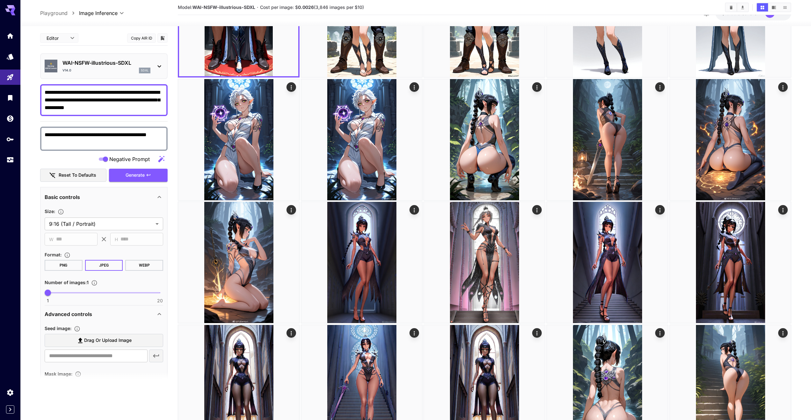
click at [133, 176] on span "Generate" at bounding box center [135, 175] width 19 height 8
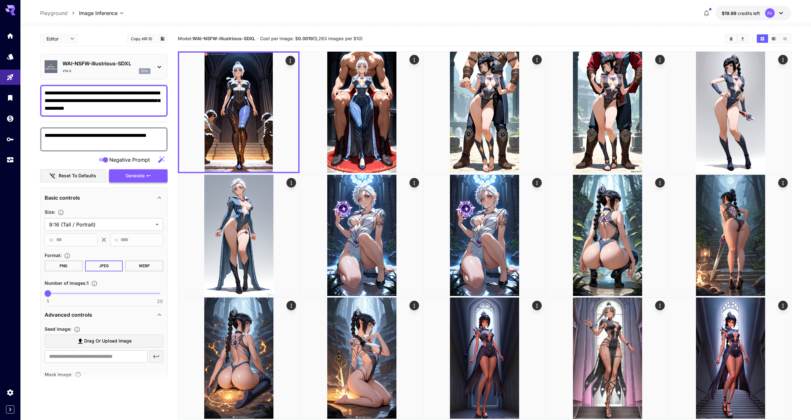
click at [144, 175] on span "Generate" at bounding box center [135, 176] width 19 height 8
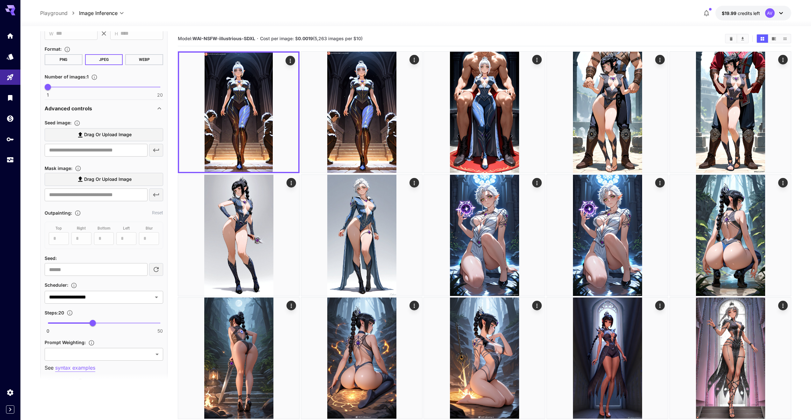
scroll to position [223, 0]
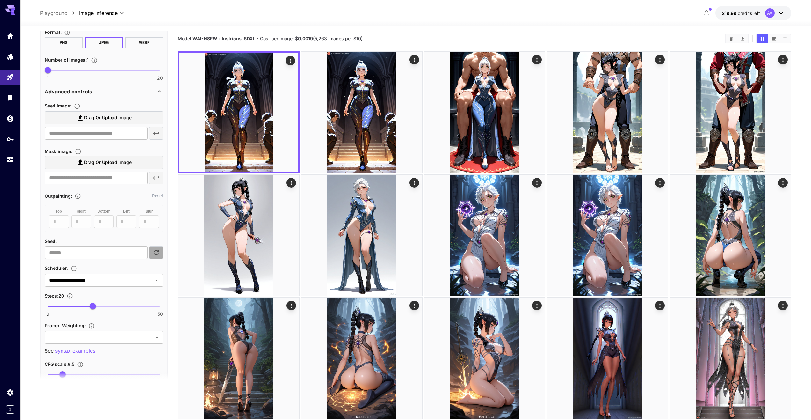
click at [153, 253] on icon "button" at bounding box center [156, 253] width 8 height 8
type input "**********"
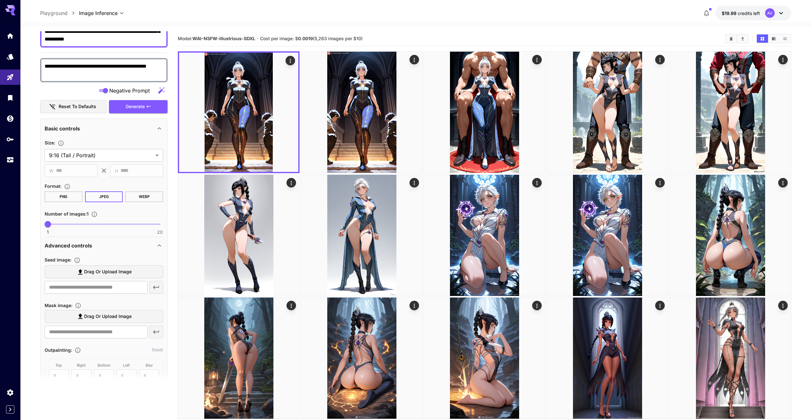
scroll to position [0, 0]
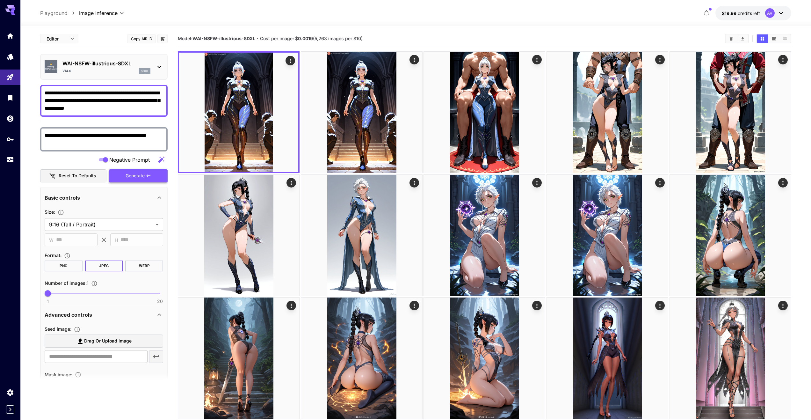
click at [143, 179] on span "Generate" at bounding box center [135, 176] width 19 height 8
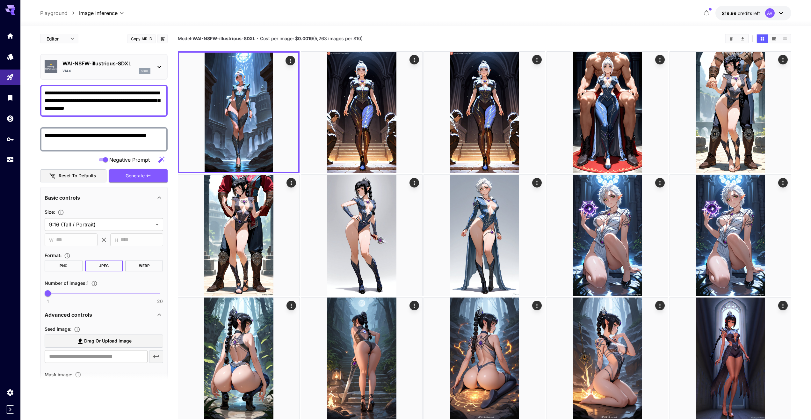
click at [142, 92] on textarea "**********" at bounding box center [104, 100] width 119 height 23
click at [60, 99] on textarea "**********" at bounding box center [104, 100] width 119 height 23
click at [147, 94] on textarea "**********" at bounding box center [104, 100] width 119 height 23
type textarea "**********"
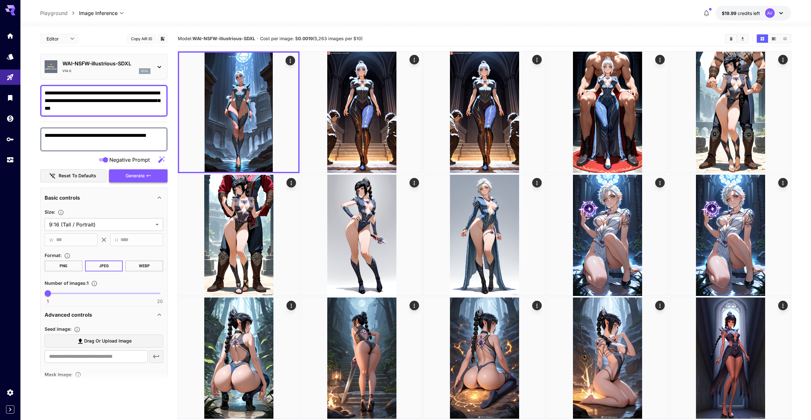
click at [140, 174] on span "Generate" at bounding box center [135, 176] width 19 height 8
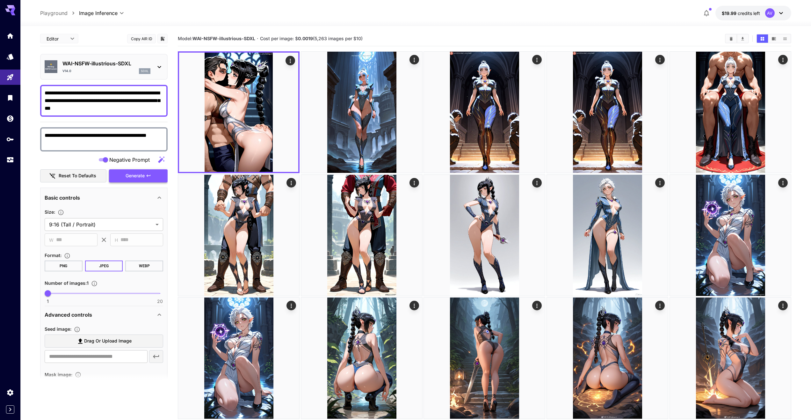
click at [140, 177] on span "Generate" at bounding box center [135, 176] width 19 height 8
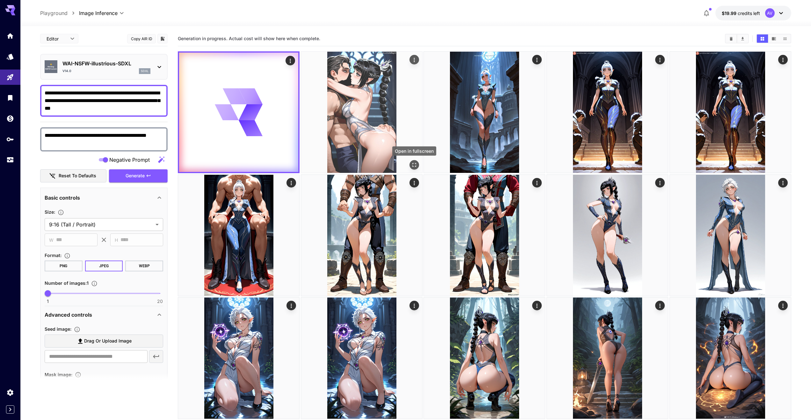
click at [416, 163] on icon "Open in fullscreen" at bounding box center [414, 165] width 6 height 6
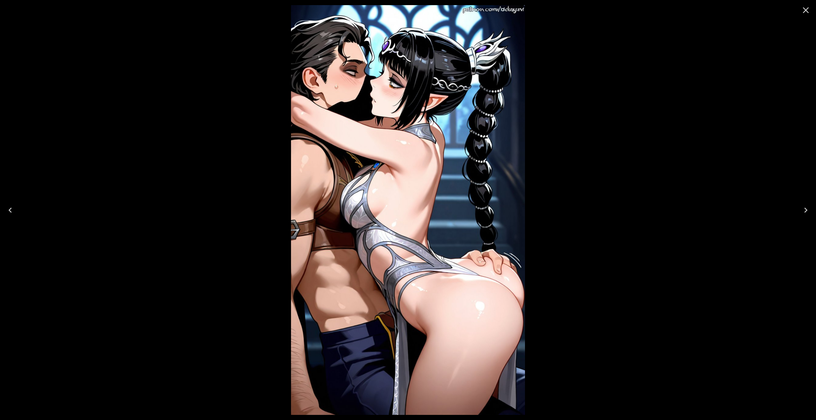
click at [807, 14] on icon "Close" at bounding box center [806, 10] width 10 height 10
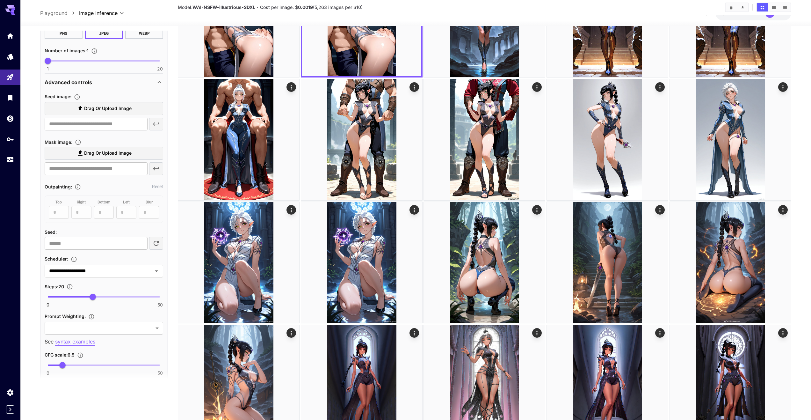
scroll to position [255, 0]
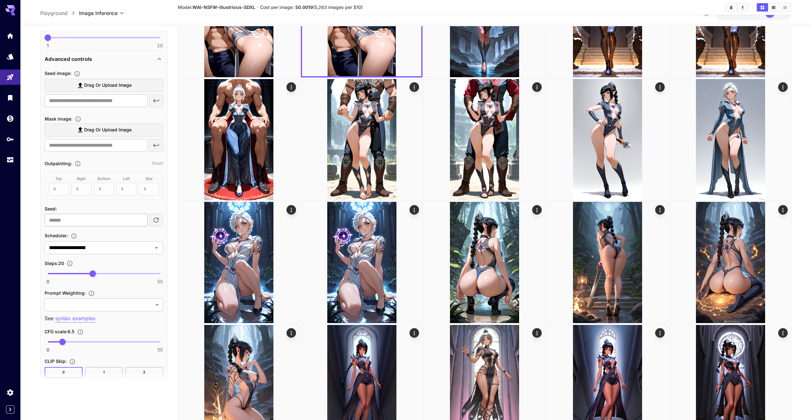
click at [99, 218] on input "**********" at bounding box center [96, 220] width 103 height 13
drag, startPoint x: 107, startPoint y: 220, endPoint x: 60, endPoint y: 218, distance: 47.2
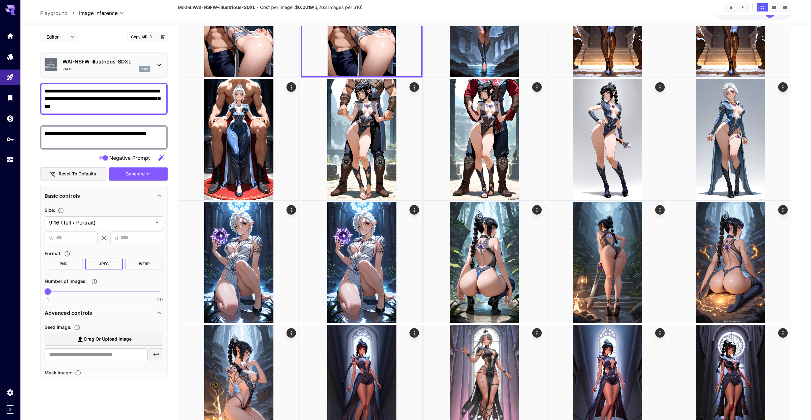
scroll to position [0, 0]
click at [139, 172] on span "Generate" at bounding box center [135, 175] width 19 height 8
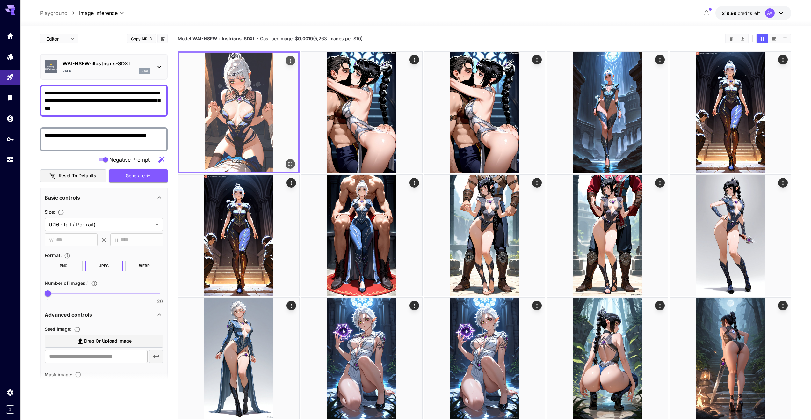
click at [291, 164] on icon "Open in fullscreen" at bounding box center [290, 164] width 6 height 6
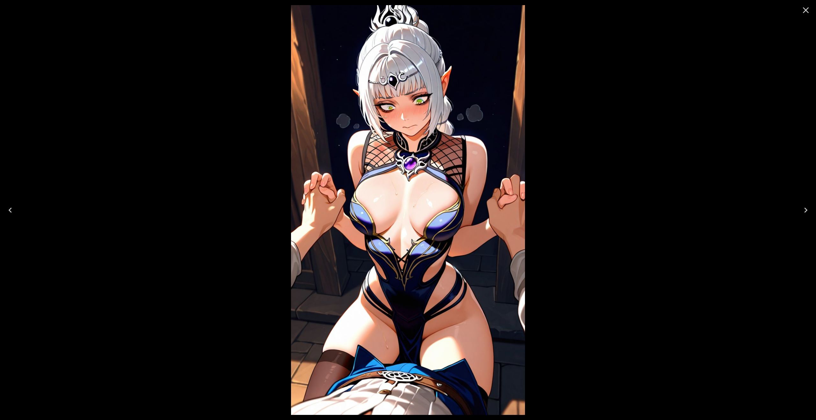
click at [807, 10] on icon "Close" at bounding box center [806, 10] width 10 height 10
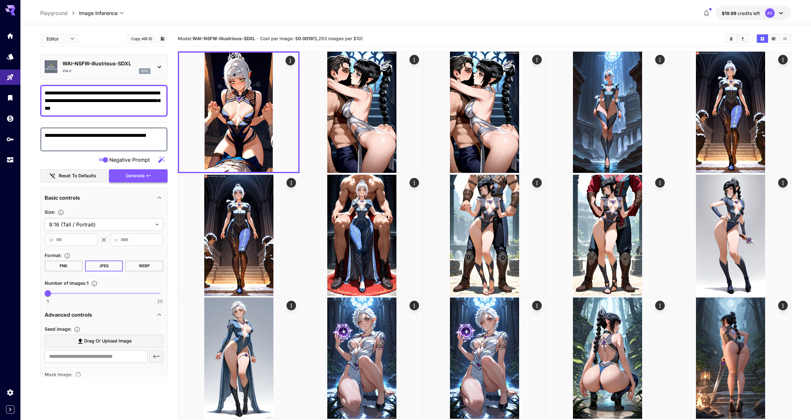
click at [144, 175] on span "Generate" at bounding box center [135, 176] width 19 height 8
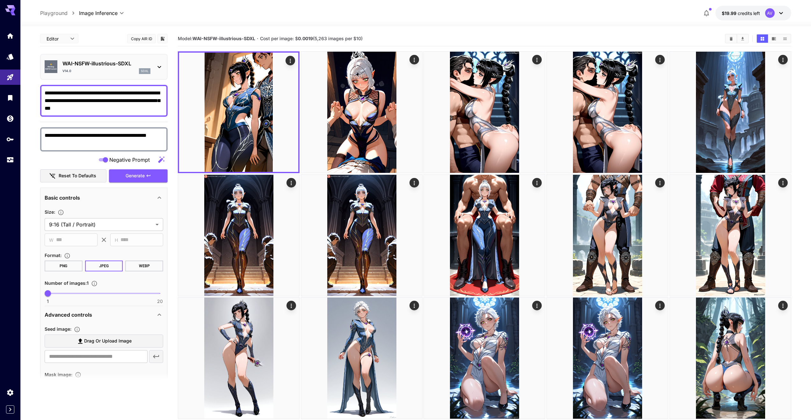
drag, startPoint x: 55, startPoint y: 107, endPoint x: 93, endPoint y: 97, distance: 38.7
click at [93, 97] on textarea "**********" at bounding box center [104, 100] width 119 height 23
click at [50, 109] on textarea "**********" at bounding box center [104, 100] width 119 height 23
paste textarea
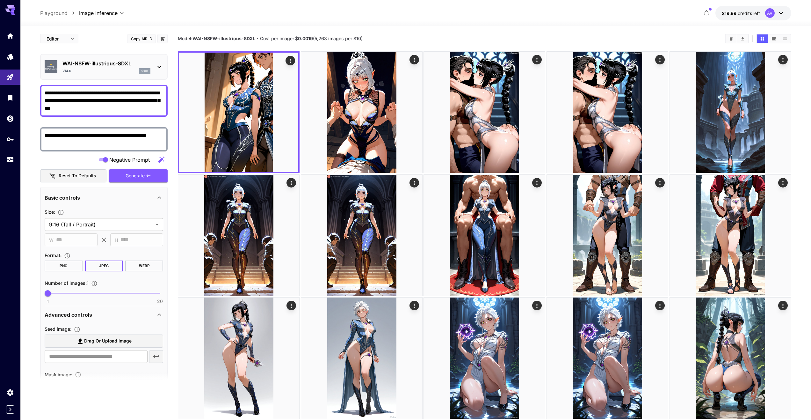
click at [59, 99] on textarea "**********" at bounding box center [104, 100] width 119 height 23
type textarea "**********"
click at [126, 173] on span "Generate" at bounding box center [135, 176] width 19 height 8
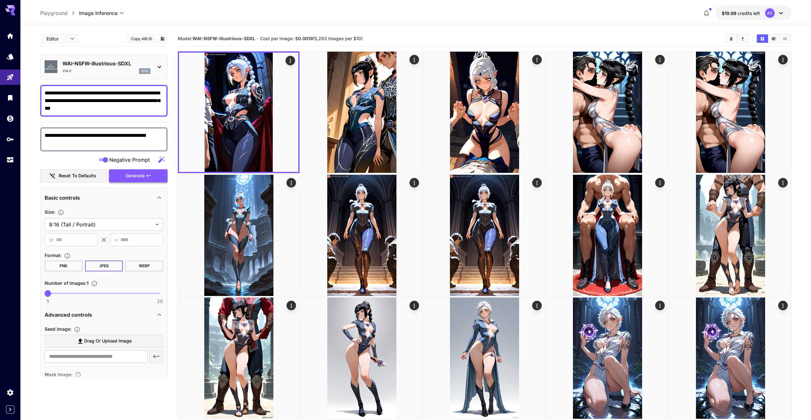
click at [148, 173] on button "Generate" at bounding box center [138, 175] width 59 height 13
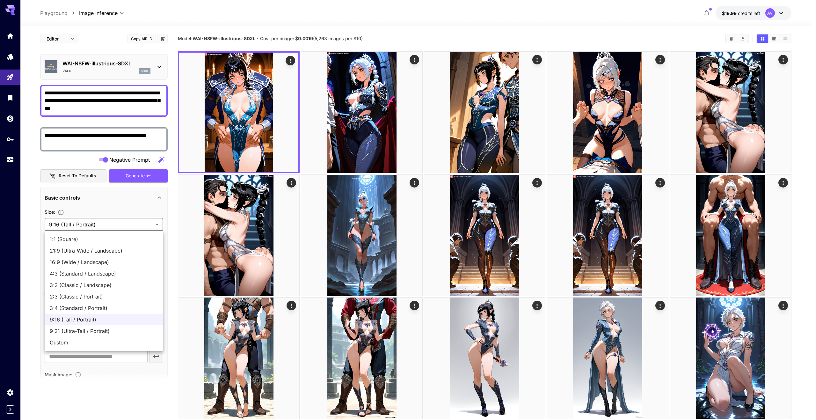
click at [107, 307] on span "3:4 (Standard / Portrait)" at bounding box center [104, 308] width 108 height 8
type input "**********"
type input "***"
type input "****"
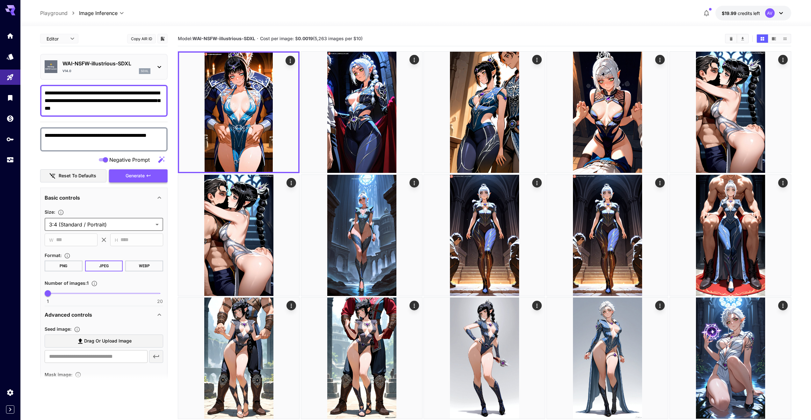
click at [153, 173] on button "Generate" at bounding box center [138, 175] width 59 height 13
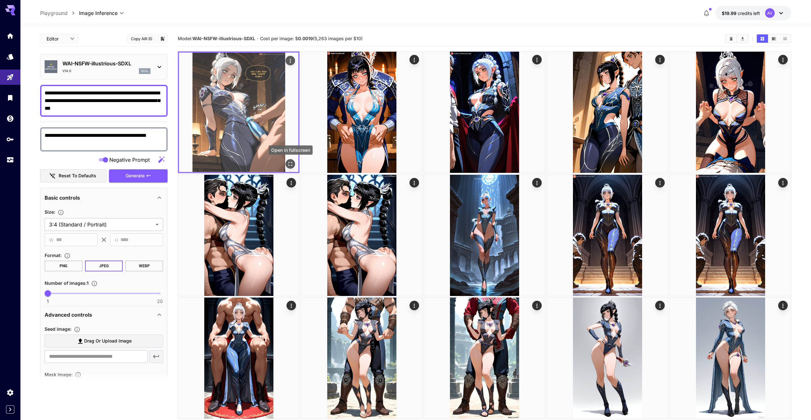
click at [290, 160] on button "Open in fullscreen" at bounding box center [291, 164] width 10 height 10
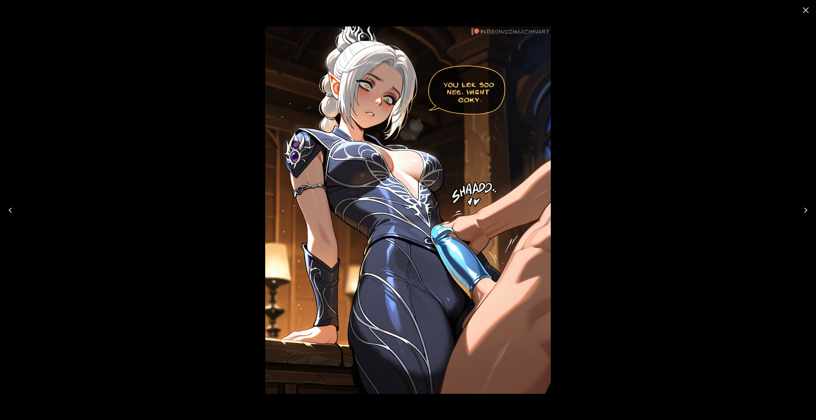
click at [804, 8] on icon "Close" at bounding box center [806, 10] width 10 height 10
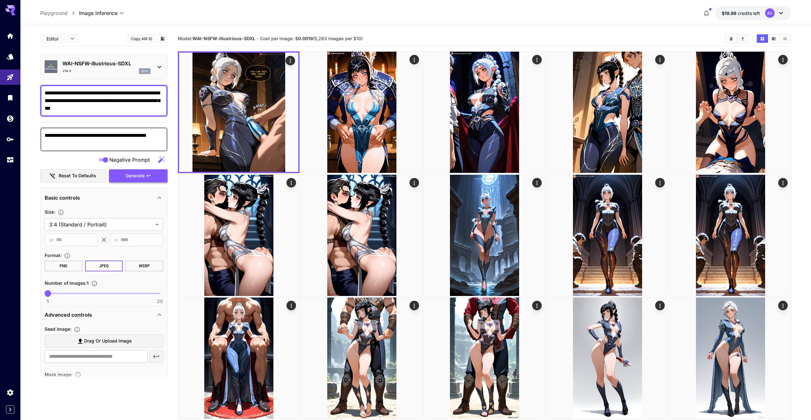
click at [141, 172] on span "Generate" at bounding box center [135, 176] width 19 height 8
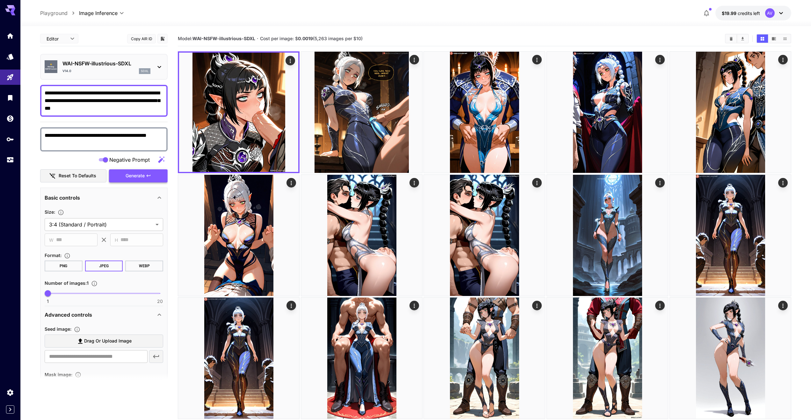
click at [145, 179] on button "Generate" at bounding box center [138, 175] width 59 height 13
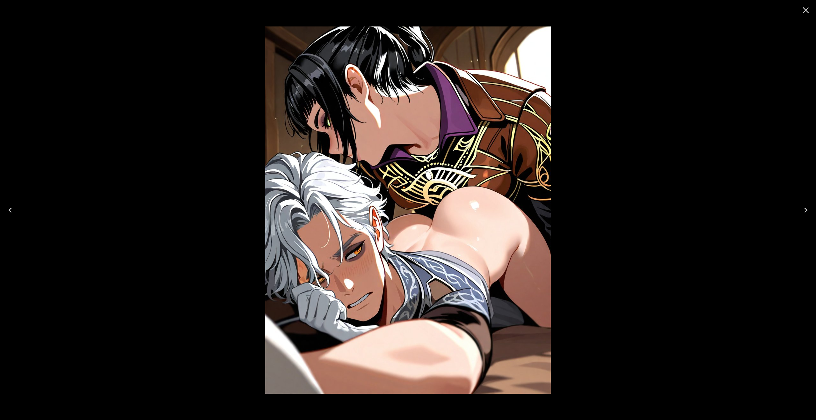
click at [803, 8] on icon "Close" at bounding box center [806, 10] width 10 height 10
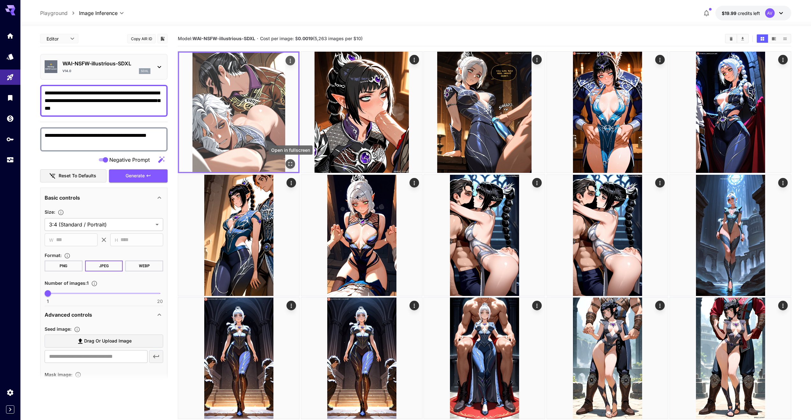
click at [291, 162] on icon "Open in fullscreen" at bounding box center [290, 164] width 6 height 6
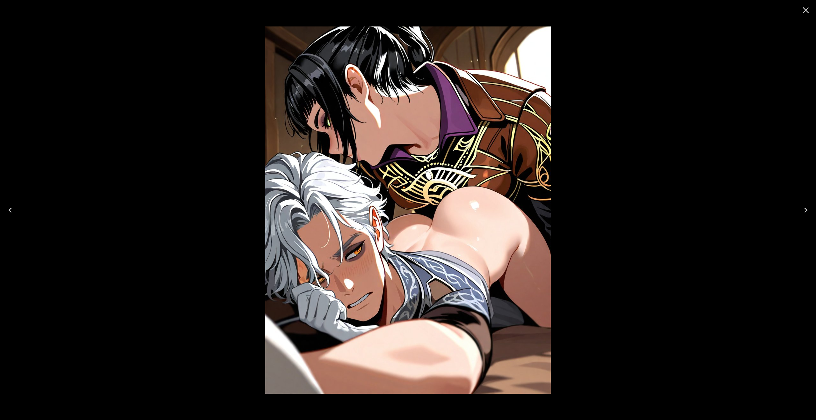
click at [803, 12] on icon "Close" at bounding box center [806, 10] width 6 height 6
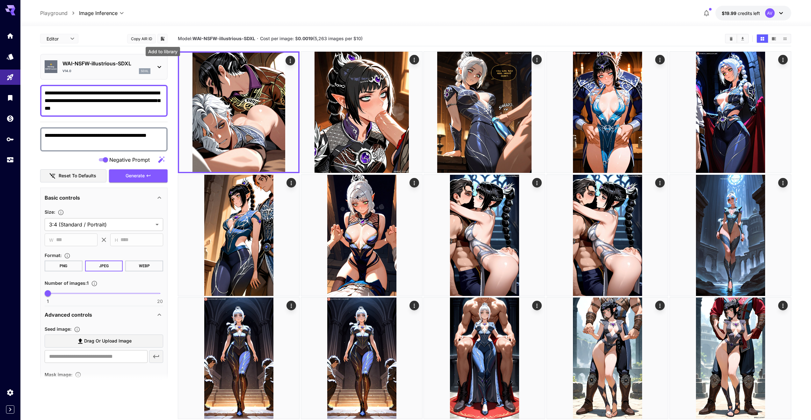
click at [165, 38] on icon "Add to library" at bounding box center [163, 39] width 6 height 6
drag, startPoint x: 63, startPoint y: 62, endPoint x: 130, endPoint y: 59, distance: 67.0
click at [130, 59] on div "⚠️ Warning: NSFW Content WAI-NSFW-illustrious-SDXL v14.0 sdxl" at bounding box center [104, 66] width 119 height 19
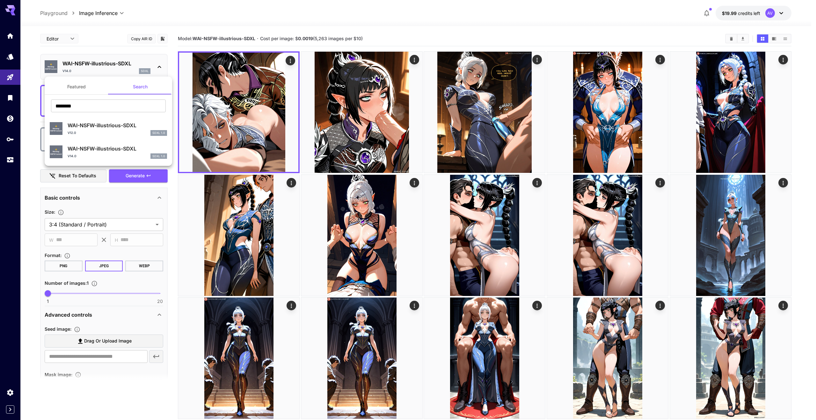
click at [32, 57] on div at bounding box center [408, 210] width 816 height 420
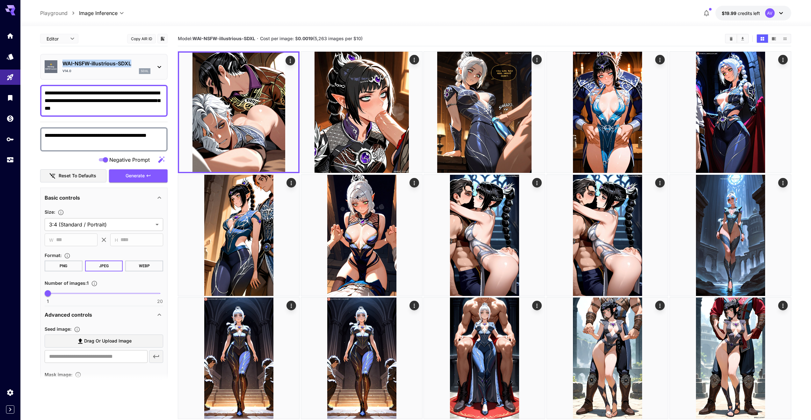
drag, startPoint x: 60, startPoint y: 62, endPoint x: 138, endPoint y: 64, distance: 77.8
click at [138, 64] on div "⚠️ Warning: NSFW Content WAI-NSFW-illustrious-SDXL v14.0 sdxl" at bounding box center [104, 66] width 119 height 19
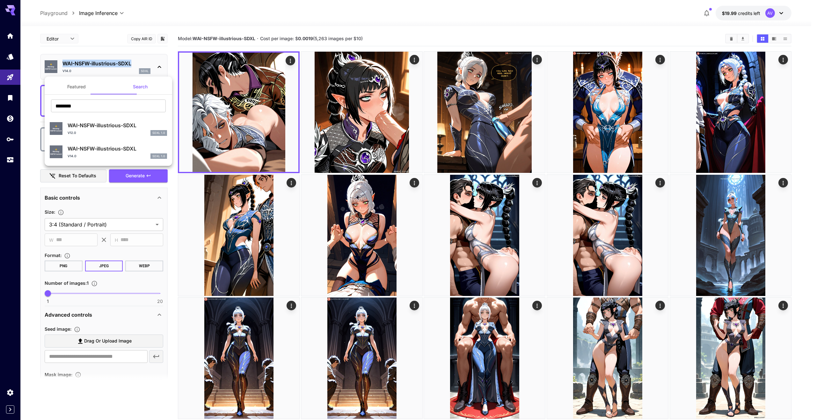
copy p "WAI-NSFW-illustrious-SDXL"
click at [165, 40] on div at bounding box center [408, 210] width 816 height 420
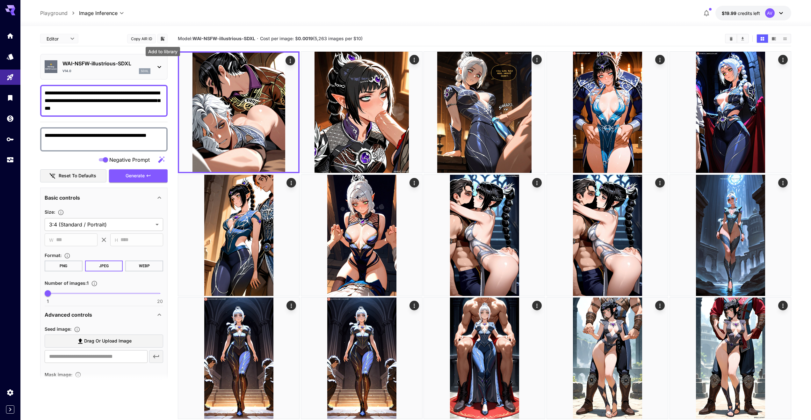
click at [161, 39] on icon "Add to library" at bounding box center [163, 39] width 4 height 4
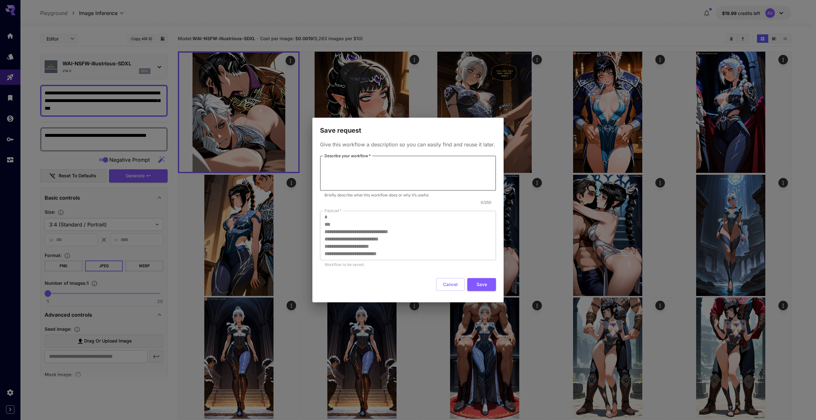
click at [346, 170] on textarea "Describe your workflow   *" at bounding box center [407, 172] width 167 height 29
paste textarea "**********"
type textarea "**********"
click at [474, 284] on button "Save" at bounding box center [481, 284] width 29 height 13
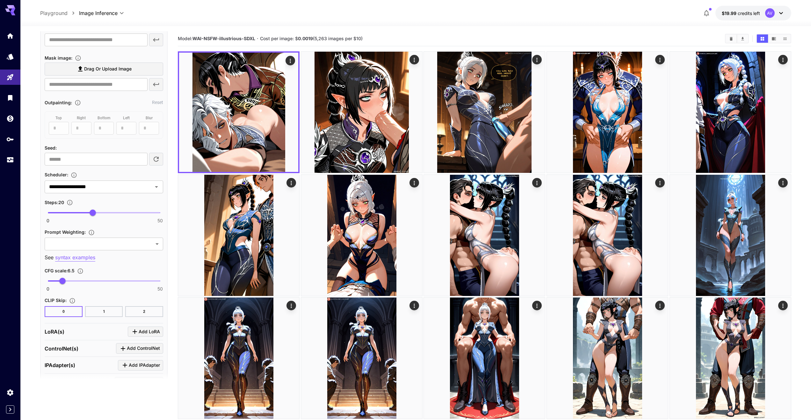
scroll to position [319, 0]
type input "***"
click at [65, 278] on span "7.5" at bounding box center [65, 278] width 6 height 6
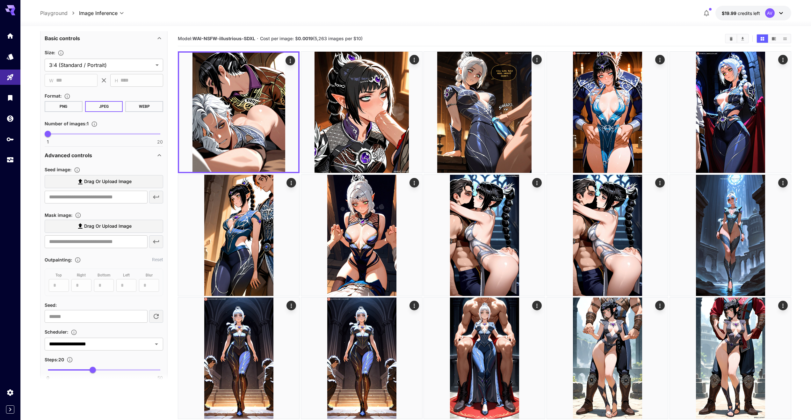
scroll to position [0, 0]
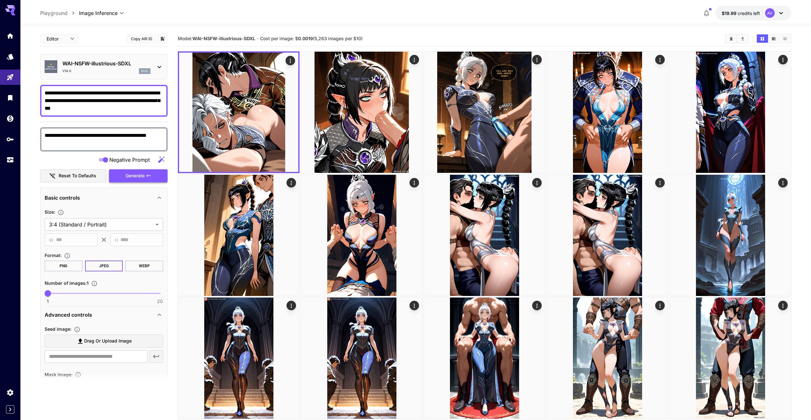
click at [142, 179] on span "Generate" at bounding box center [135, 176] width 19 height 8
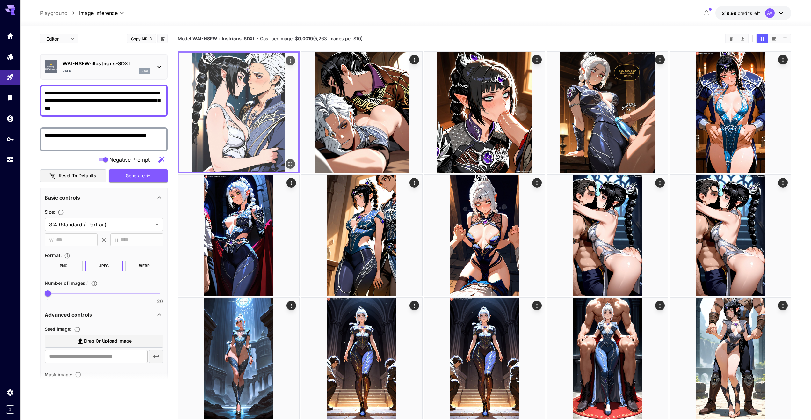
click at [249, 129] on img at bounding box center [238, 112] width 119 height 119
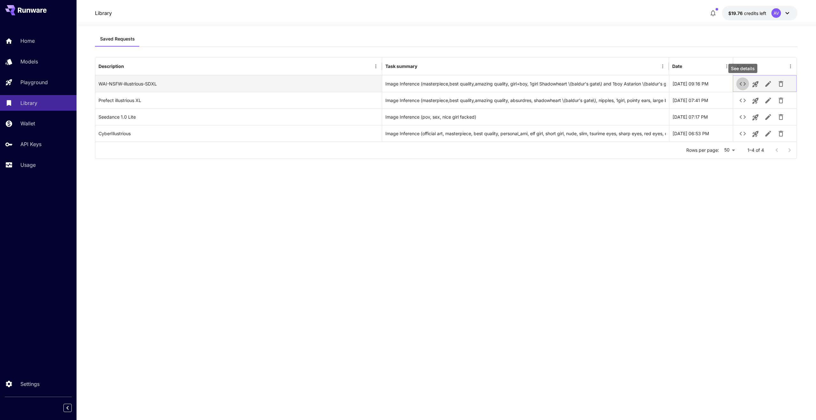
click at [743, 85] on icon "See details" at bounding box center [743, 84] width 8 height 8
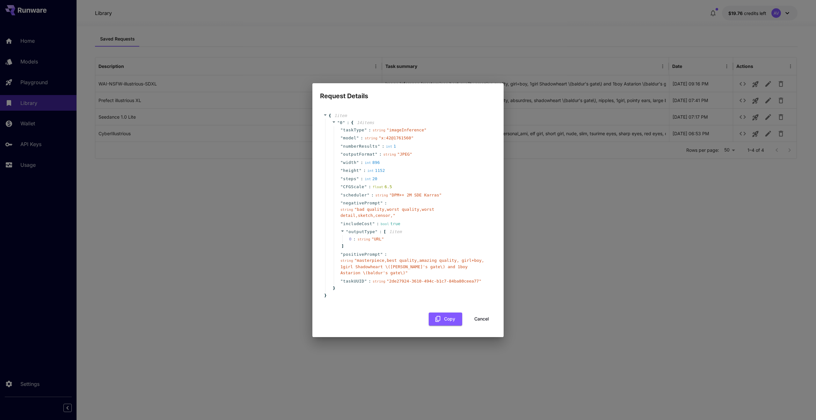
click at [553, 197] on div "Request Details { 1 item " 0 " : { 14 item s " taskType " : string " imageInfer…" at bounding box center [408, 210] width 816 height 420
click at [482, 312] on button "Cancel" at bounding box center [481, 318] width 29 height 13
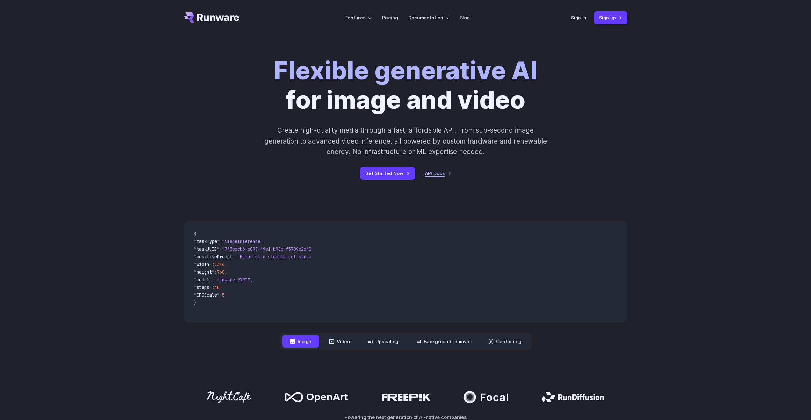
click at [431, 176] on link "API Docs" at bounding box center [438, 173] width 26 height 7
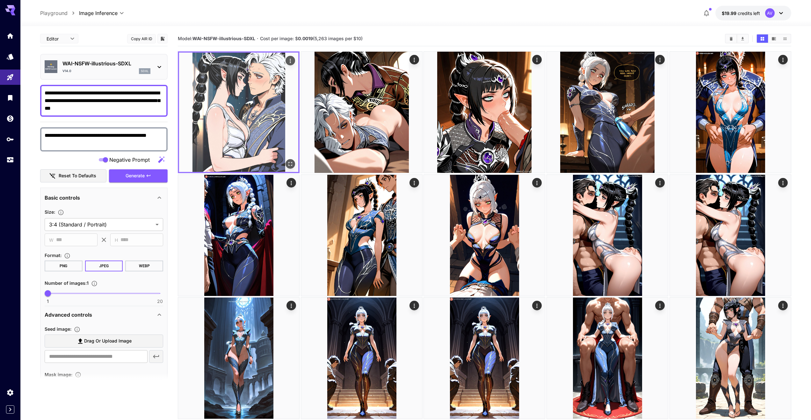
click at [288, 161] on icon "Open in fullscreen" at bounding box center [290, 164] width 6 height 6
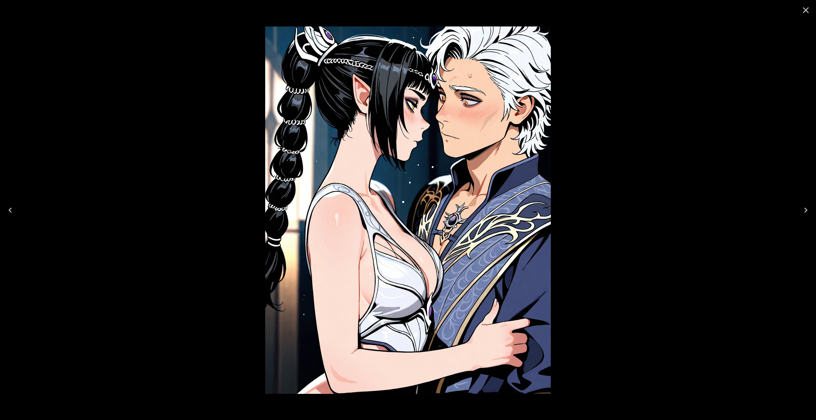
click at [805, 10] on icon "Close" at bounding box center [806, 10] width 10 height 10
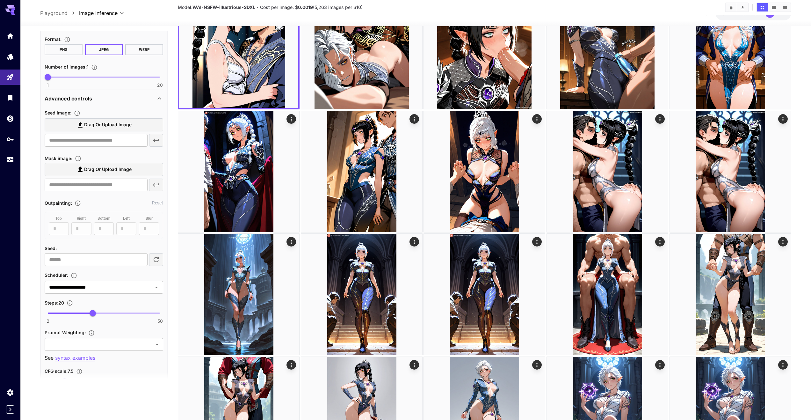
scroll to position [223, 0]
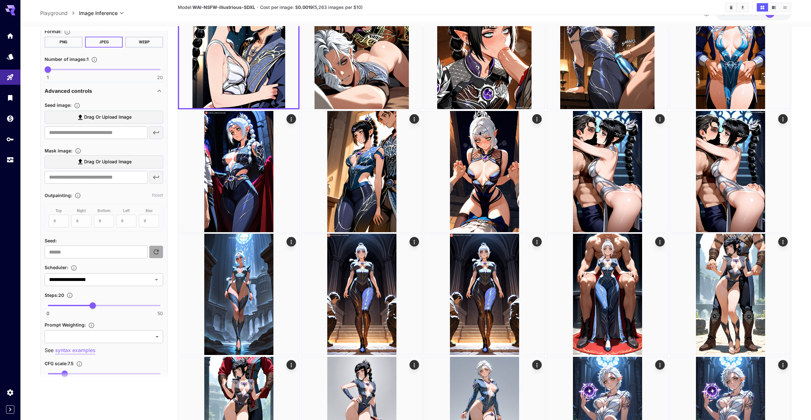
click at [155, 253] on icon "button" at bounding box center [156, 251] width 5 height 5
type input "**********"
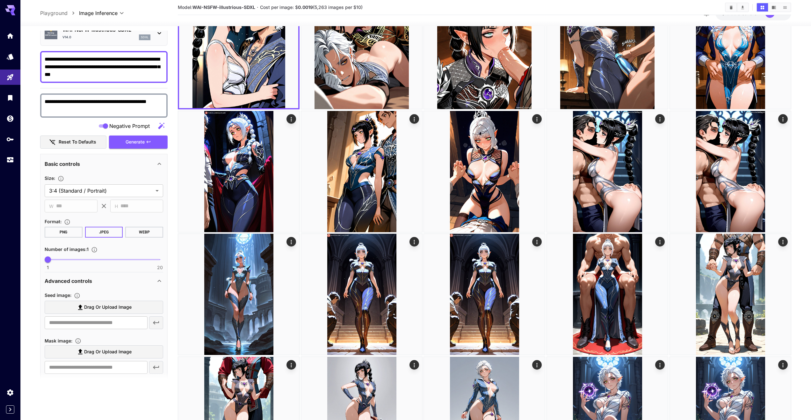
scroll to position [0, 0]
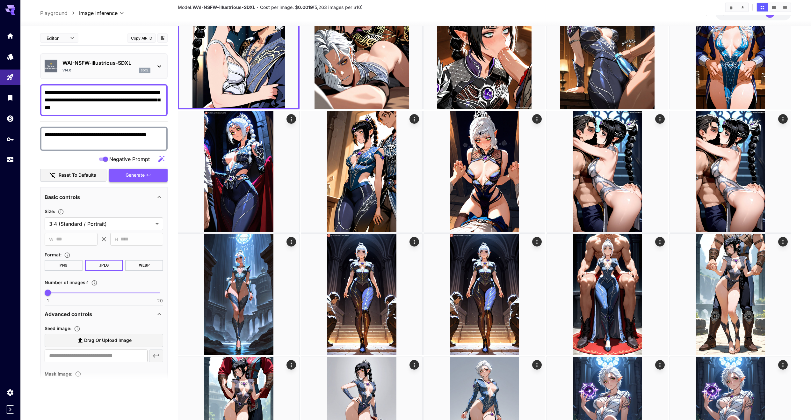
click at [131, 174] on span "Generate" at bounding box center [135, 175] width 19 height 8
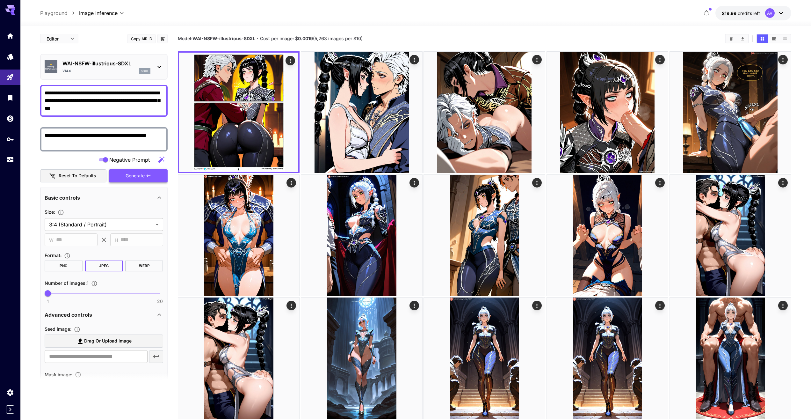
click at [140, 176] on span "Generate" at bounding box center [135, 176] width 19 height 8
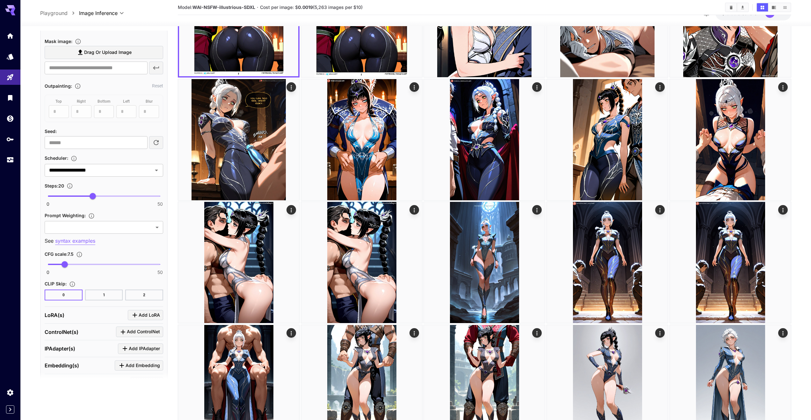
scroll to position [325, 0]
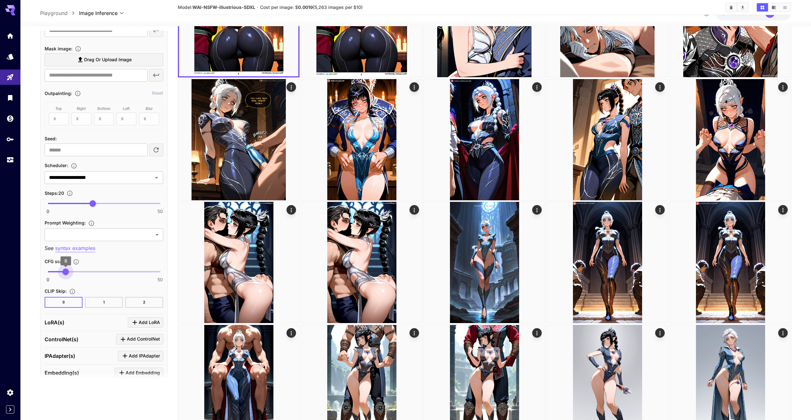
type input "*"
click at [66, 272] on span "8" at bounding box center [65, 271] width 6 height 6
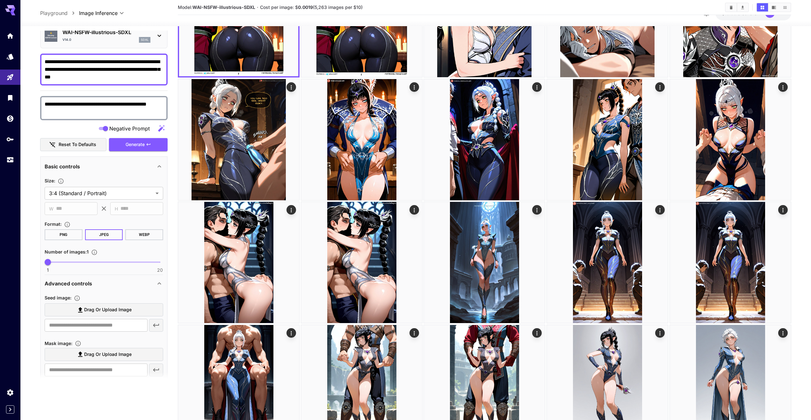
scroll to position [0, 0]
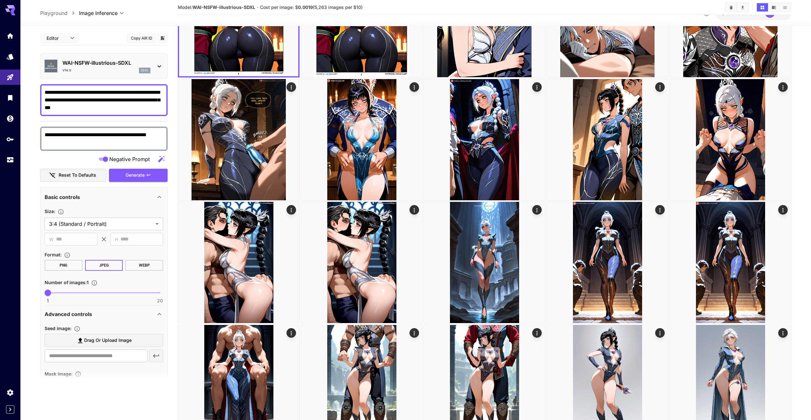
click at [137, 180] on button "Generate" at bounding box center [138, 175] width 59 height 13
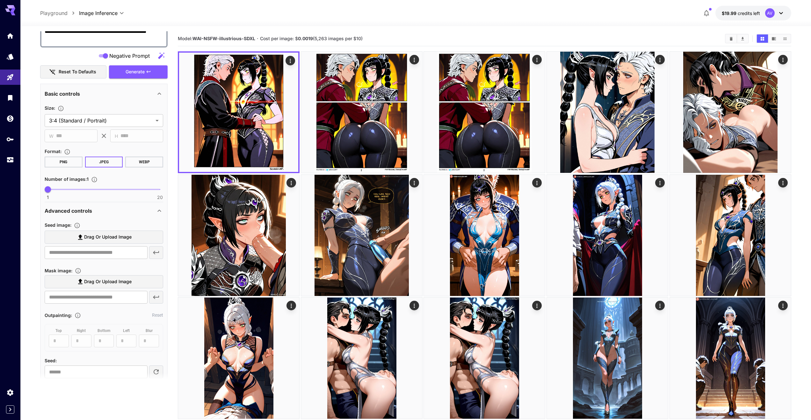
scroll to position [191, 0]
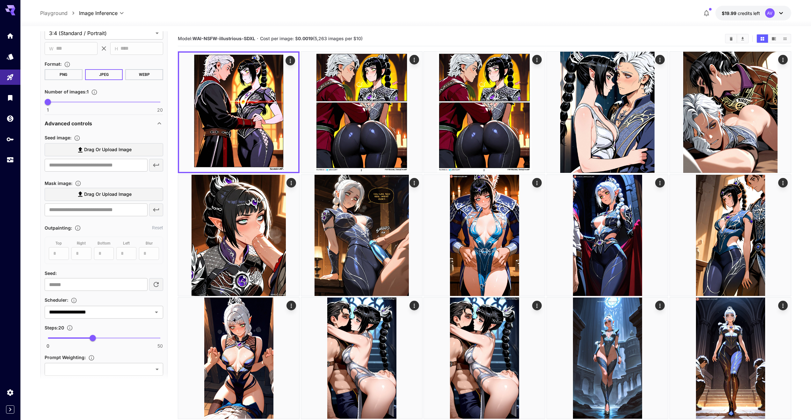
click at [152, 283] on button "button" at bounding box center [156, 284] width 14 height 13
type input "**********"
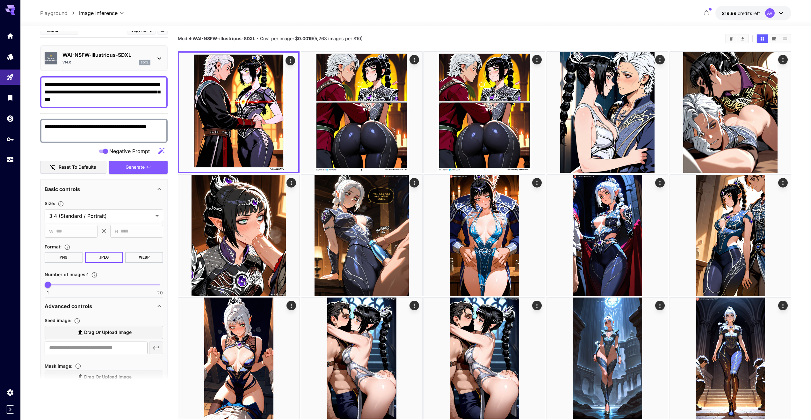
scroll to position [0, 0]
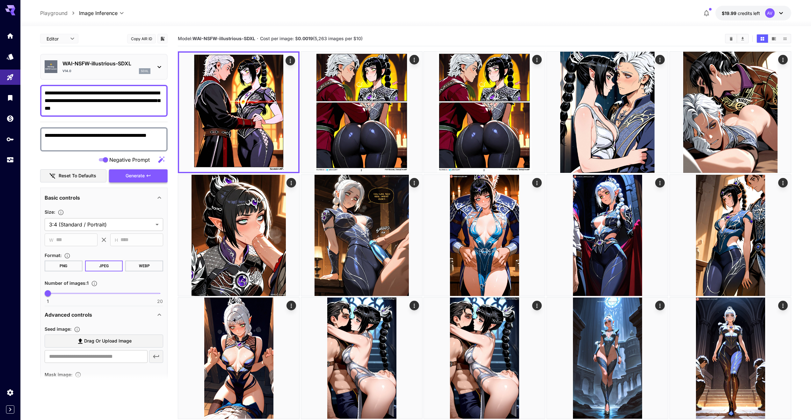
click at [133, 179] on span "Generate" at bounding box center [135, 176] width 19 height 8
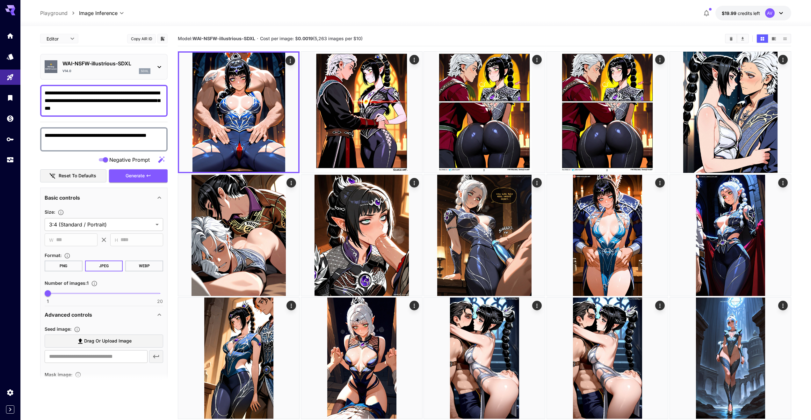
click at [140, 176] on span "Generate" at bounding box center [135, 176] width 19 height 8
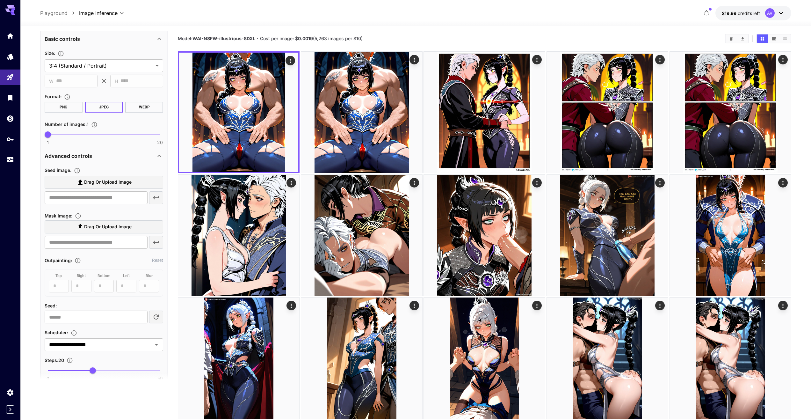
scroll to position [191, 0]
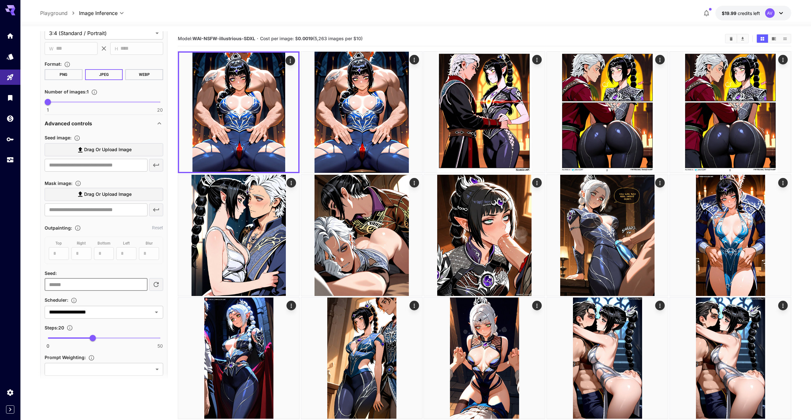
drag, startPoint x: 120, startPoint y: 282, endPoint x: 41, endPoint y: 275, distance: 79.1
click at [41, 275] on div "**********" at bounding box center [103, 362] width 127 height 733
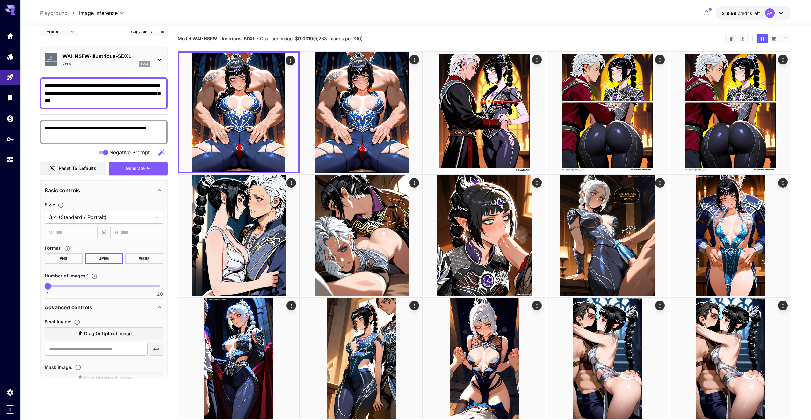
scroll to position [0, 0]
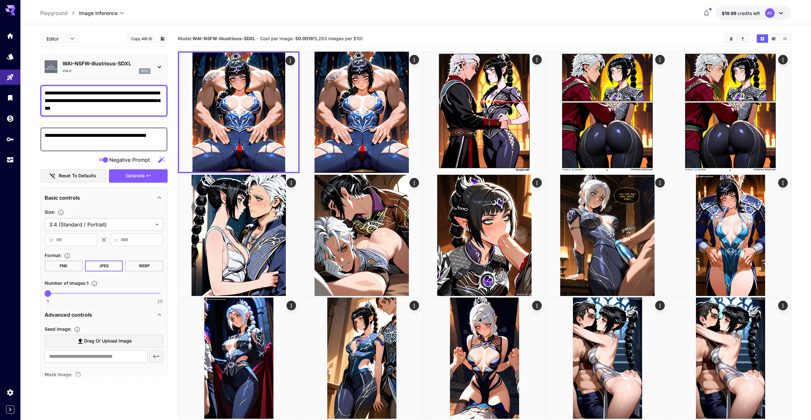
click at [142, 174] on span "Generate" at bounding box center [135, 176] width 19 height 8
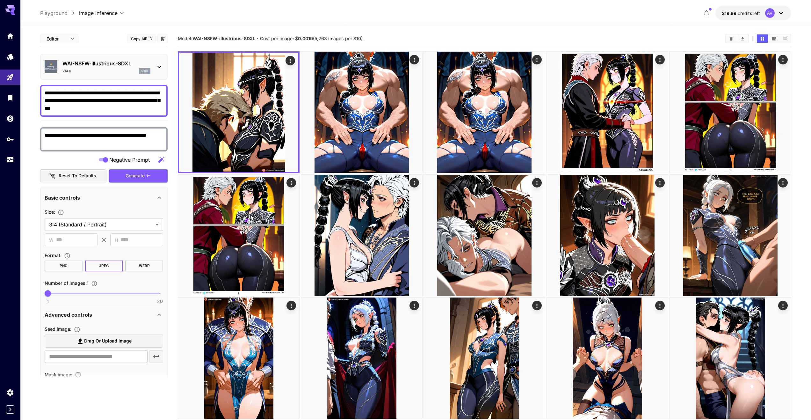
click at [132, 174] on span "Generate" at bounding box center [135, 176] width 19 height 8
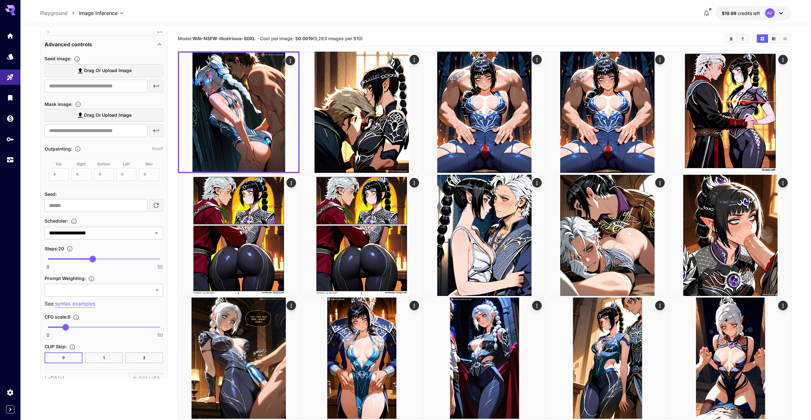
scroll to position [287, 0]
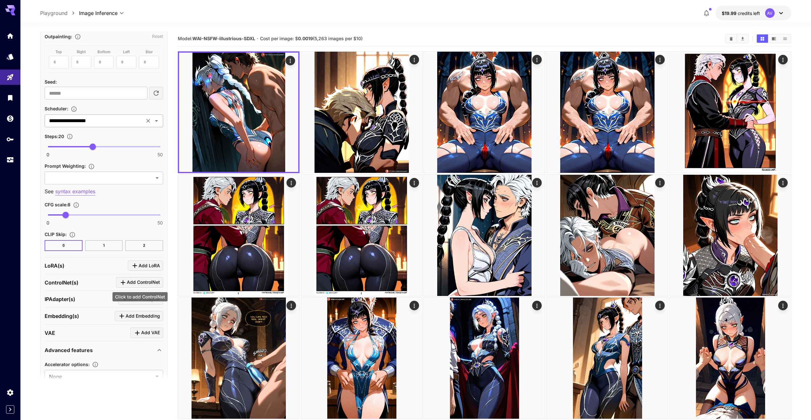
scroll to position [223, 0]
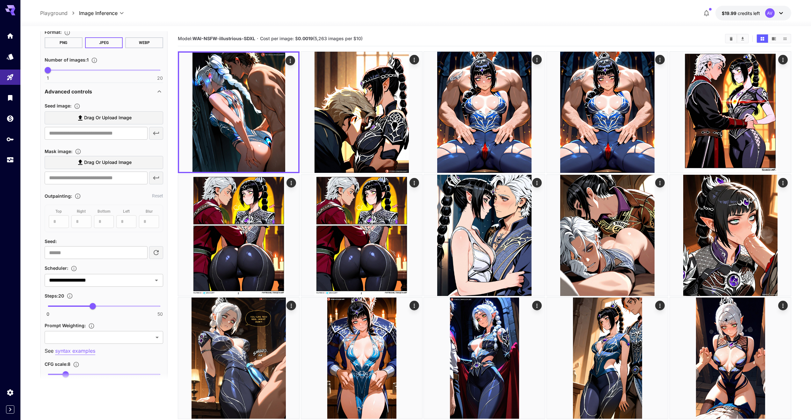
click at [159, 250] on icon "button" at bounding box center [156, 253] width 8 height 8
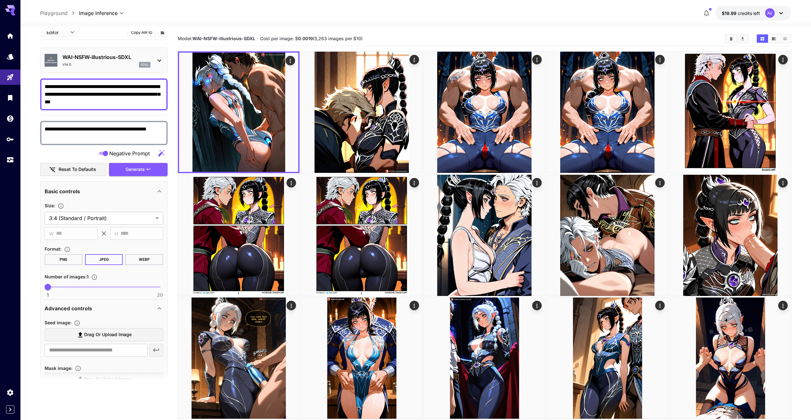
scroll to position [0, 0]
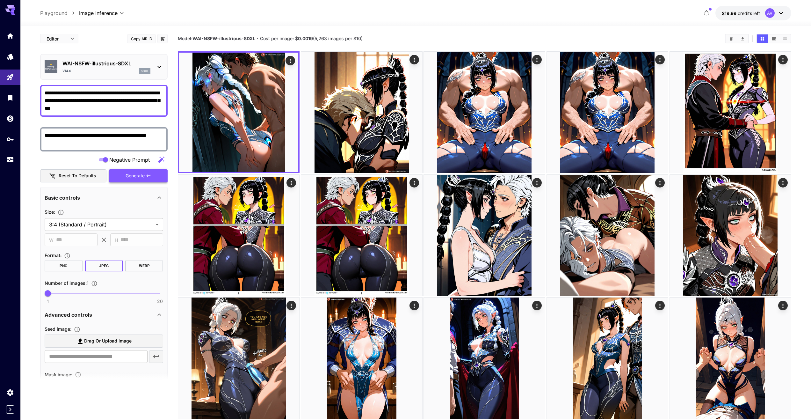
click at [131, 179] on span "Generate" at bounding box center [135, 176] width 19 height 8
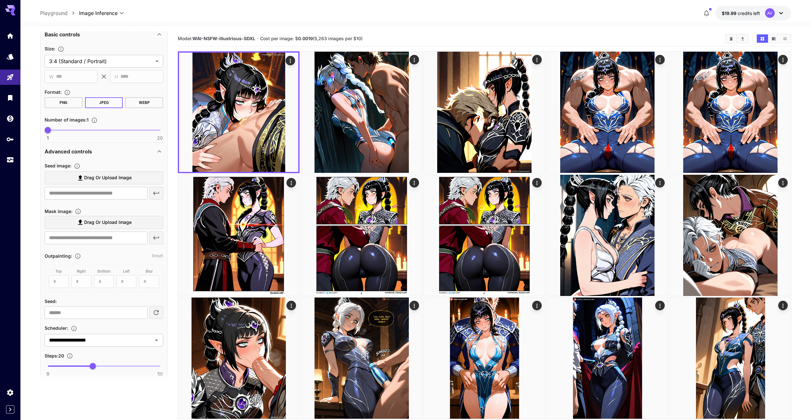
scroll to position [159, 0]
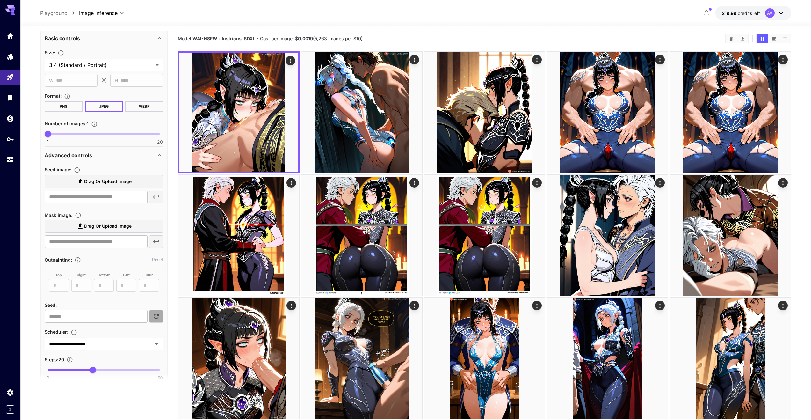
click at [155, 321] on button "button" at bounding box center [156, 316] width 14 height 13
type input "**********"
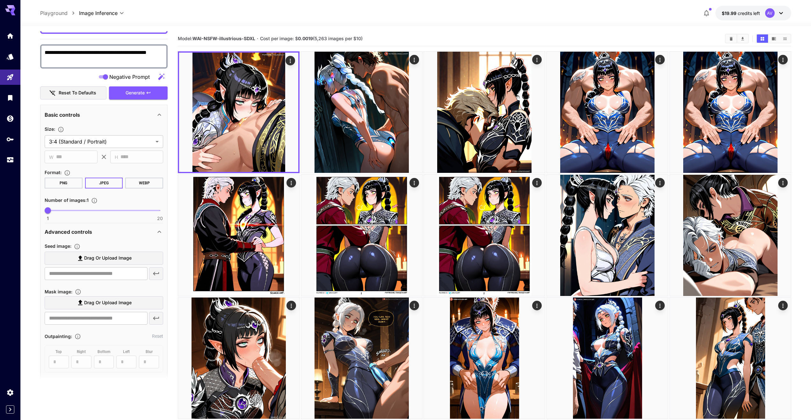
scroll to position [0, 0]
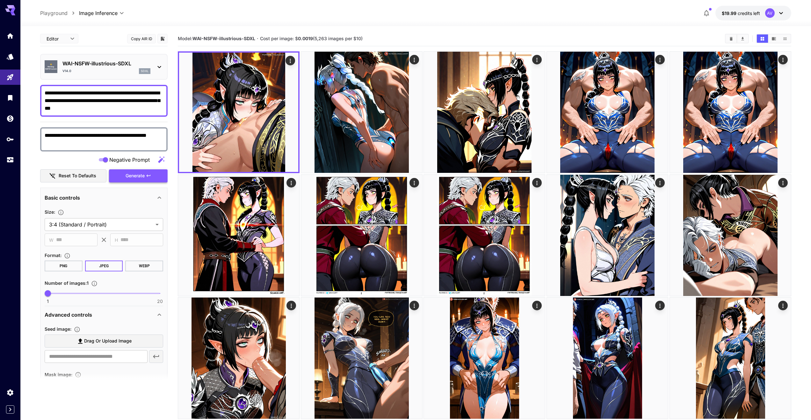
click at [130, 181] on button "Generate" at bounding box center [138, 175] width 59 height 13
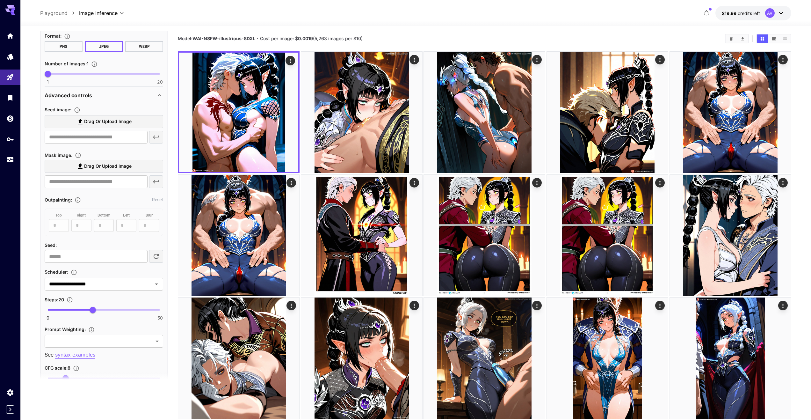
scroll to position [287, 0]
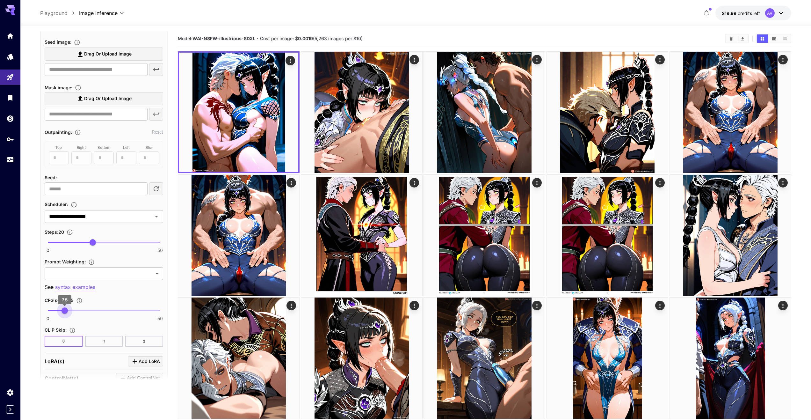
click at [65, 309] on span "7.5" at bounding box center [65, 310] width 6 height 6
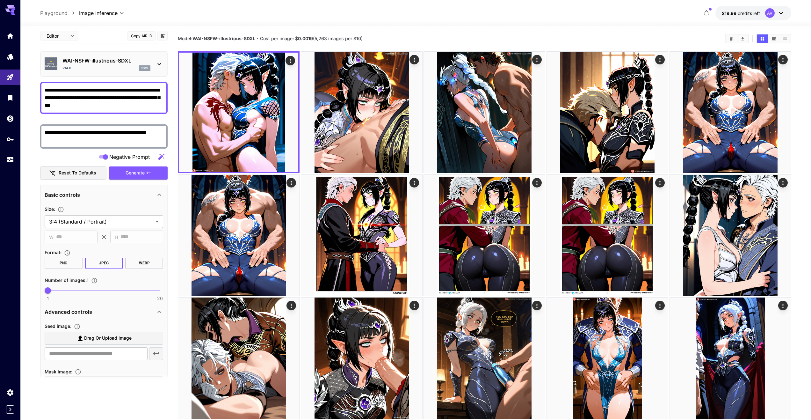
scroll to position [0, 0]
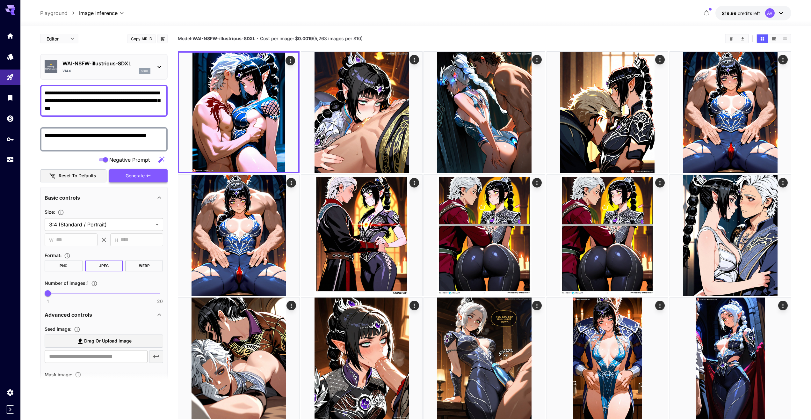
click at [133, 175] on span "Generate" at bounding box center [135, 176] width 19 height 8
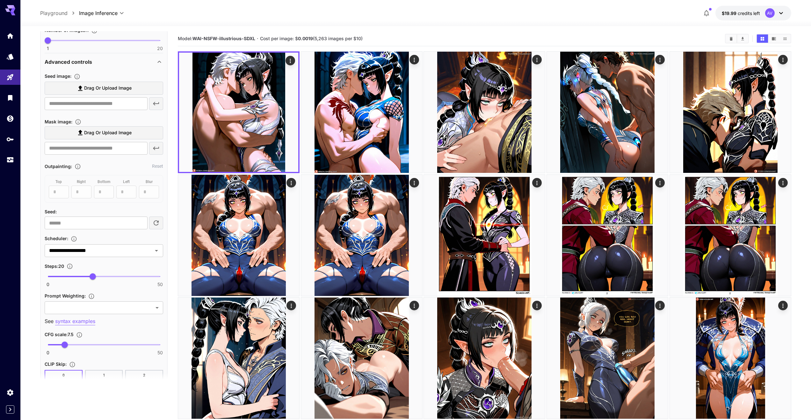
scroll to position [287, 0]
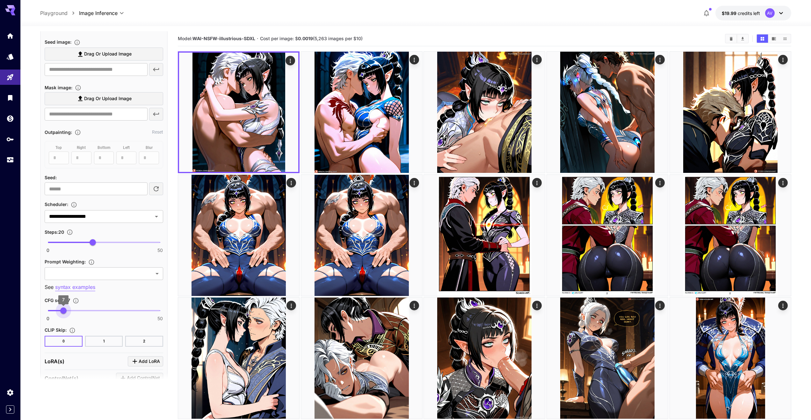
click at [63, 308] on span "7" at bounding box center [63, 310] width 6 height 6
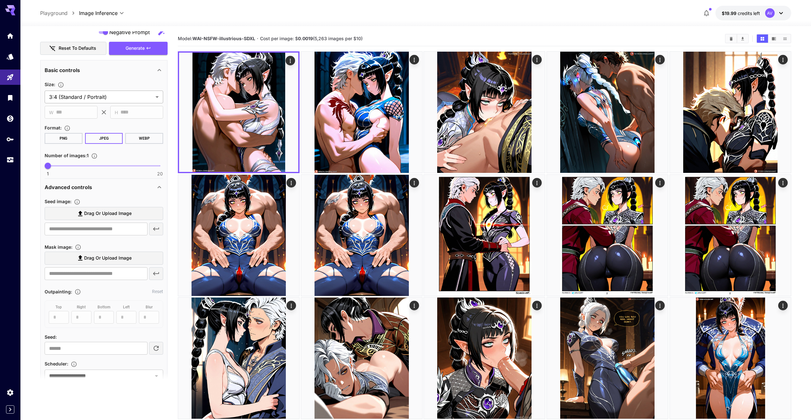
scroll to position [0, 0]
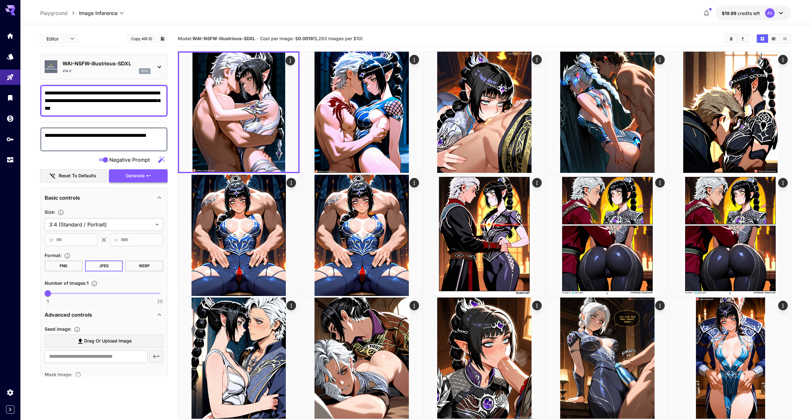
click at [134, 179] on span "Generate" at bounding box center [135, 176] width 19 height 8
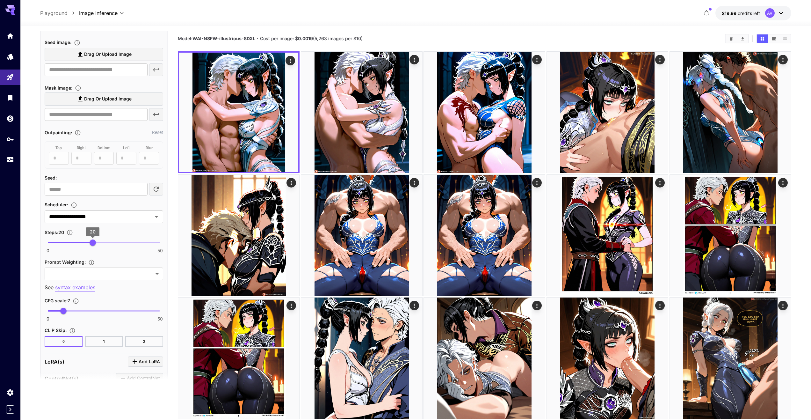
scroll to position [287, 0]
click at [61, 309] on span "6" at bounding box center [61, 310] width 6 height 6
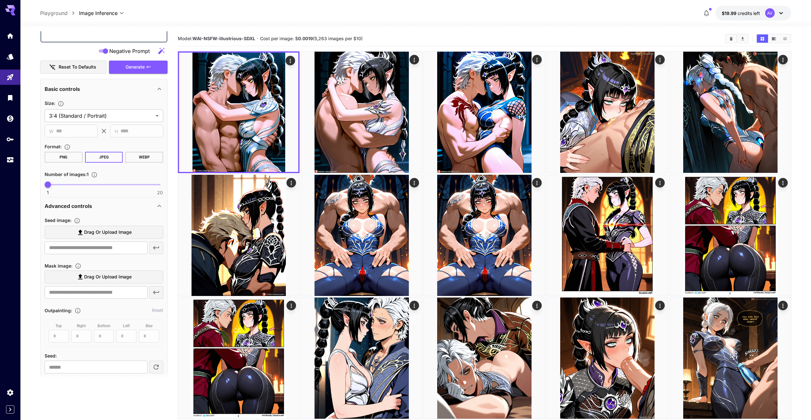
scroll to position [0, 0]
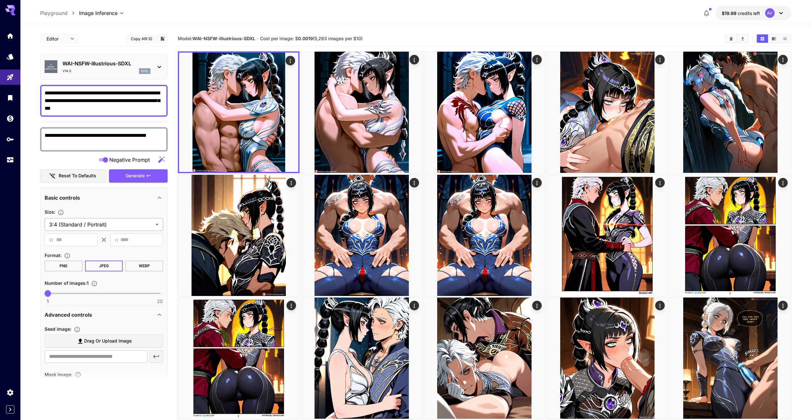
click at [136, 178] on span "Generate" at bounding box center [135, 176] width 19 height 8
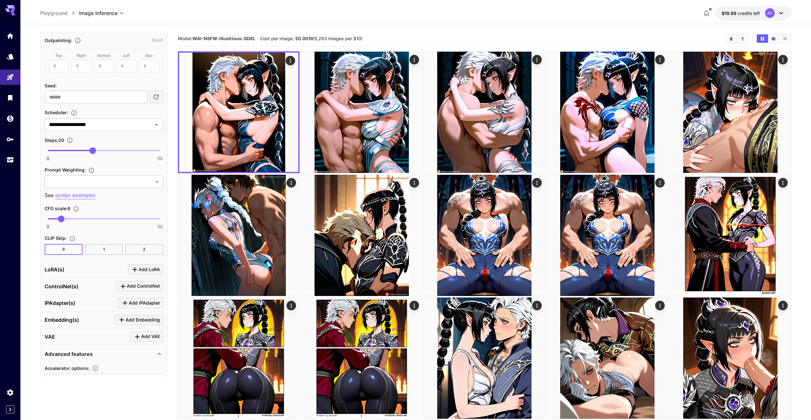
scroll to position [382, 0]
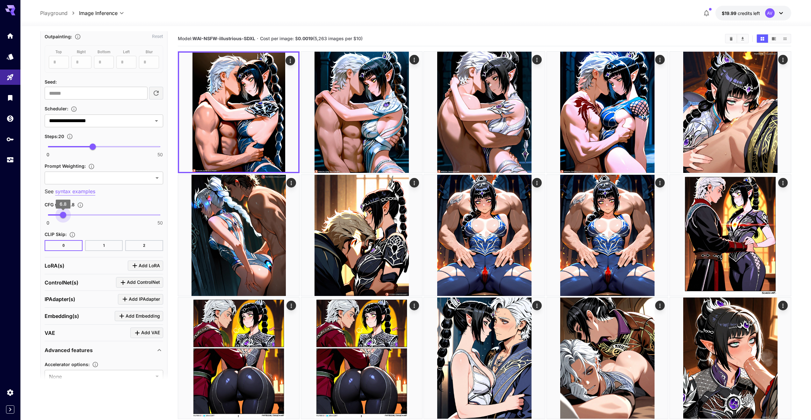
type input "*"
click at [63, 216] on span "7" at bounding box center [63, 215] width 6 height 6
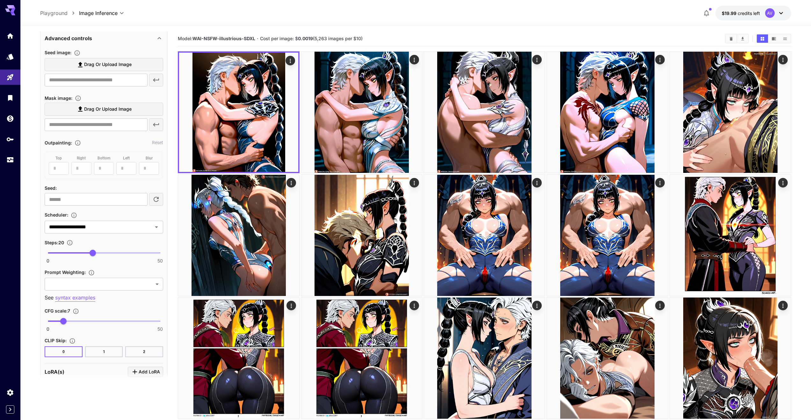
scroll to position [255, 0]
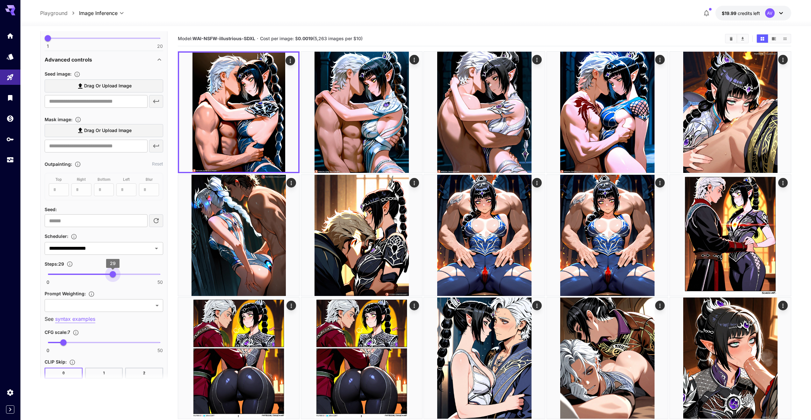
type input "**"
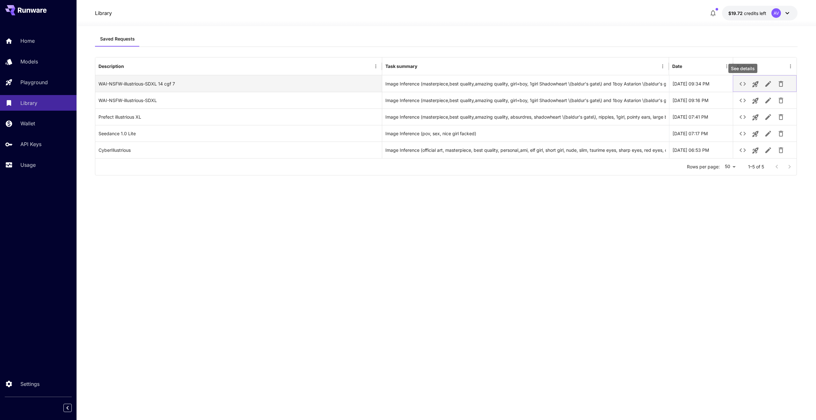
click at [741, 83] on icon "See details" at bounding box center [743, 84] width 8 height 8
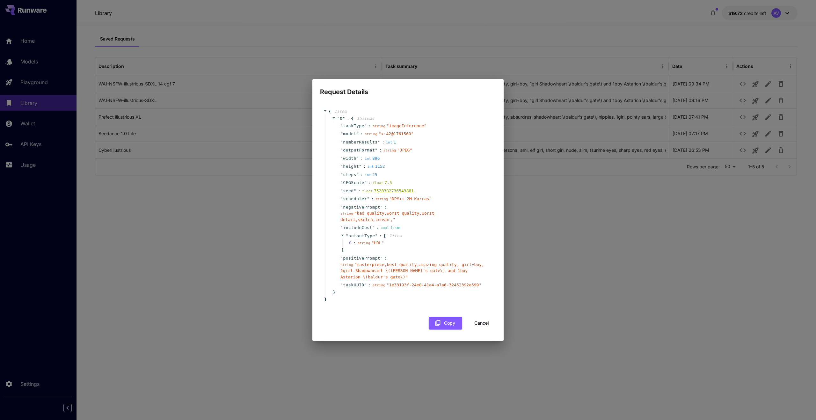
click at [170, 217] on div "Request Details { 1 item " 0 " : { 15 item s " taskType " : string " imageInfer…" at bounding box center [408, 210] width 816 height 420
click at [479, 319] on button "Cancel" at bounding box center [481, 322] width 29 height 13
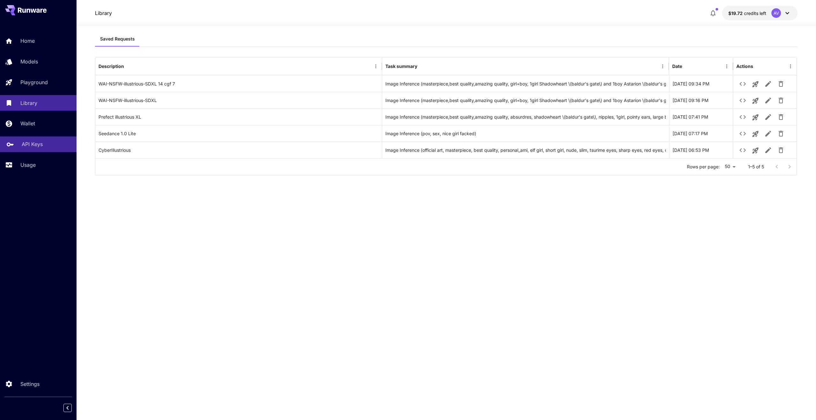
click at [40, 143] on p "API Keys" at bounding box center [32, 144] width 21 height 8
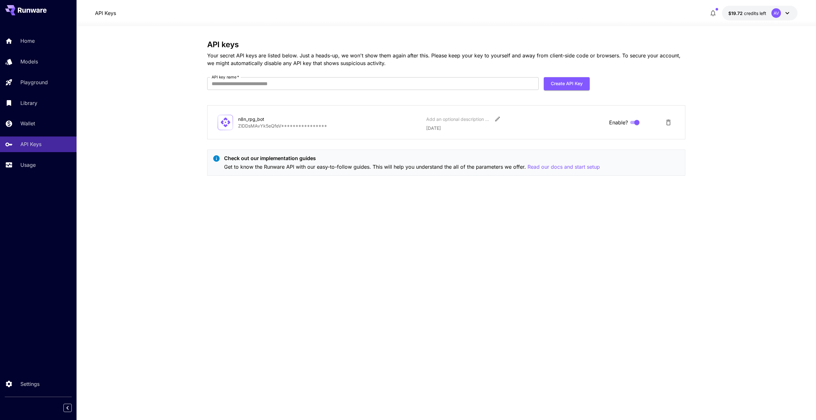
click at [257, 127] on p "**********" at bounding box center [329, 125] width 183 height 7
click at [221, 121] on icon at bounding box center [225, 122] width 11 height 11
click at [248, 121] on div "n8n_rpg_bot" at bounding box center [270, 119] width 64 height 7
click at [260, 124] on p "**********" at bounding box center [329, 125] width 183 height 7
click at [496, 117] on icon "Edit" at bounding box center [497, 119] width 6 height 6
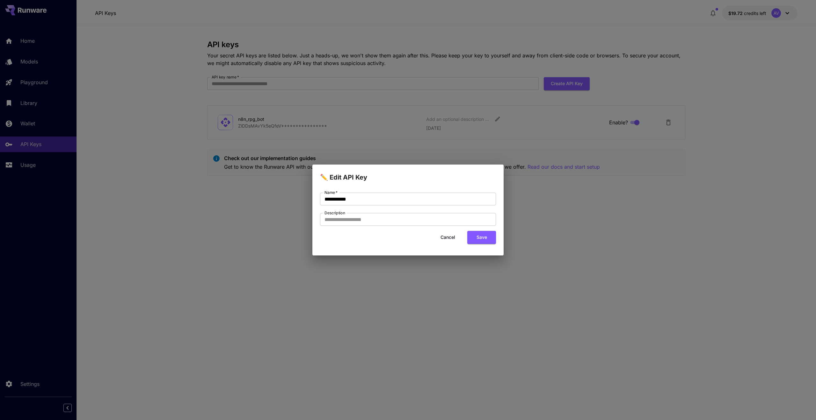
click at [452, 235] on button "Cancel" at bounding box center [447, 237] width 29 height 13
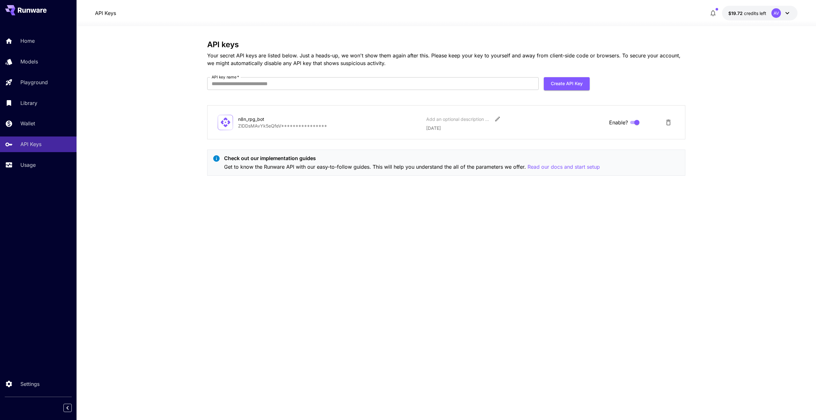
click at [182, 140] on section "**********" at bounding box center [445, 223] width 739 height 394
